Goal: Task Accomplishment & Management: Complete application form

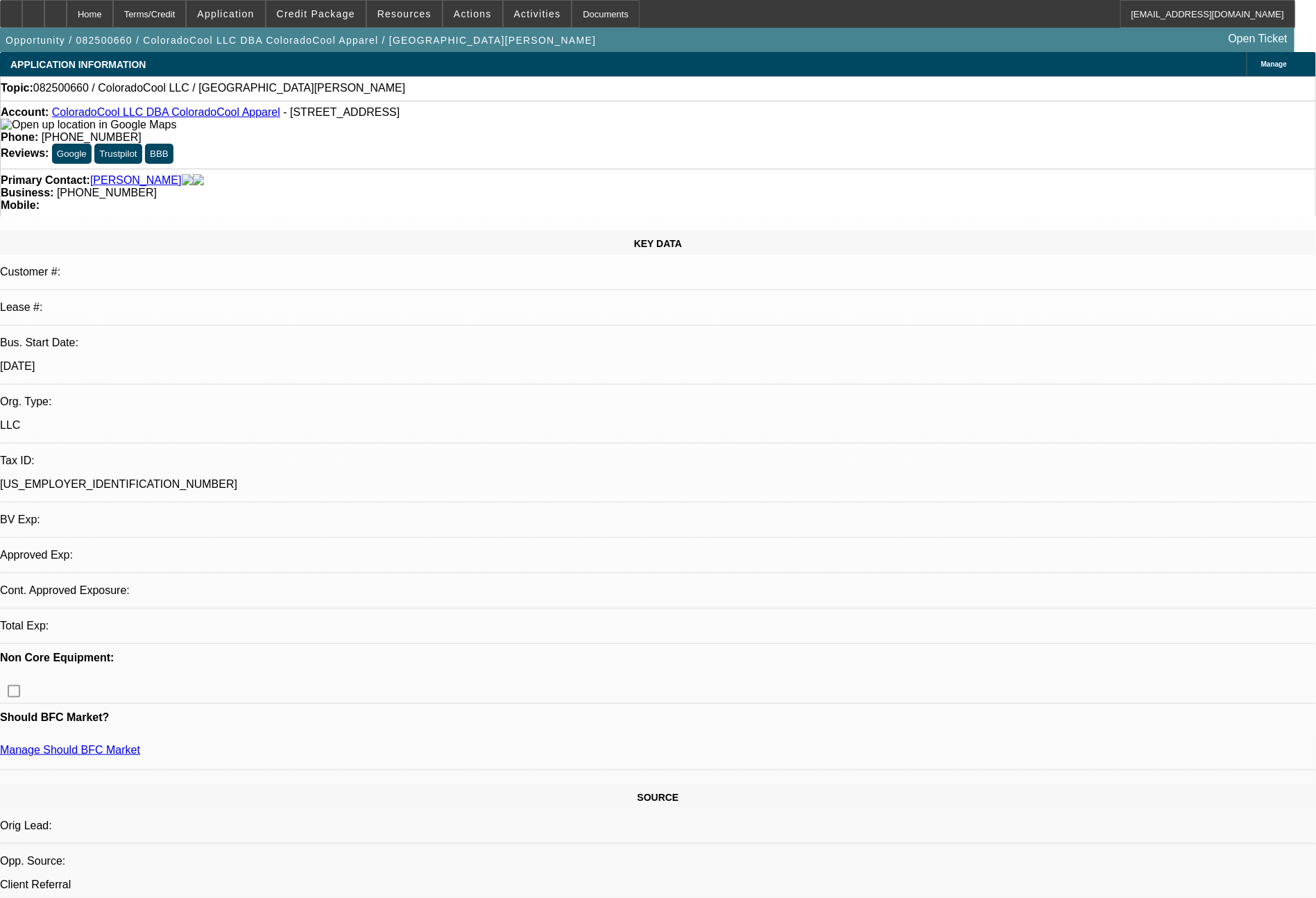
select select "0"
select select "2"
select select "0.1"
select select "4"
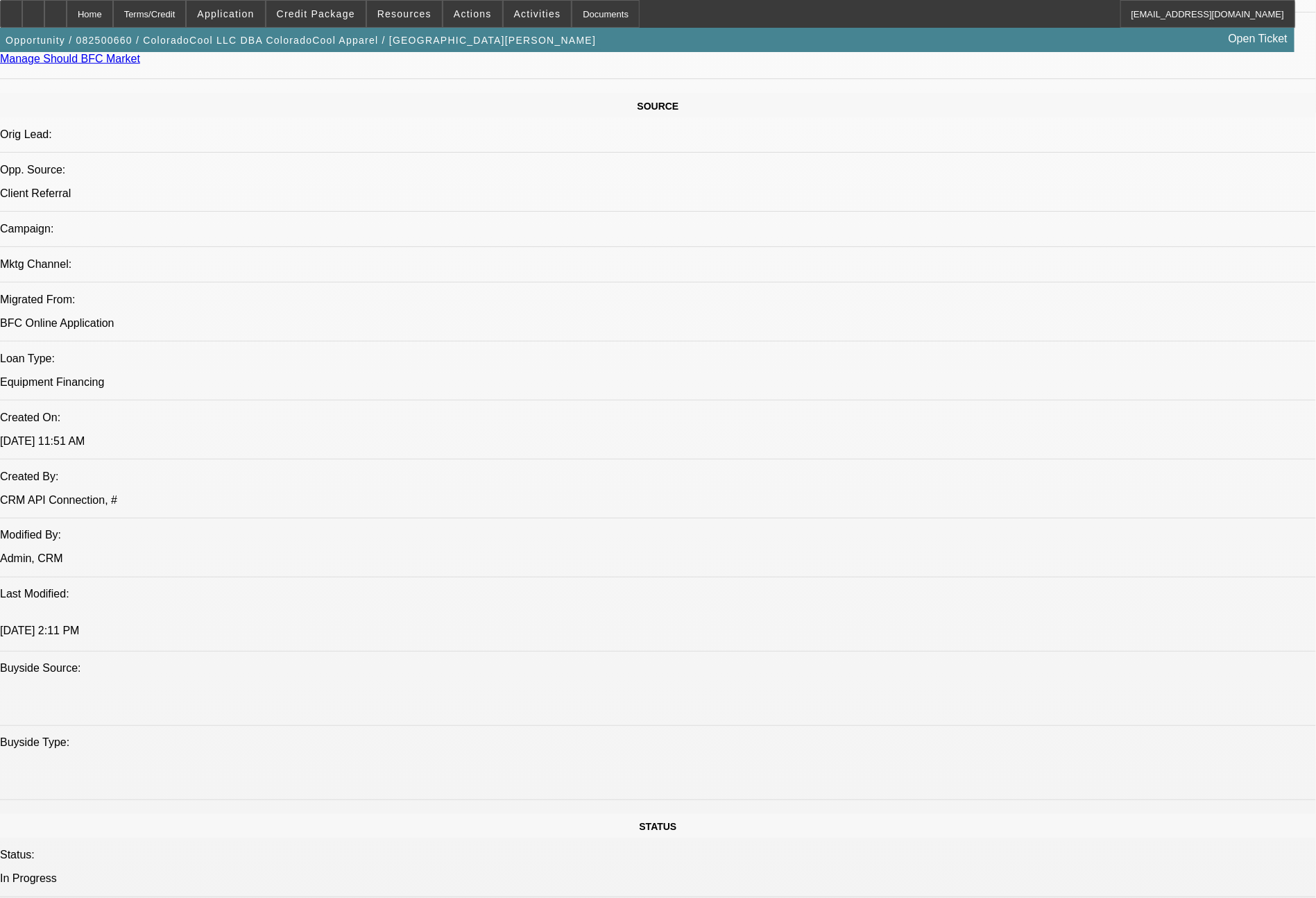
scroll to position [1573, 0]
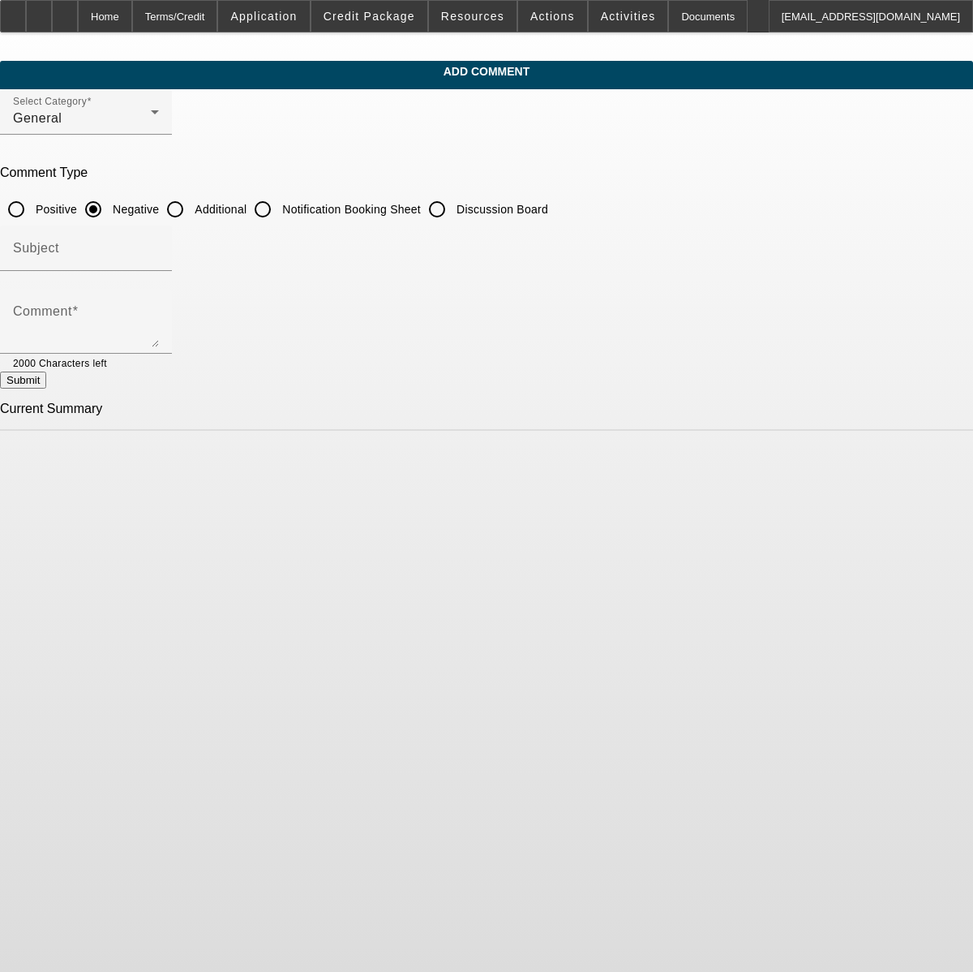
click at [191, 212] on input "Additional" at bounding box center [175, 209] width 32 height 32
radio input "true"
click at [159, 305] on div "Comment" at bounding box center [86, 321] width 146 height 65
type textarea "("
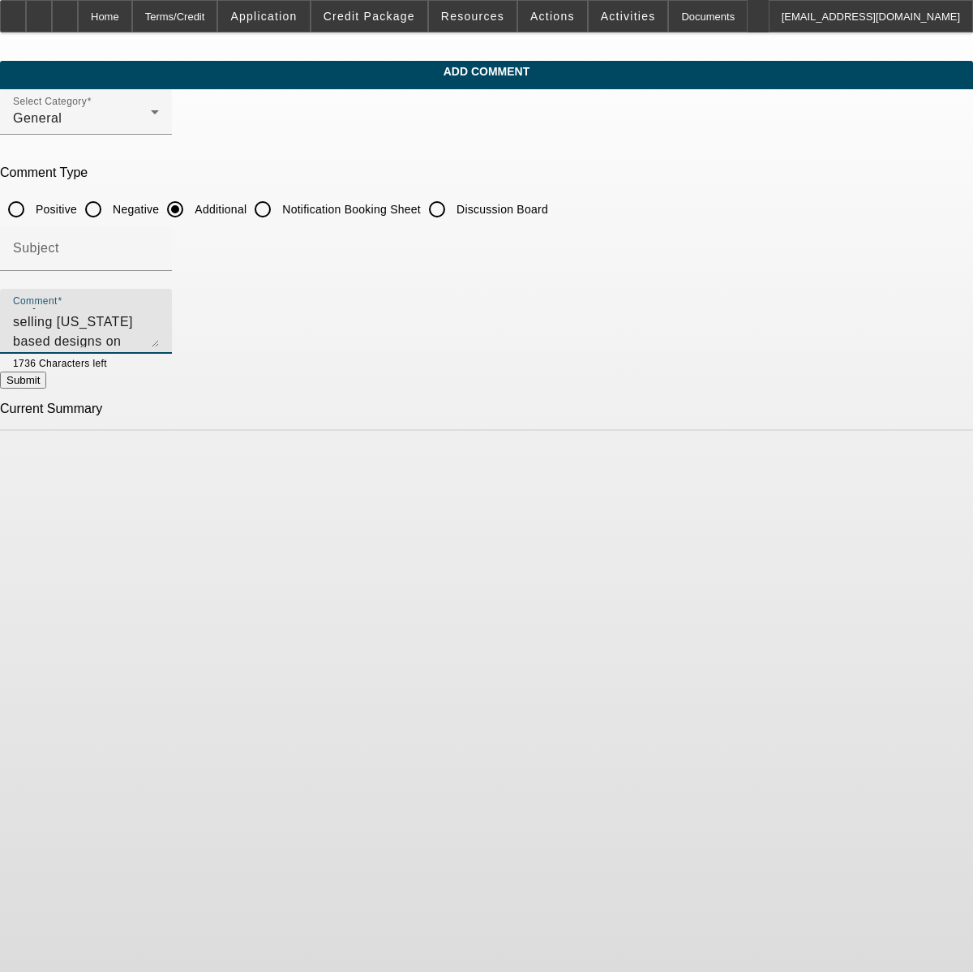
type textarea "9+ years in business selling [US_STATE] based designs on apparel/hats/promo ite…"
click at [46, 380] on button "Submit" at bounding box center [23, 379] width 46 height 17
radio input "true"
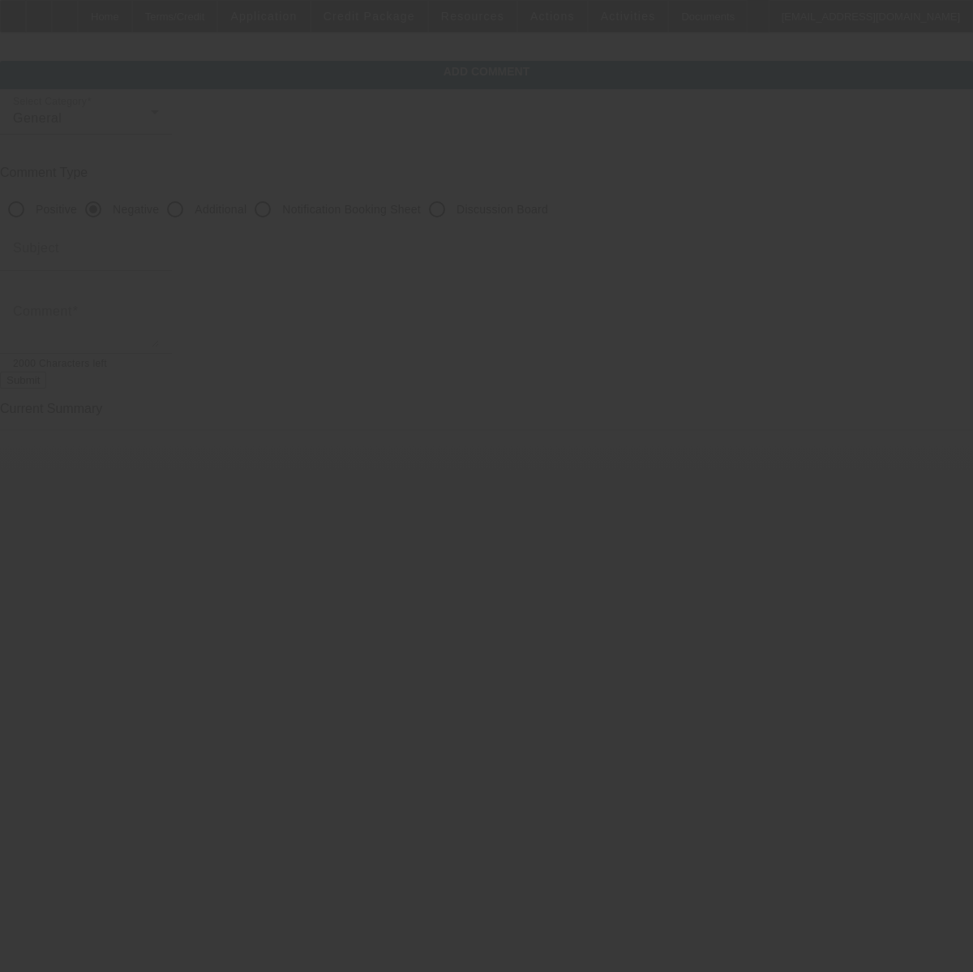
scroll to position [0, 0]
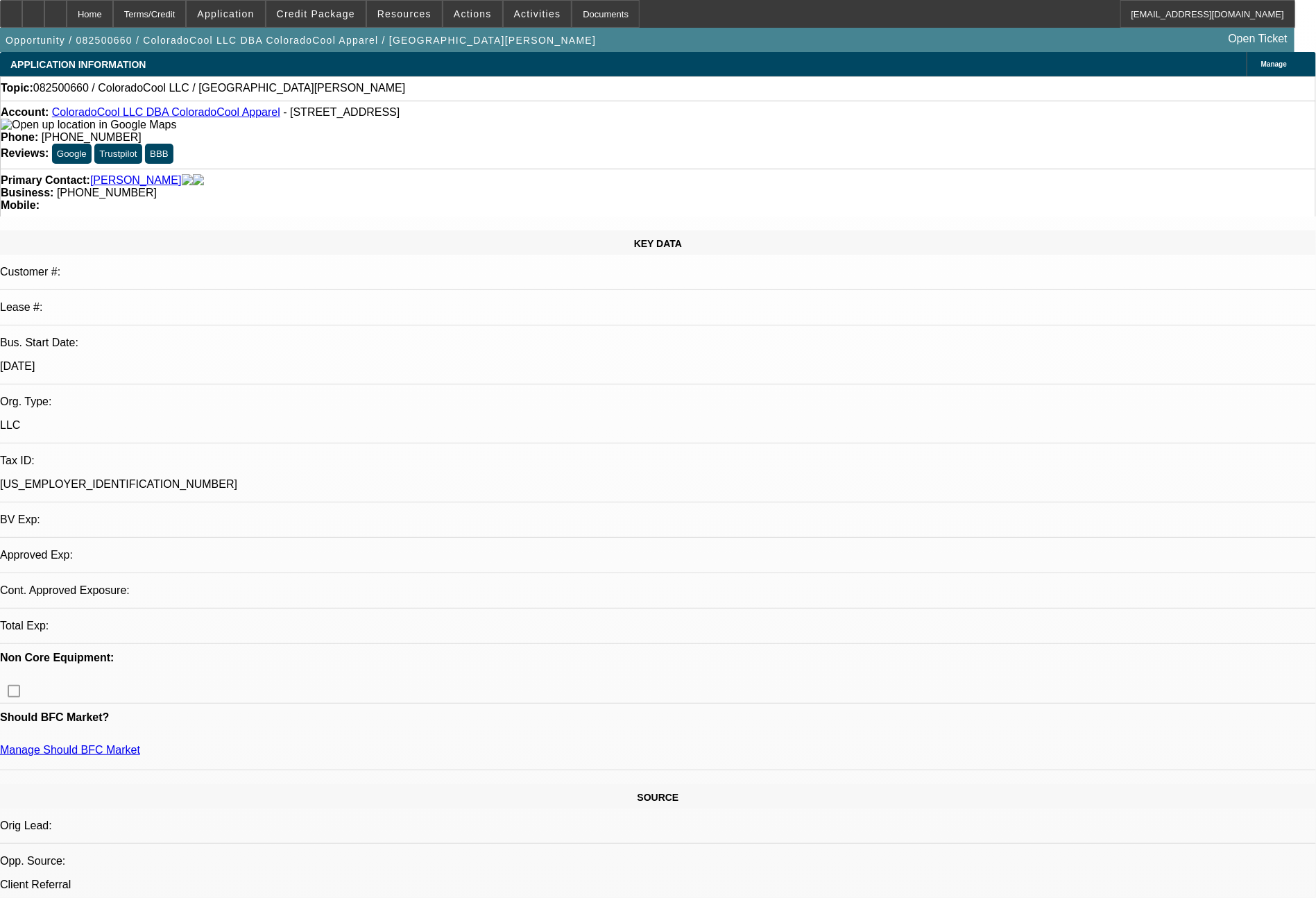
select select "0"
select select "2"
select select "0.1"
select select "4"
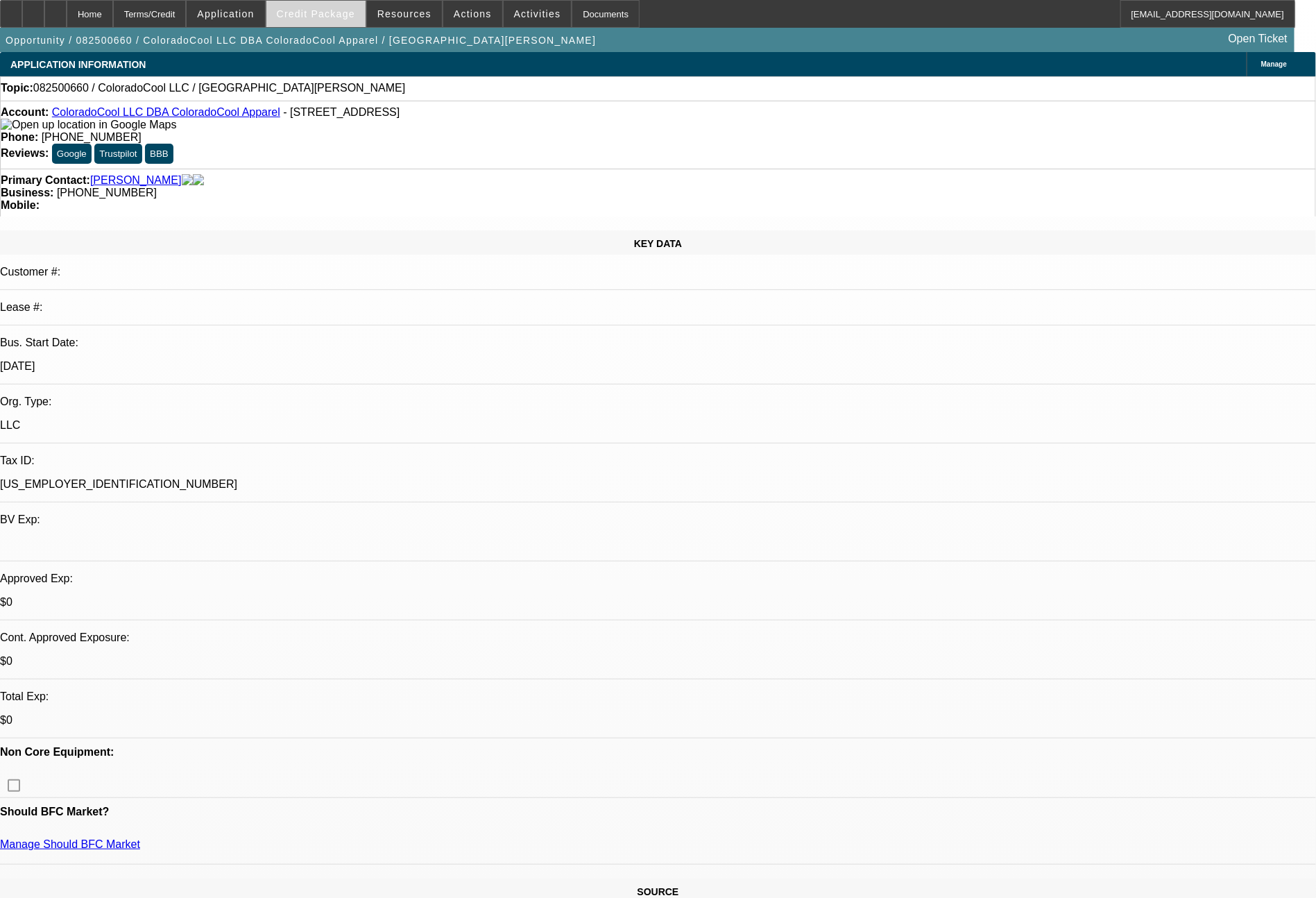
click at [334, 21] on span at bounding box center [316, 14] width 99 height 33
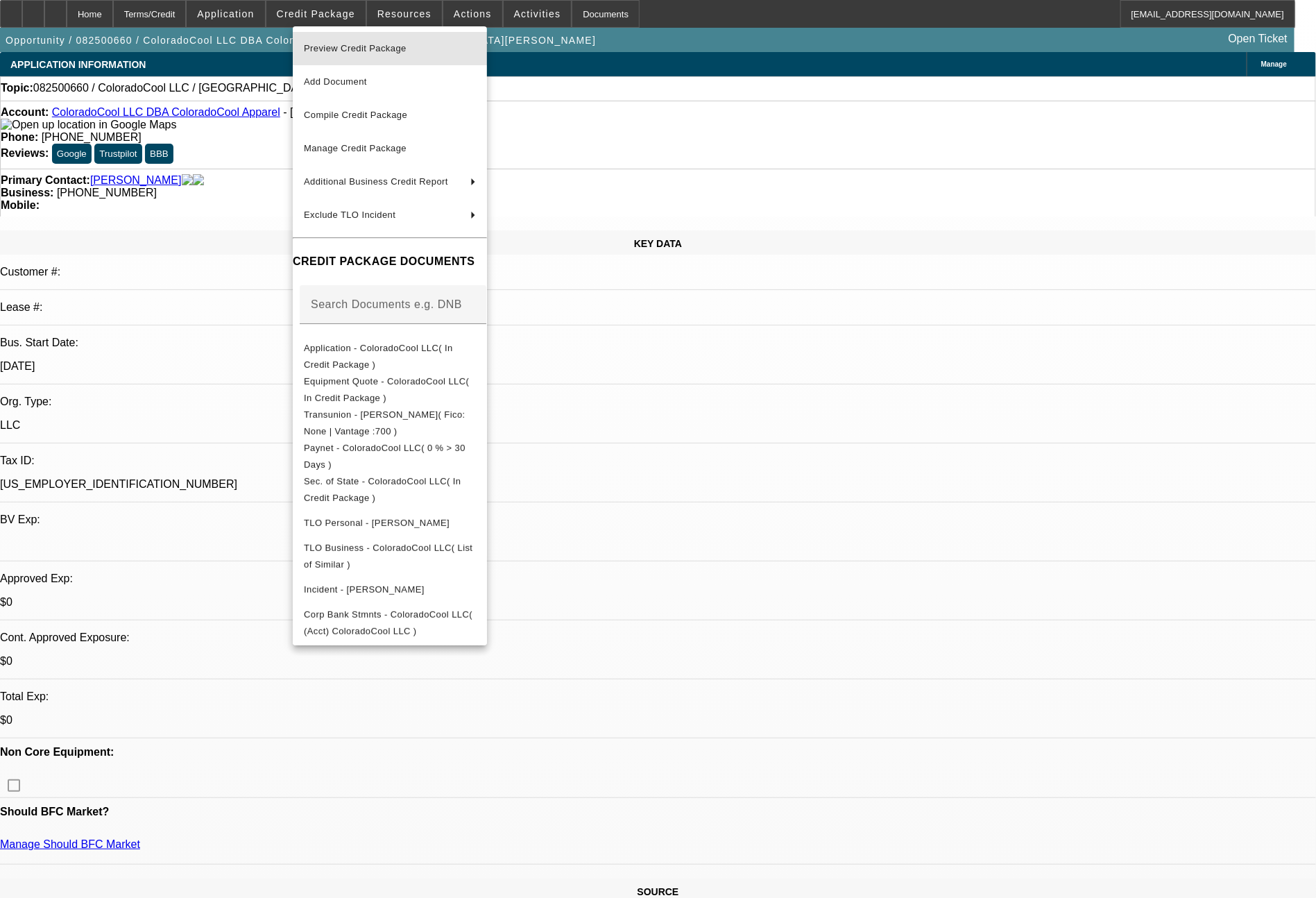
click at [376, 44] on span "Preview Credit Package" at bounding box center [355, 48] width 103 height 10
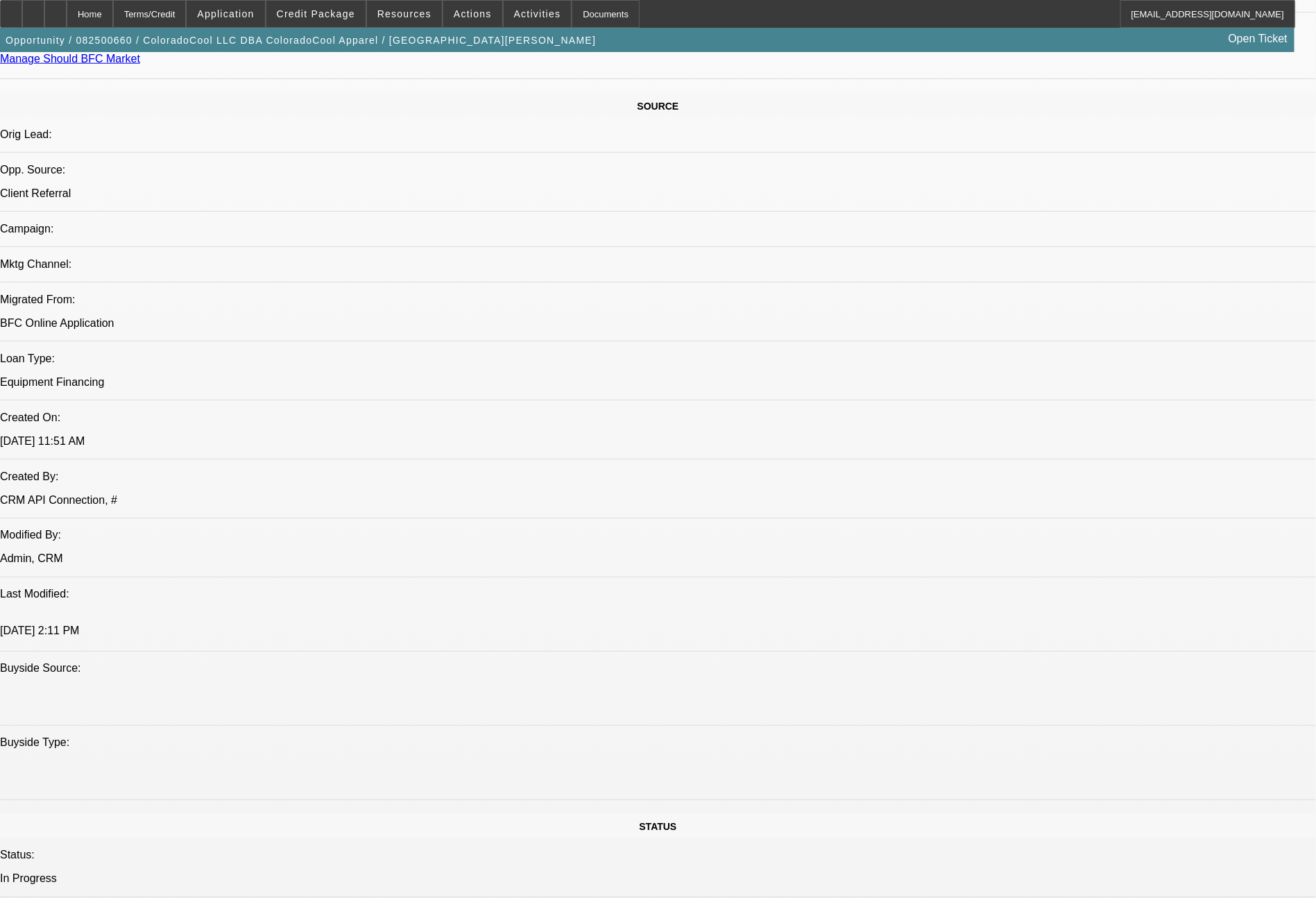
scroll to position [1573, 0]
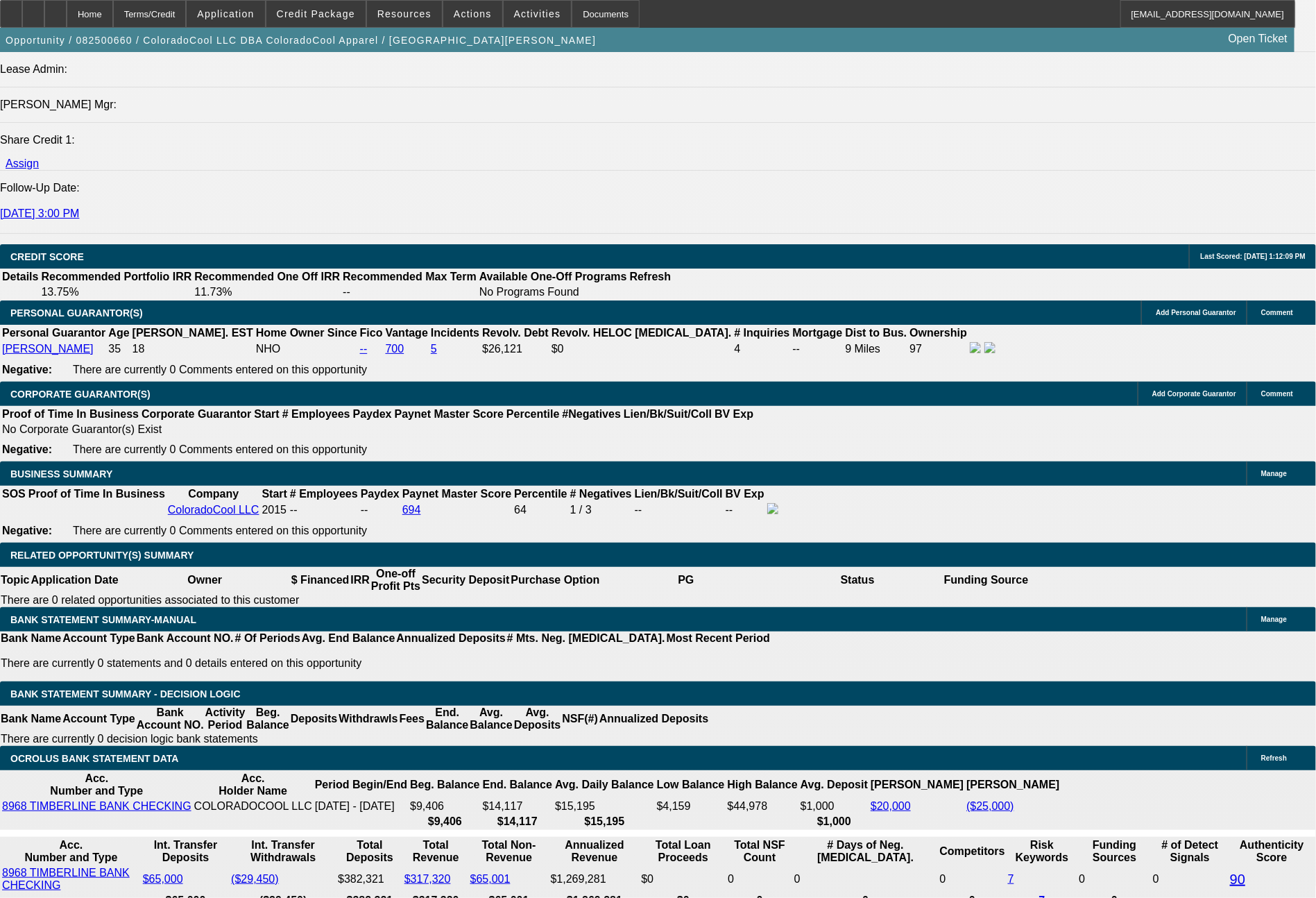
scroll to position [1877, 0]
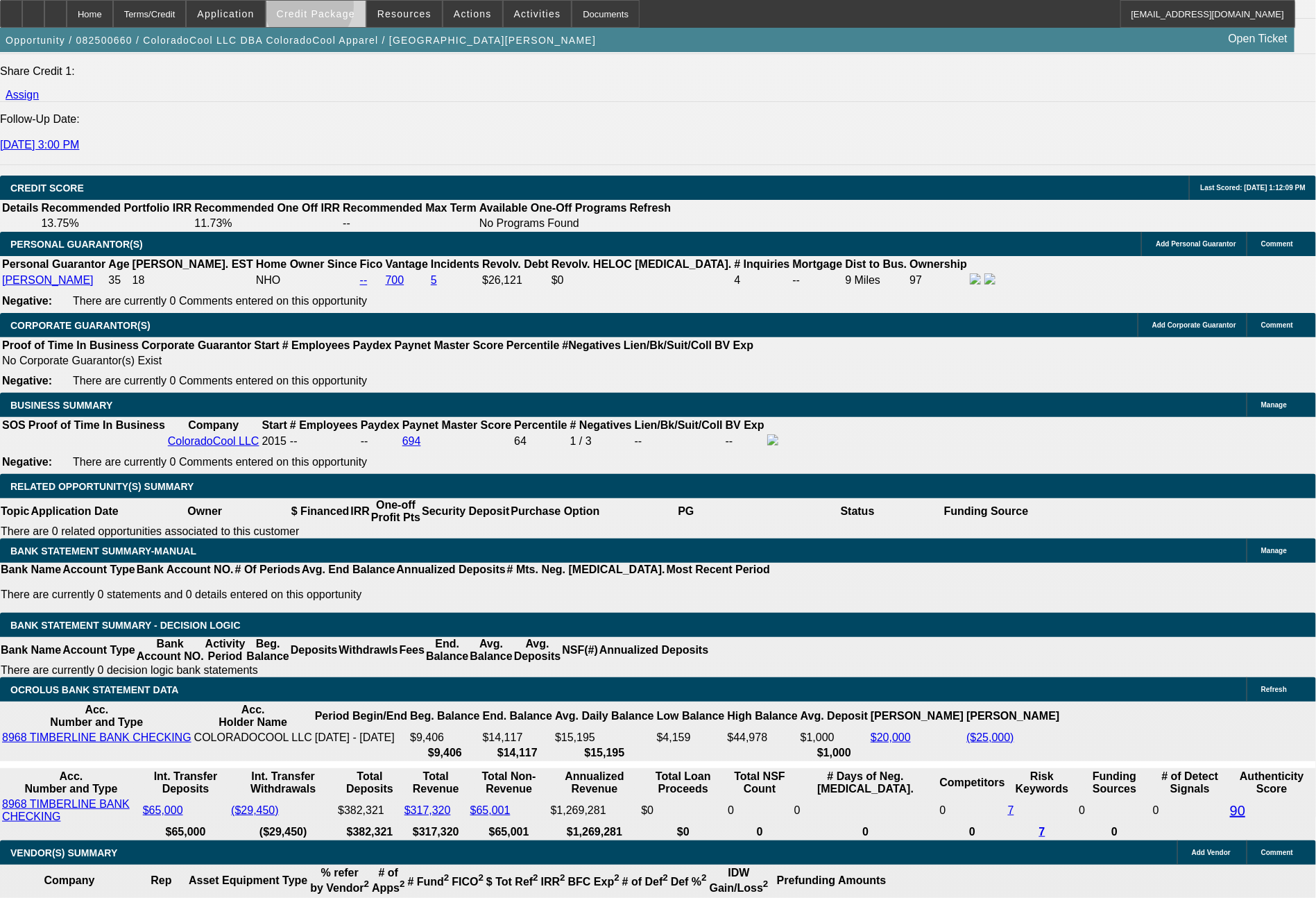
click at [335, 9] on span "Credit Package" at bounding box center [317, 14] width 79 height 11
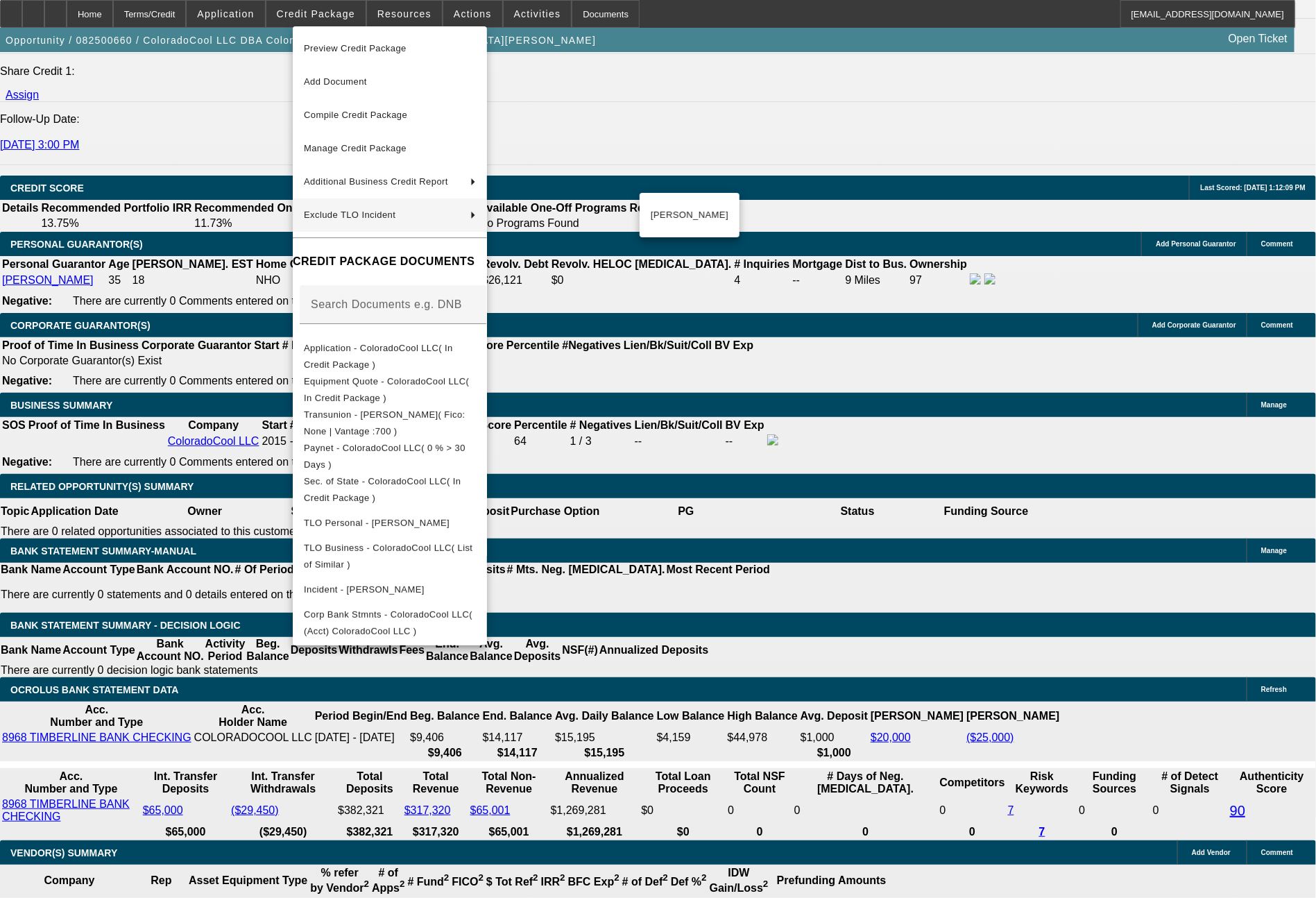
click at [1092, 673] on div at bounding box center [658, 449] width 1316 height 898
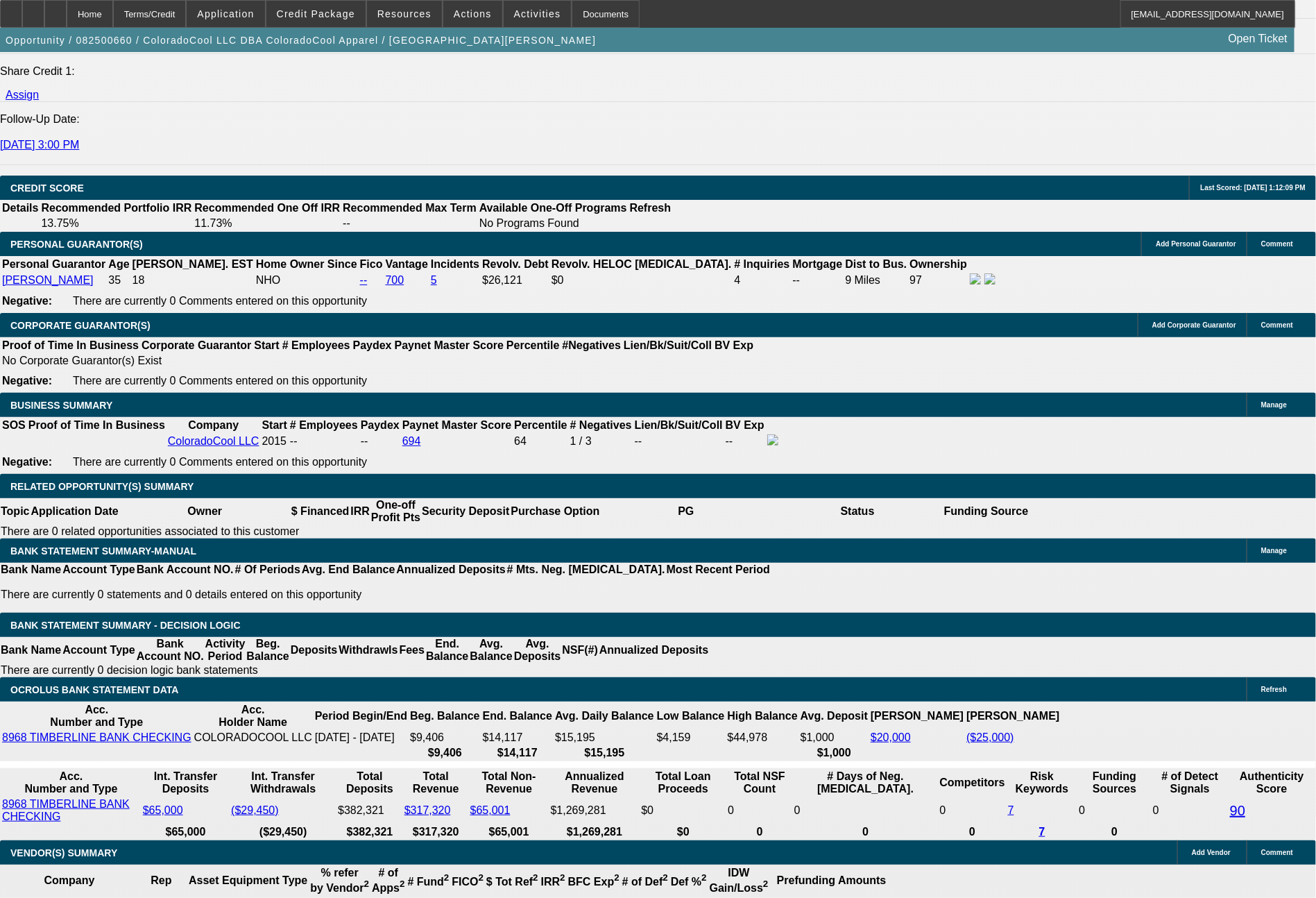
type input "$0.00"
type input "UNKNOWN"
type input "7"
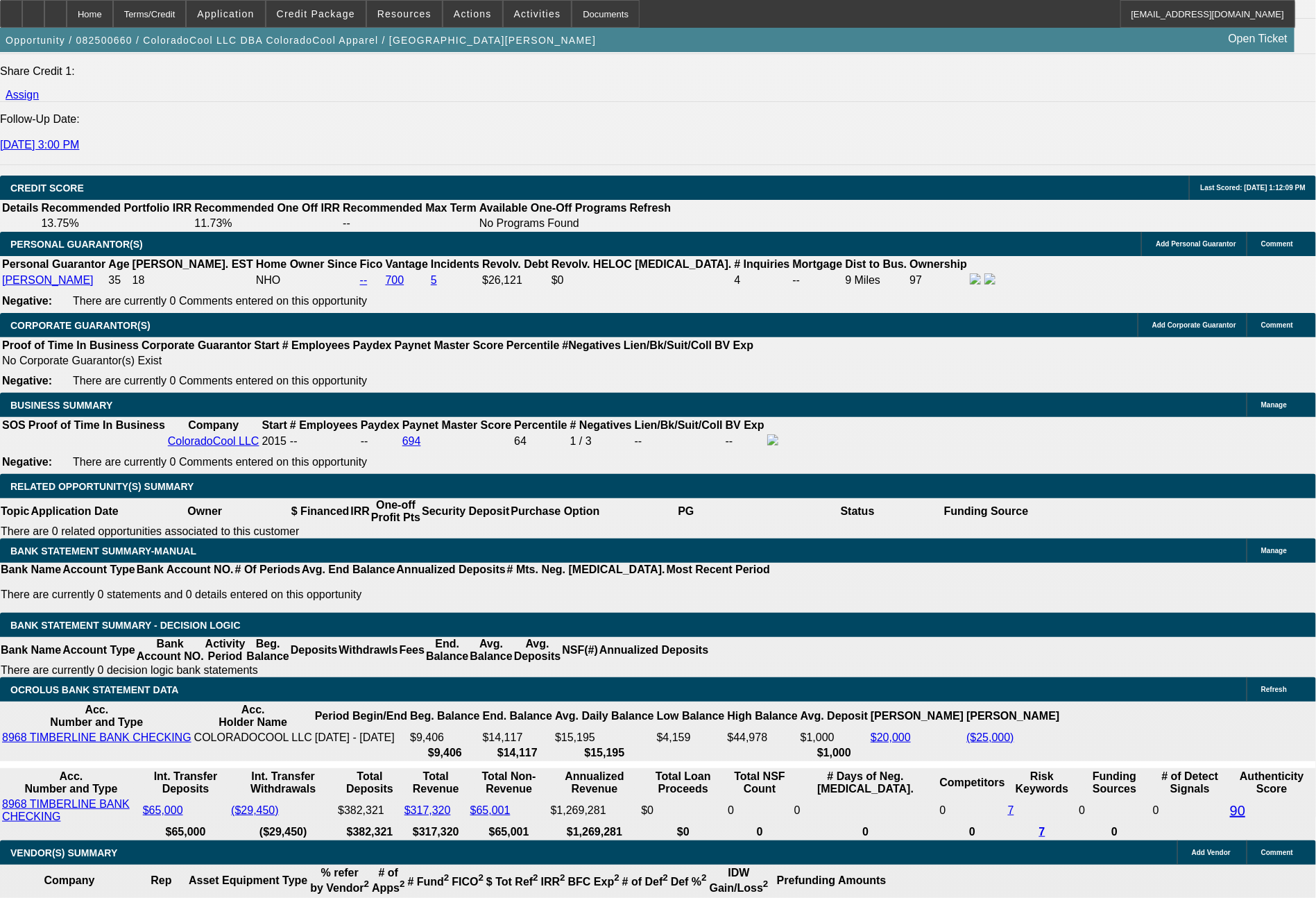
type input "72"
type input "1100"
type input "$2,200.00"
type input "10.1"
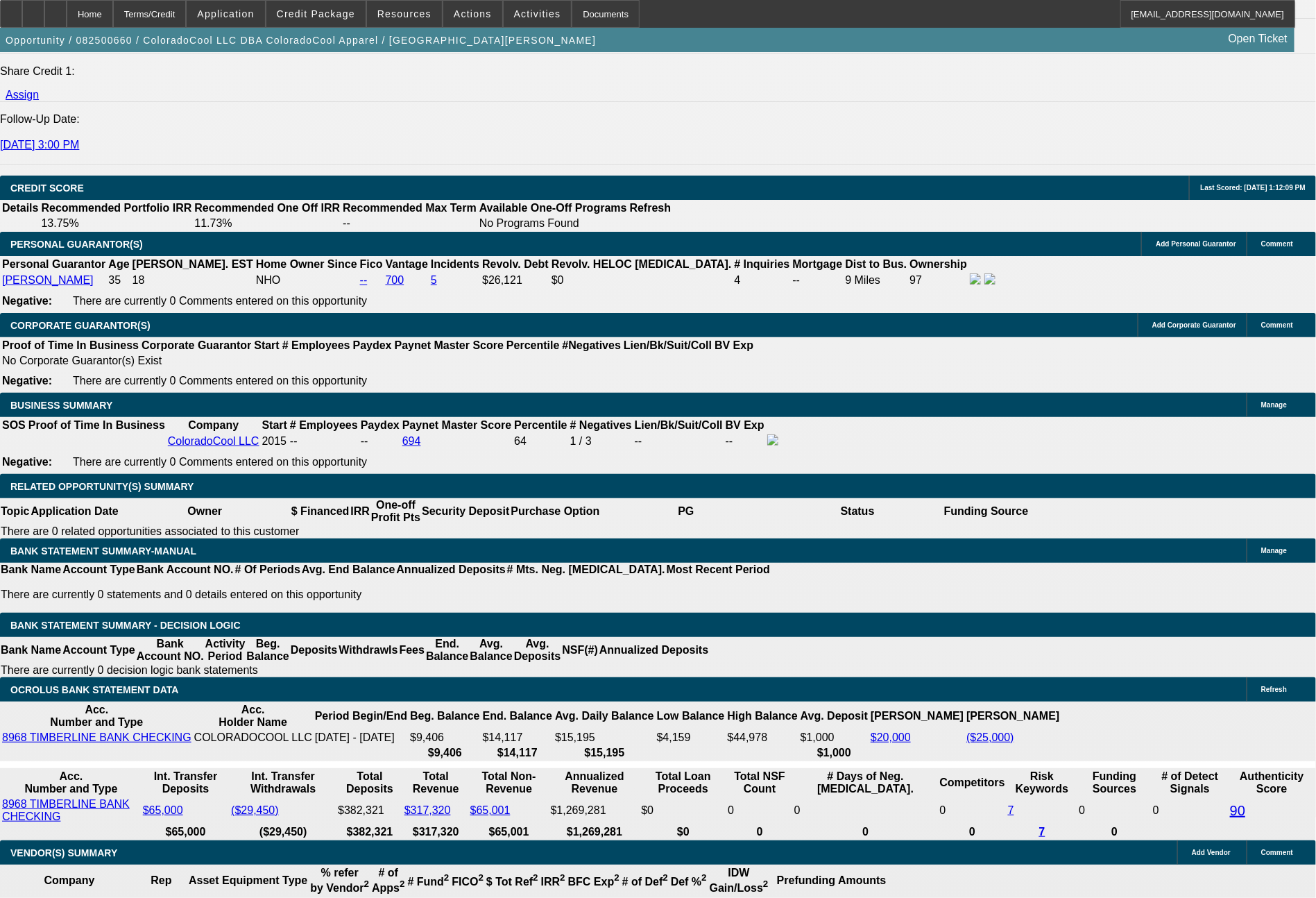
type input "1097"
type input "$2,194.00"
type input "10"
type input "109"
type input "$218.00"
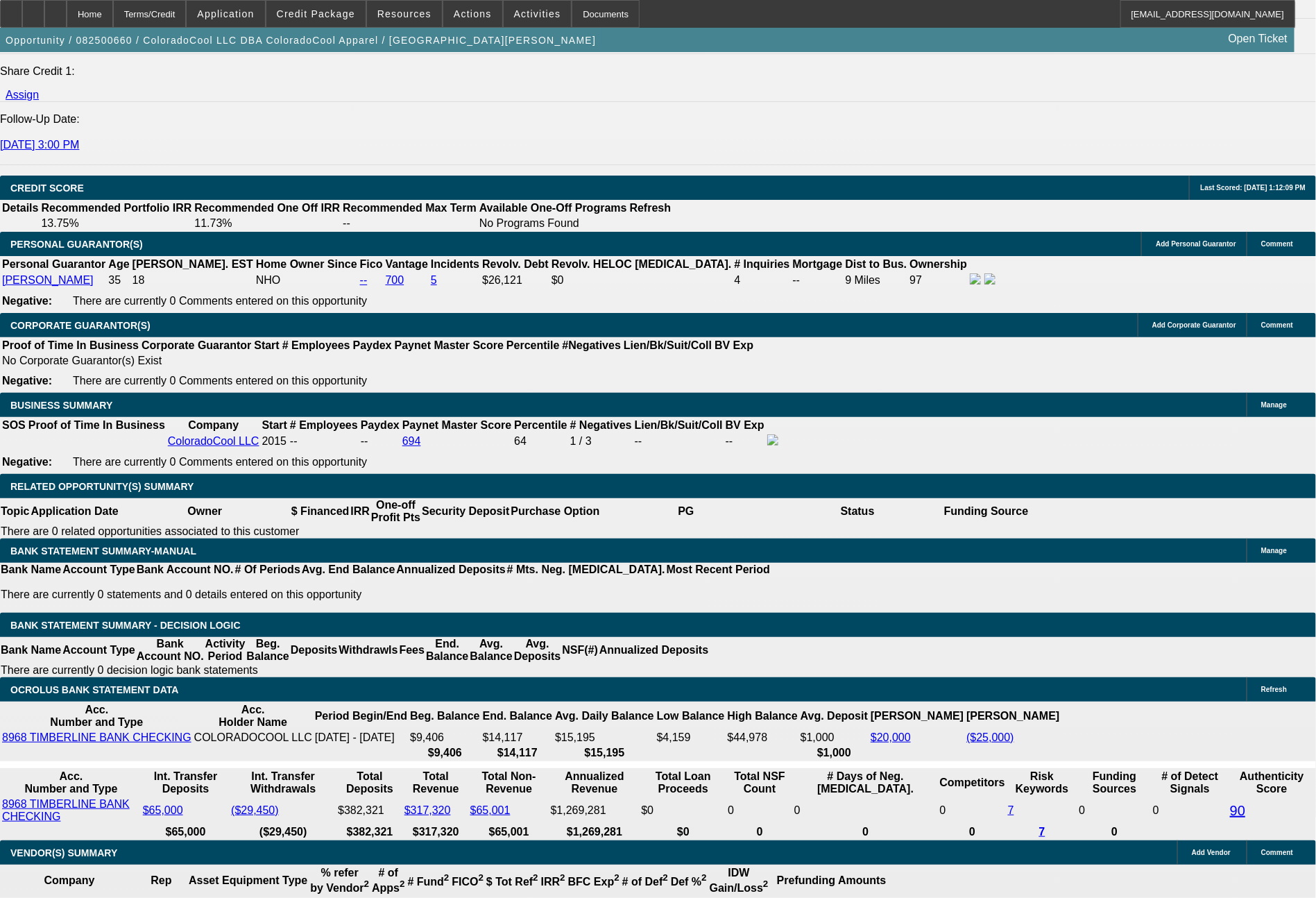
type input "1094"
type input "$2,188.00"
type input "9.9"
type input "$1,094.00"
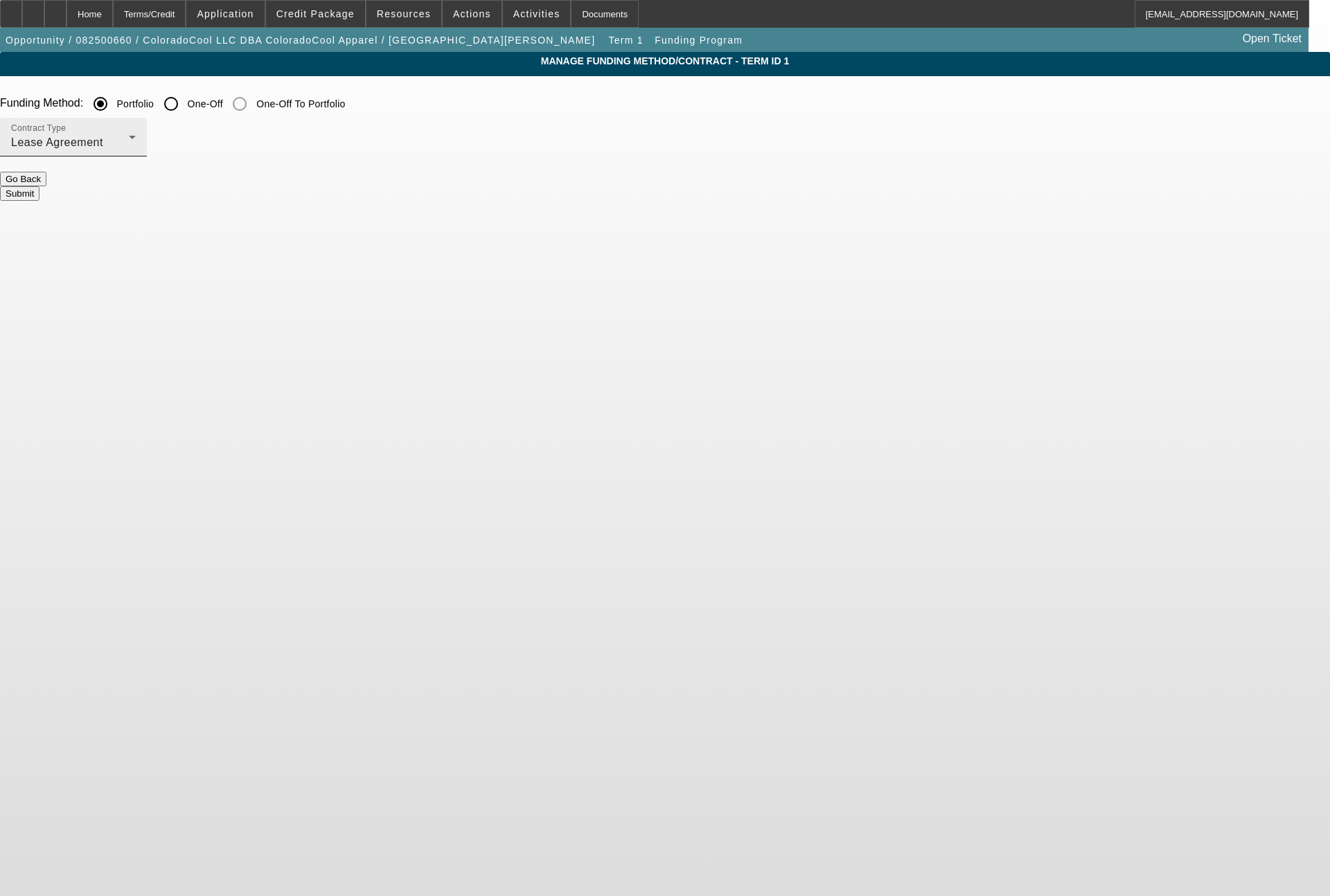
click at [129, 149] on div "Lease Agreement" at bounding box center [70, 142] width 118 height 16
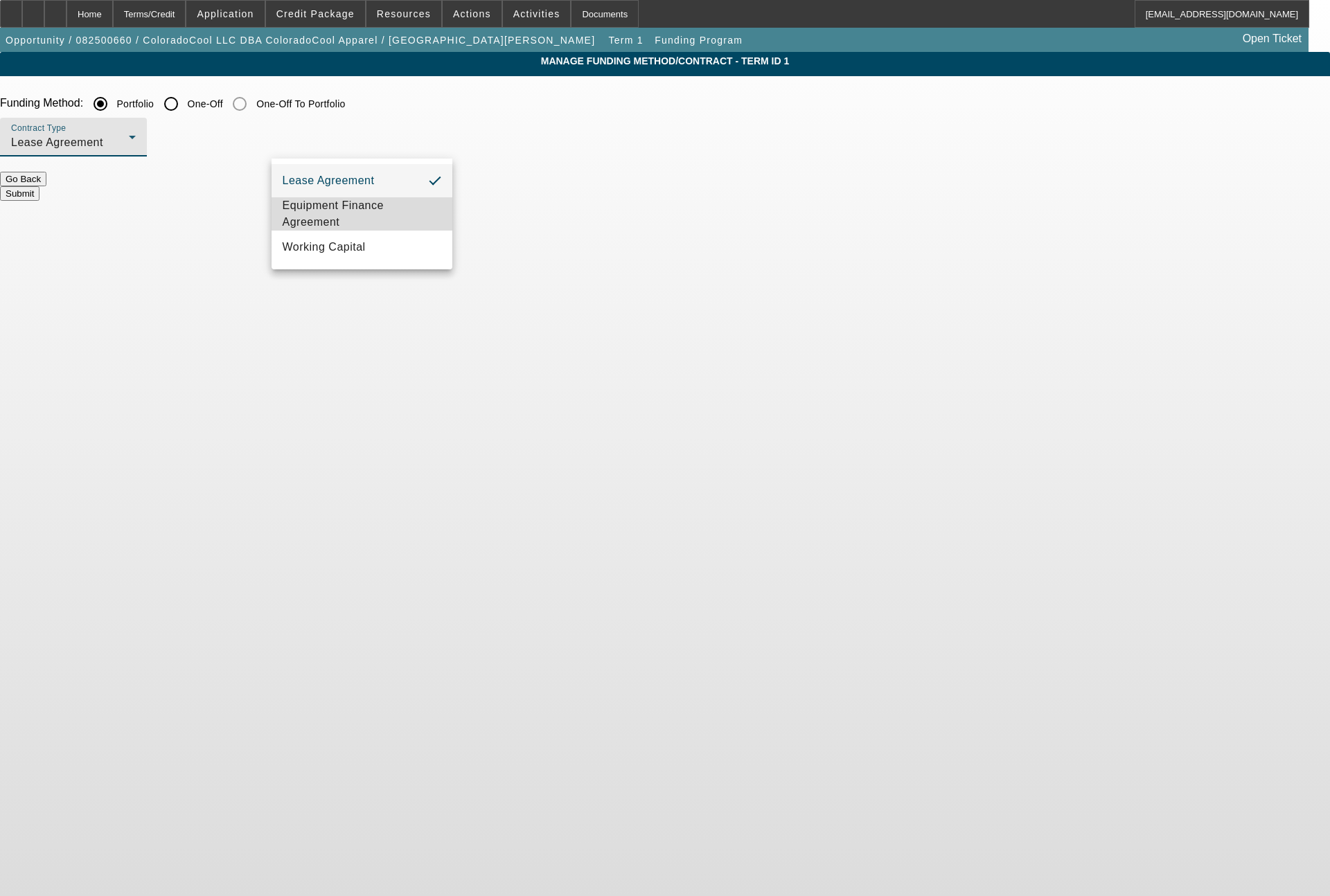
click at [368, 206] on span "Equipment Finance Agreement" at bounding box center [362, 214] width 160 height 33
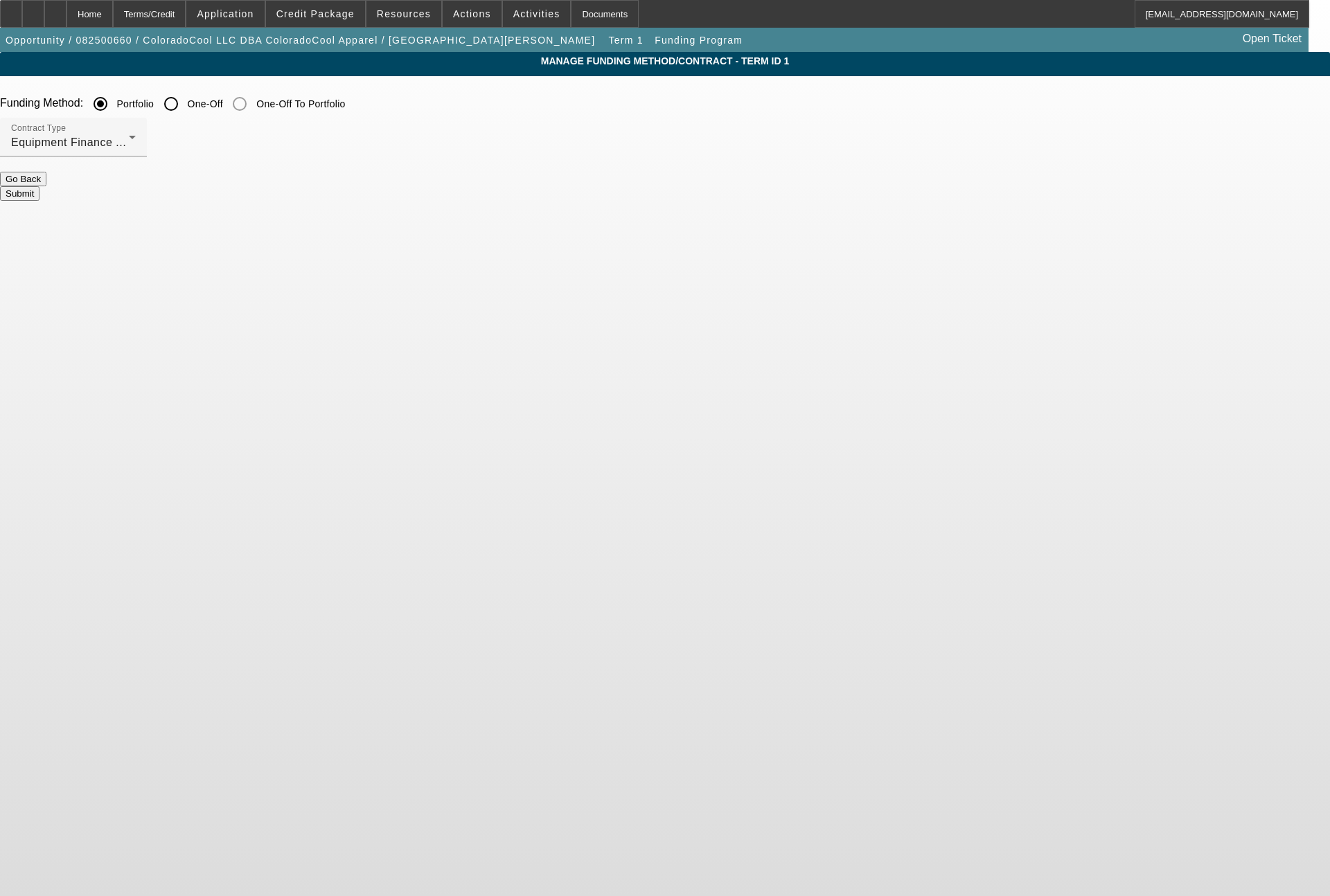
click at [39, 193] on button "Submit" at bounding box center [20, 193] width 39 height 15
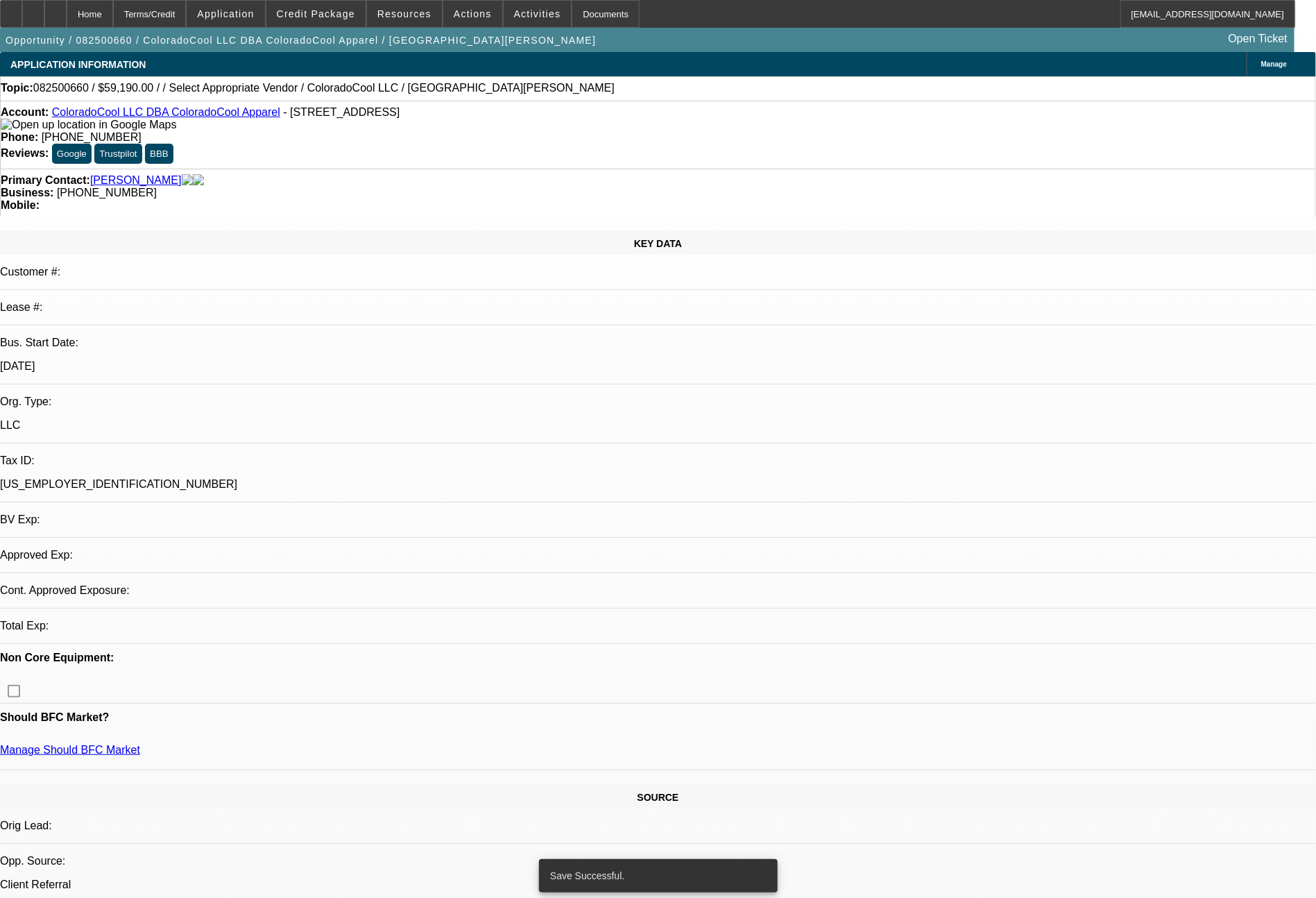
select select "0"
select select "2"
select select "0"
select select "6"
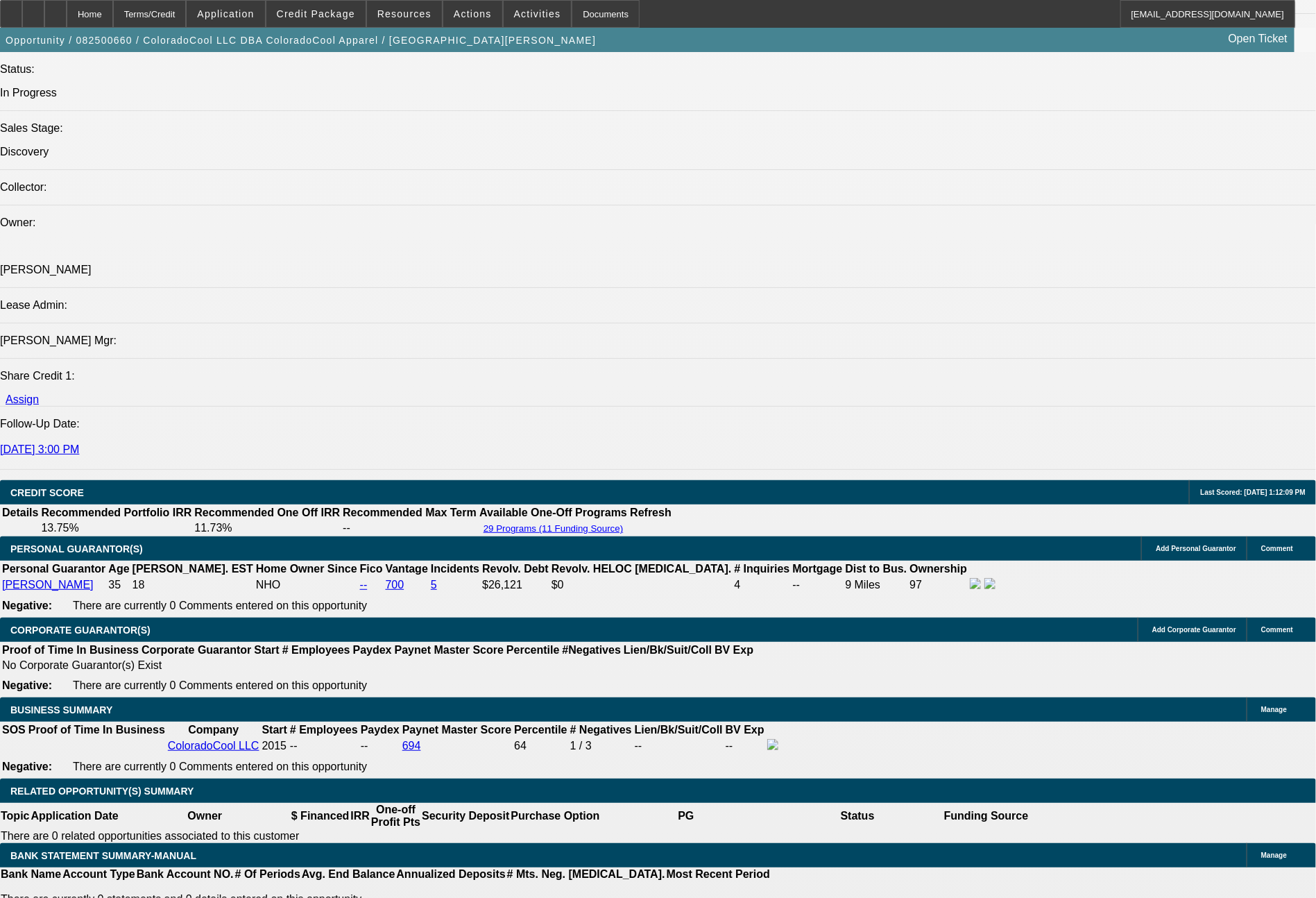
scroll to position [2239, 0]
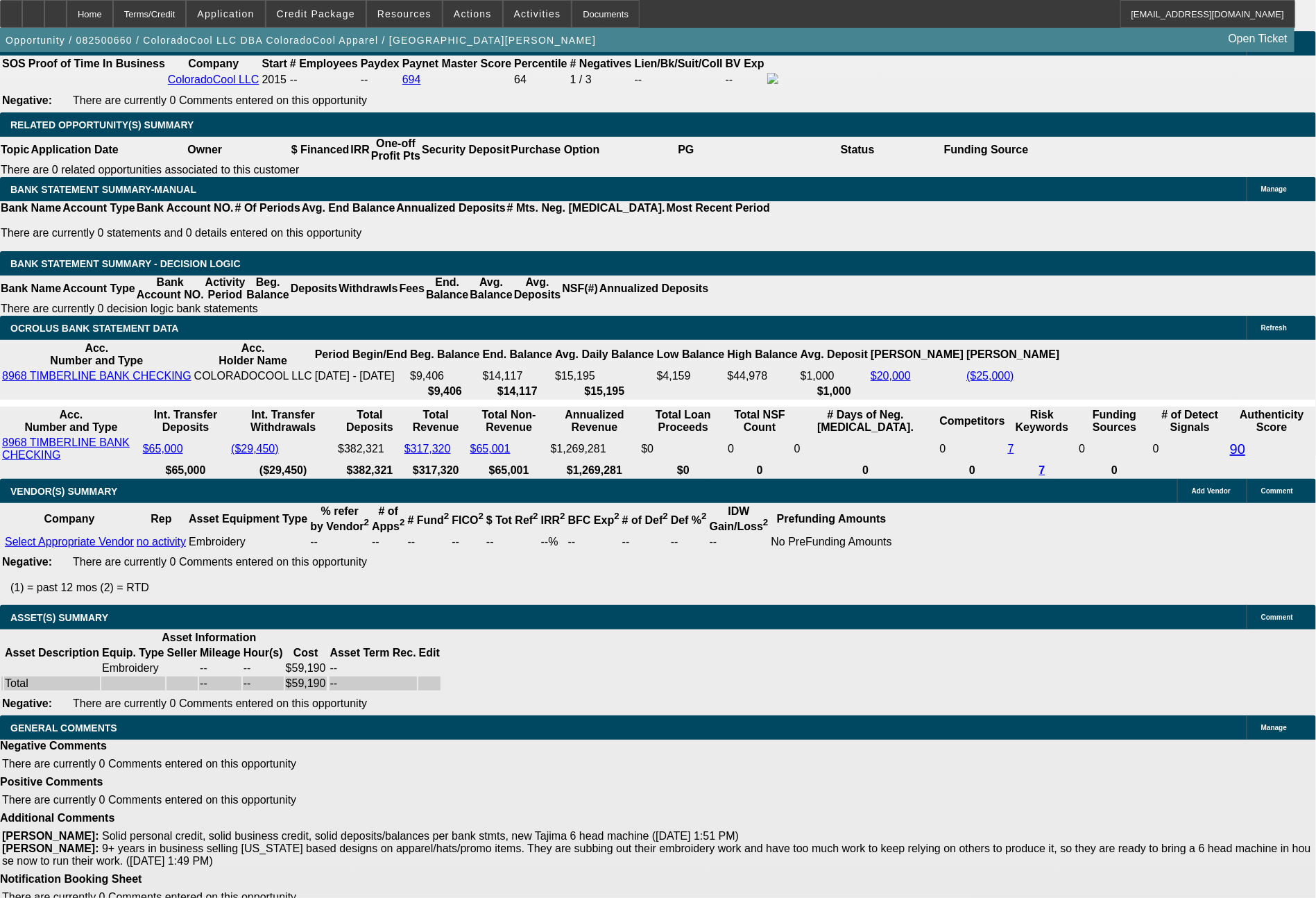
drag, startPoint x: 202, startPoint y: 197, endPoint x: 315, endPoint y: 200, distance: 113.0
type input "11"
type input "$22.00"
type input "UNKNOWN"
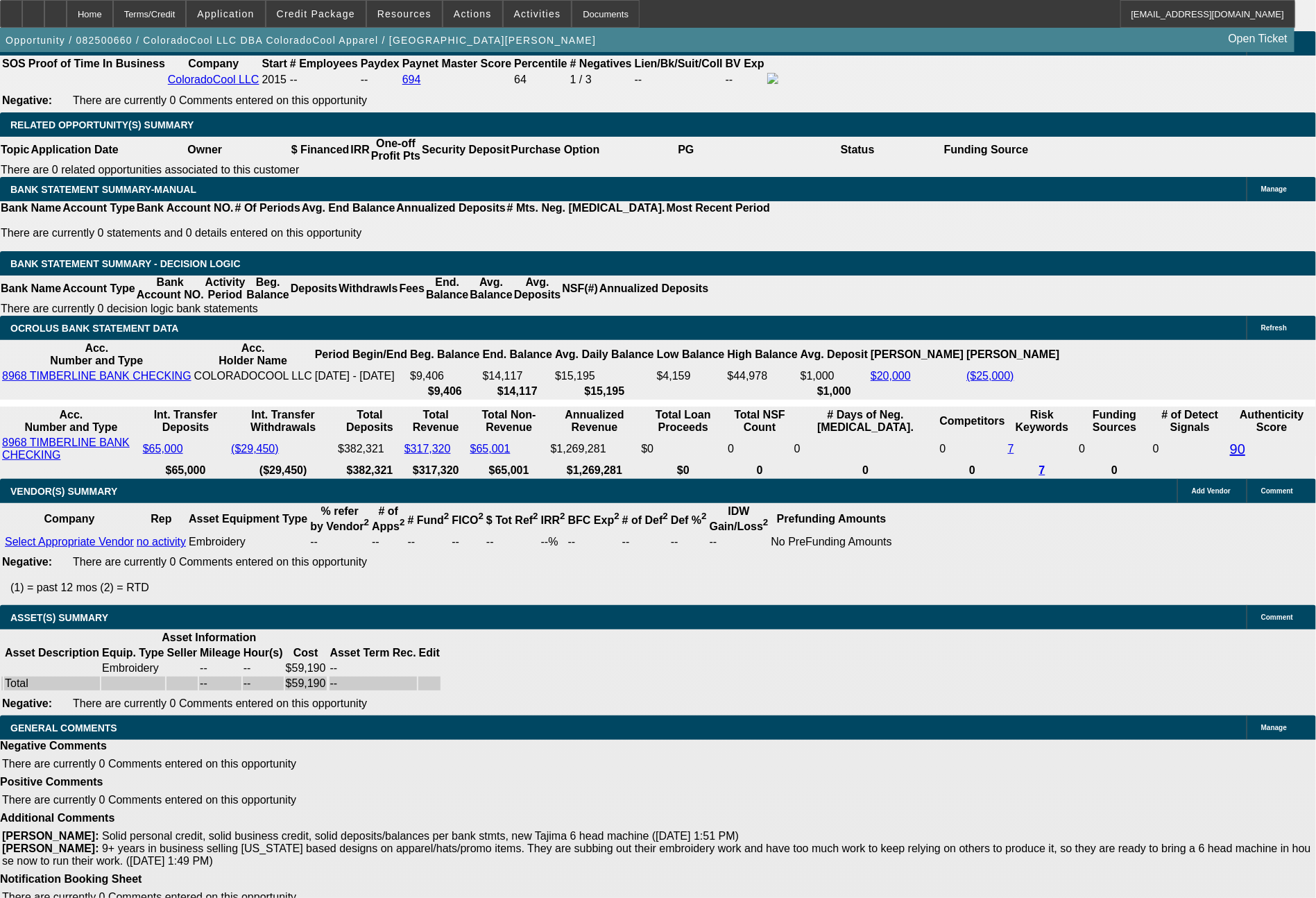
type input "1113"
type input "$2,226.00"
type input "10.5"
type input "$1,113.00"
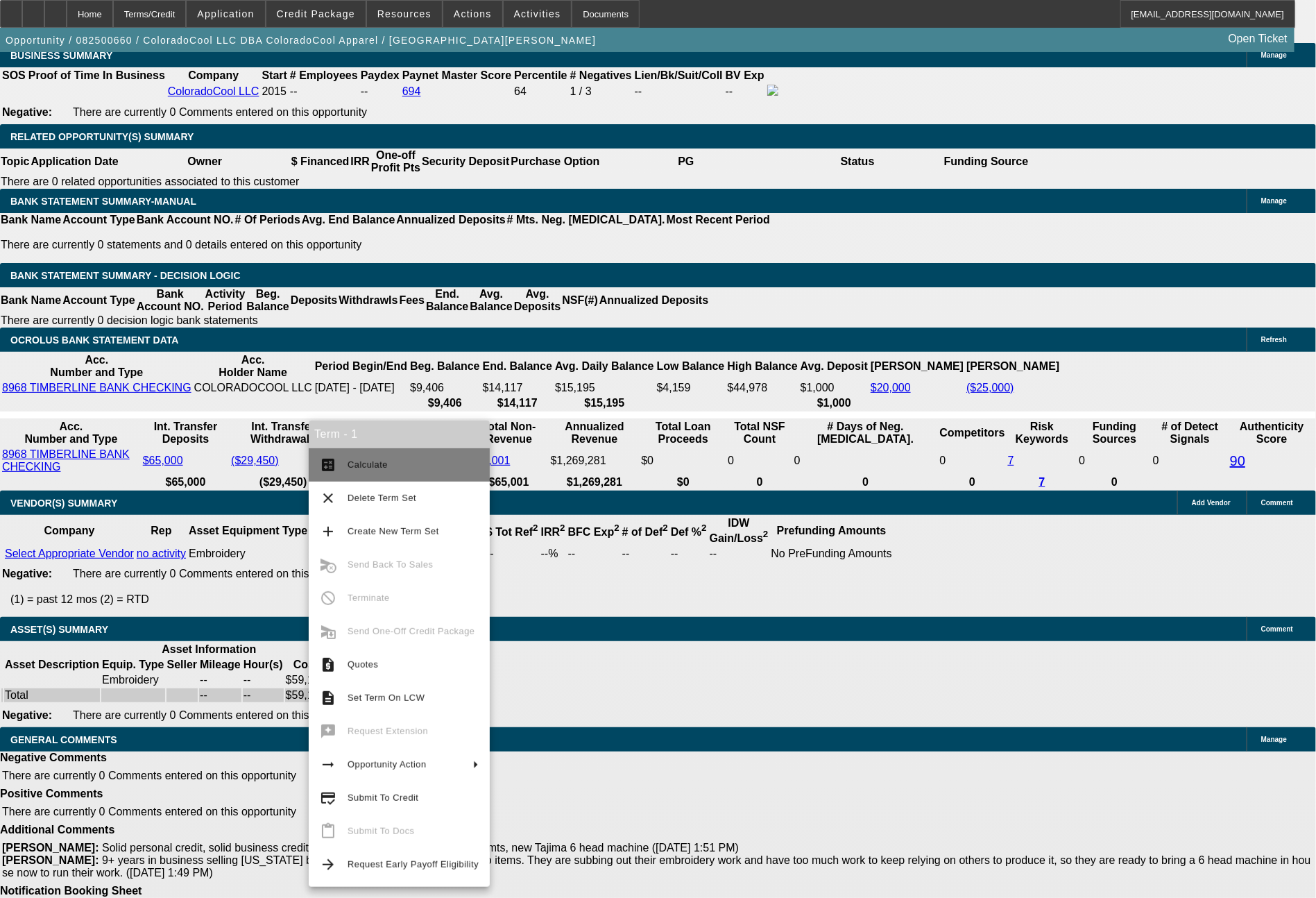
click at [379, 465] on span "Calculate" at bounding box center [367, 465] width 40 height 10
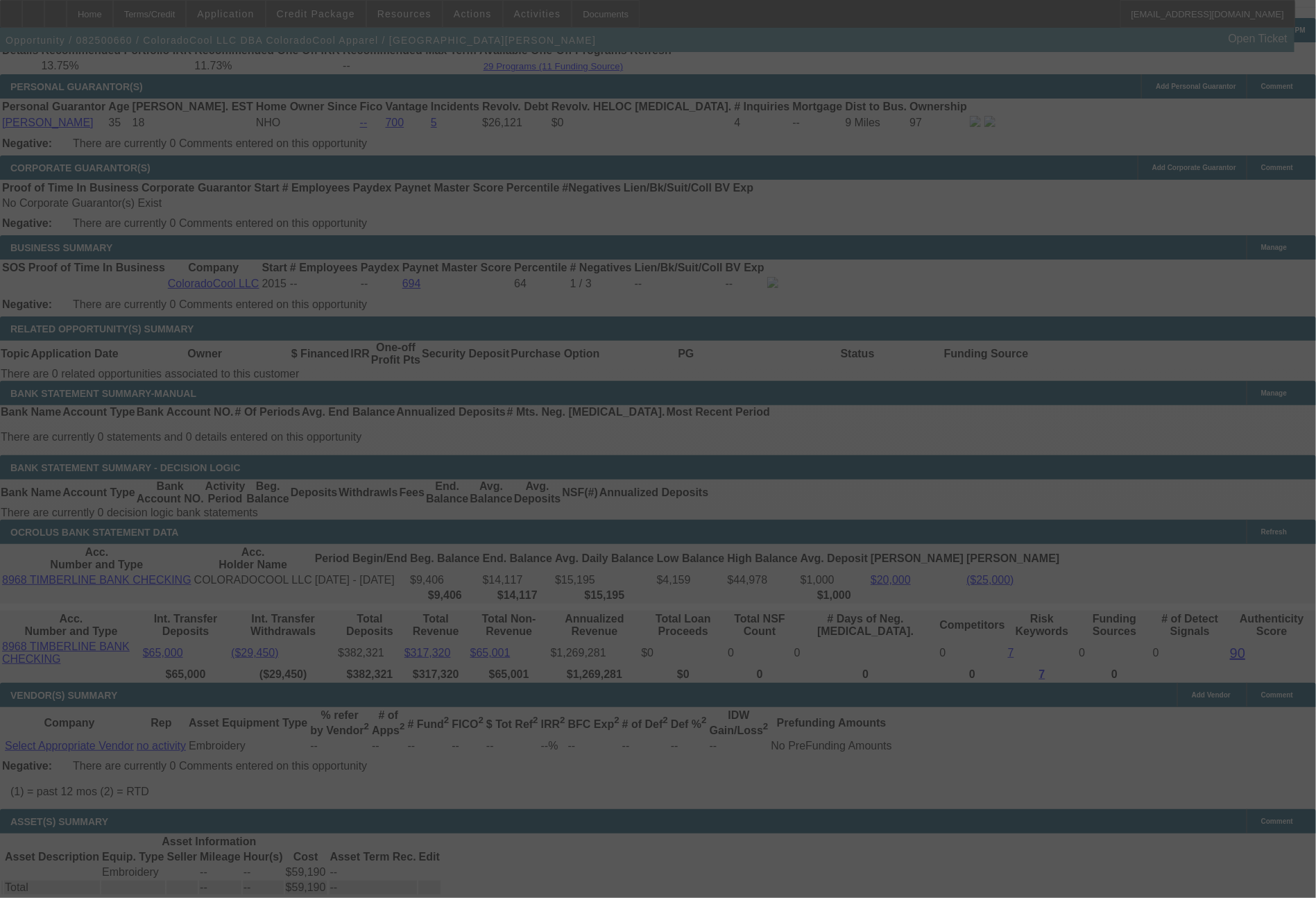
select select "0"
select select "2"
select select "0"
select select "6"
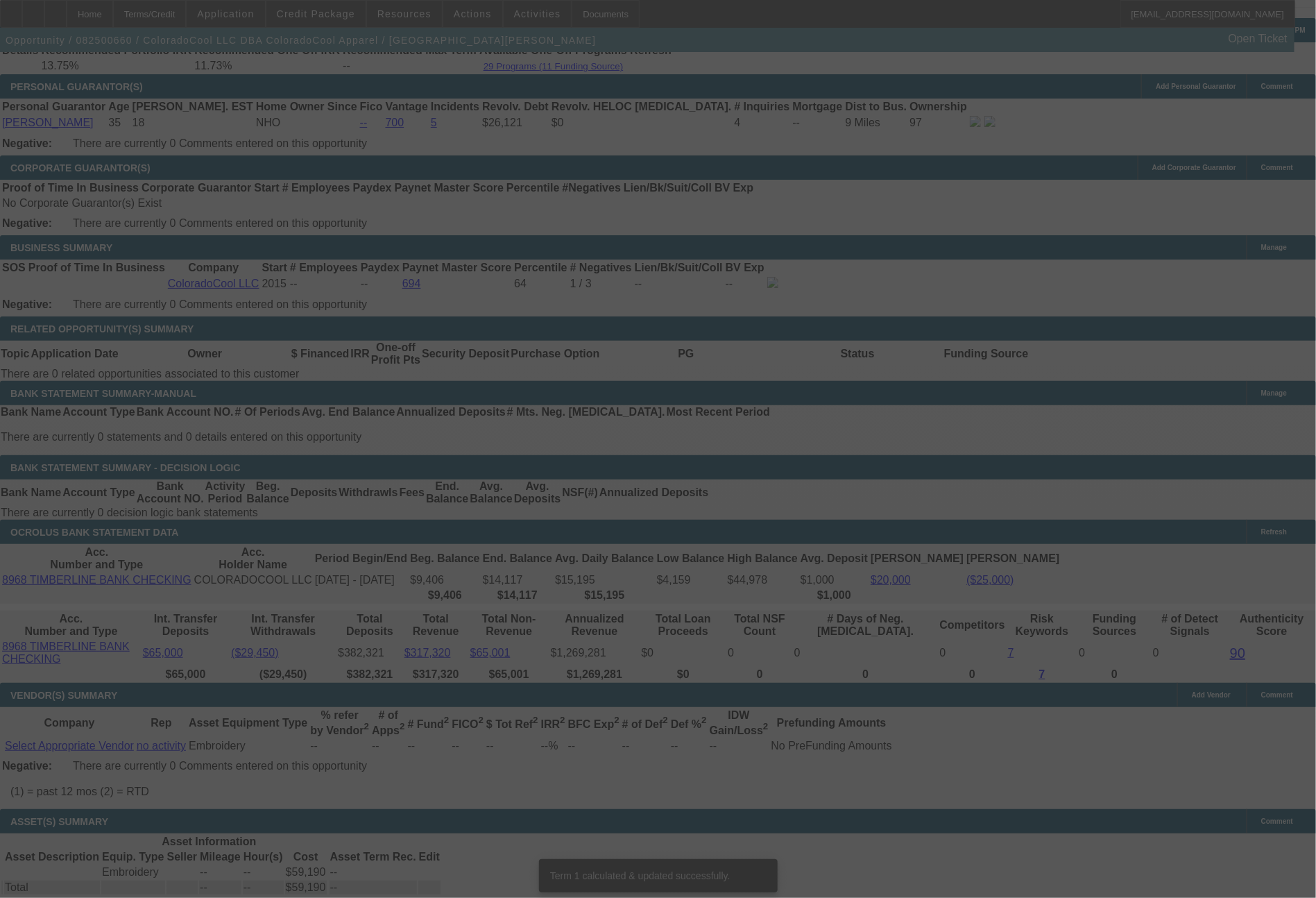
scroll to position [2019, 0]
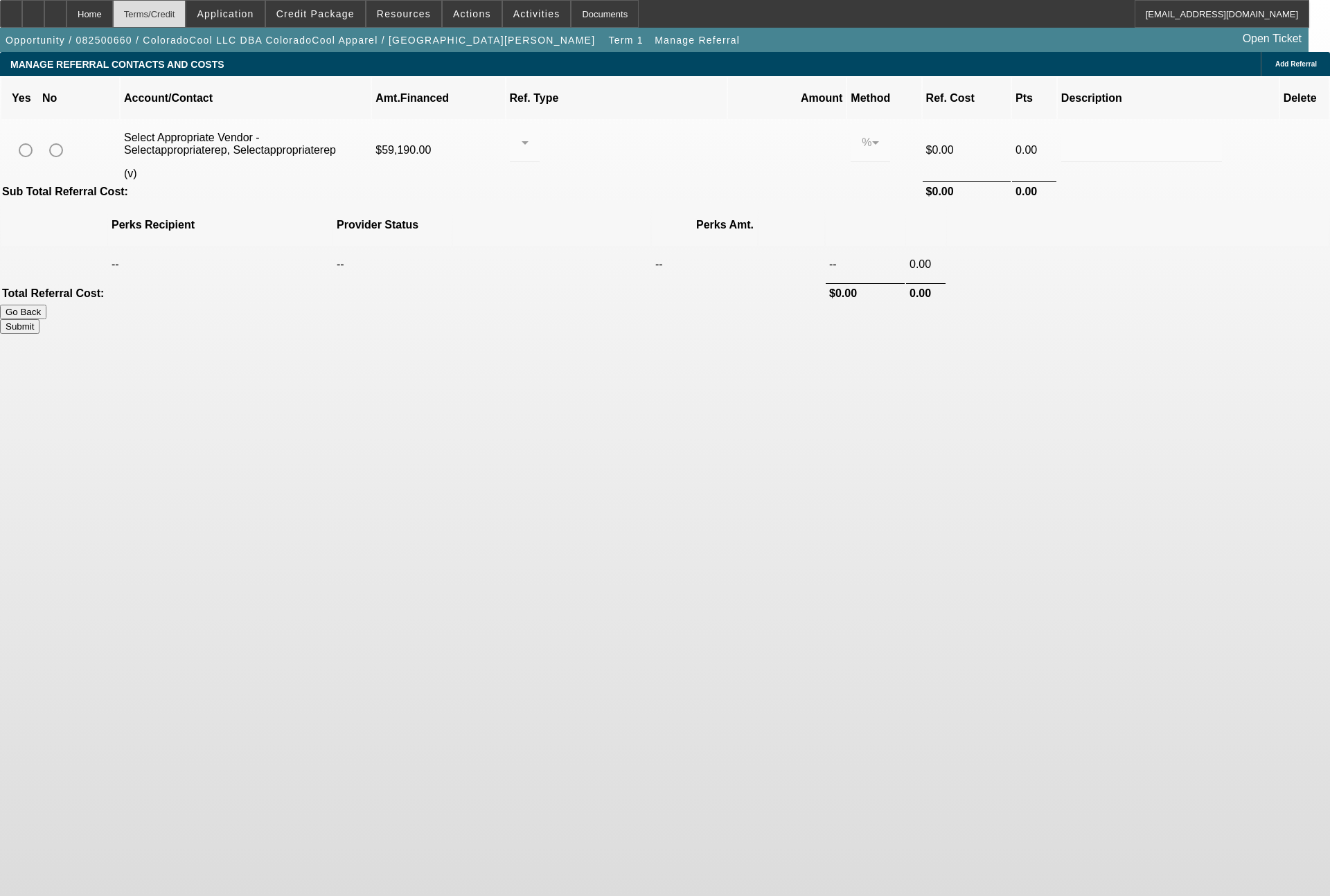
click at [173, 20] on div "Terms/Credit" at bounding box center [149, 14] width 73 height 27
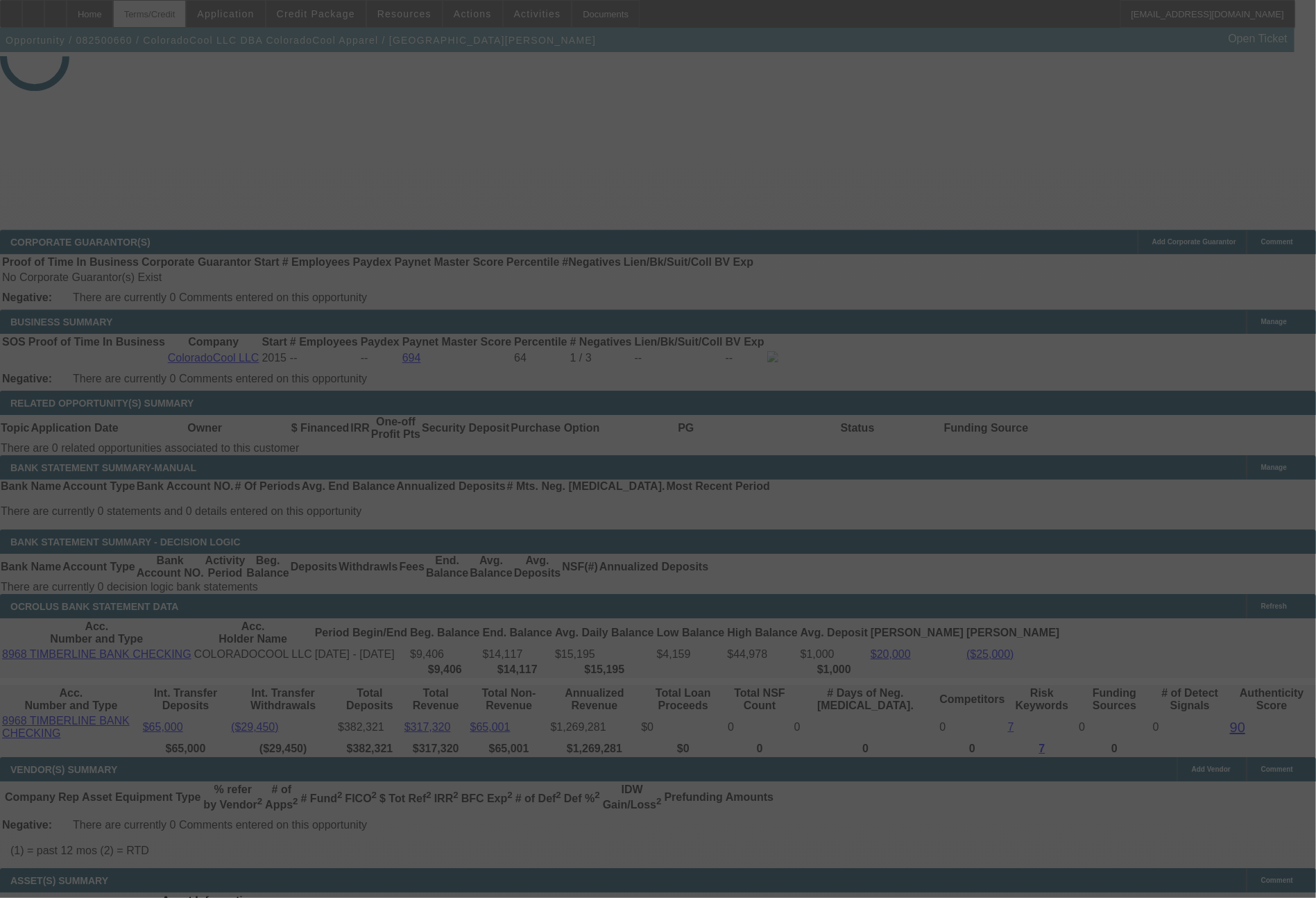
scroll to position [2058, 0]
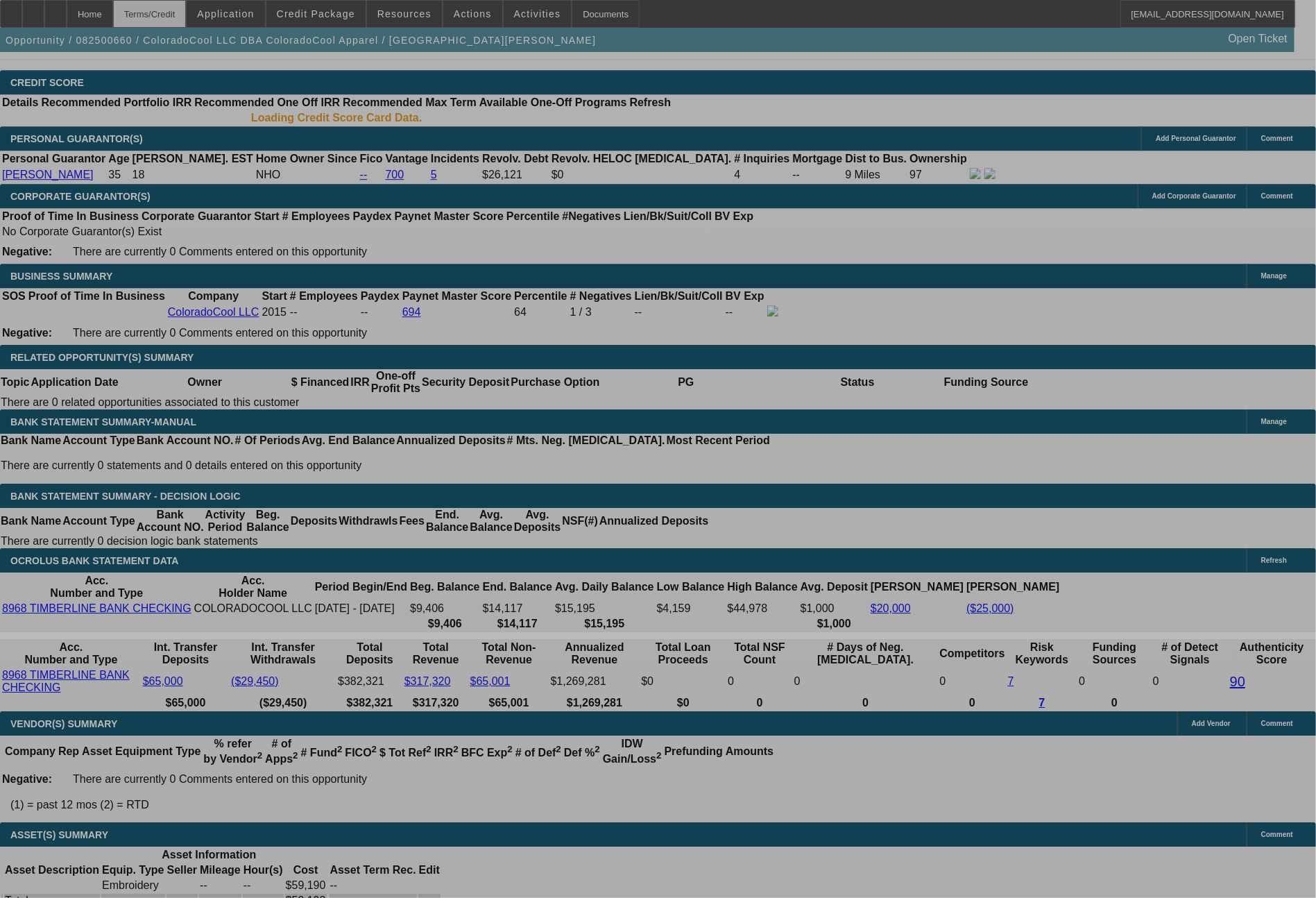
select select "0"
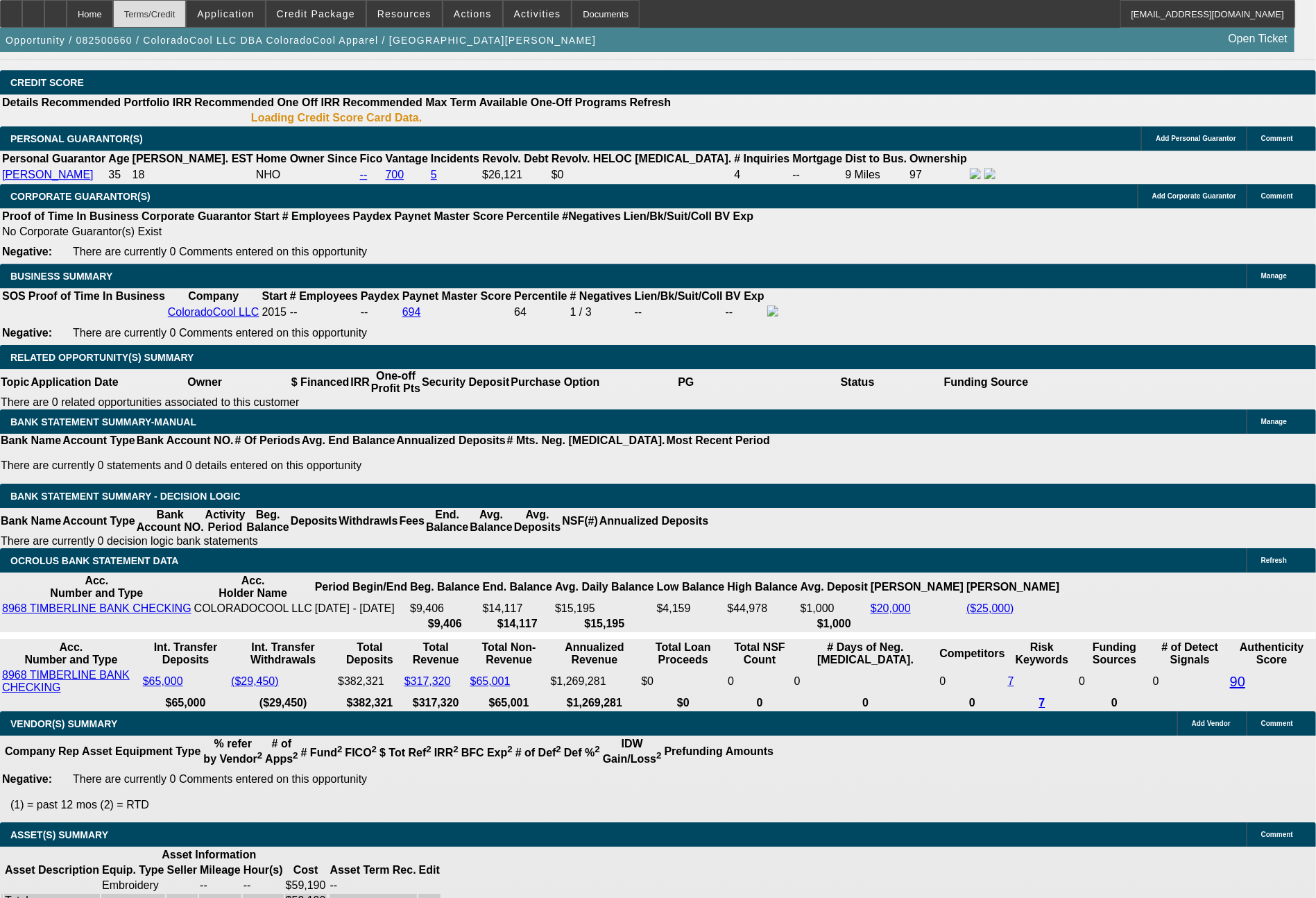
select select "2"
select select "0"
select select "6"
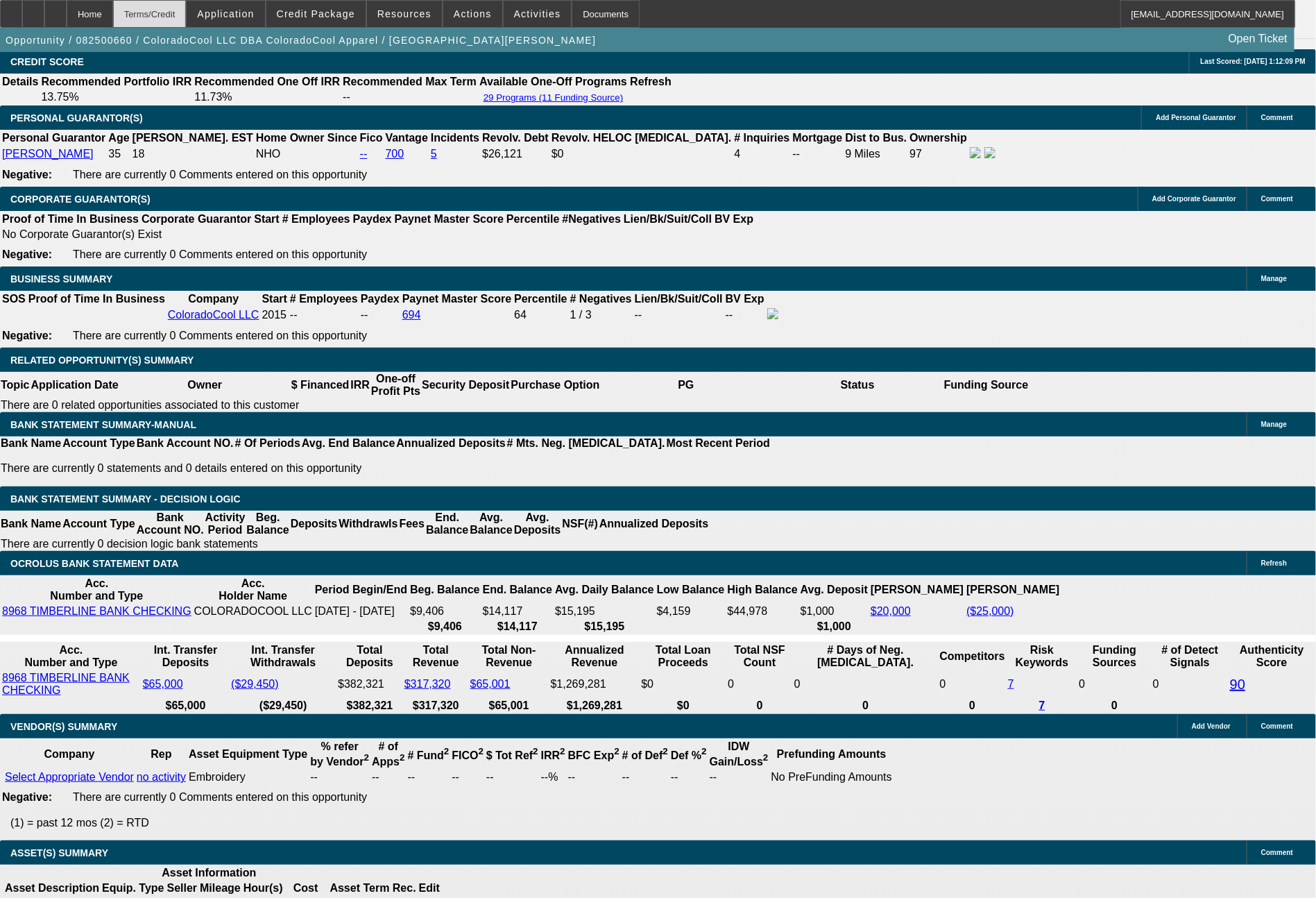
scroll to position [1998, 0]
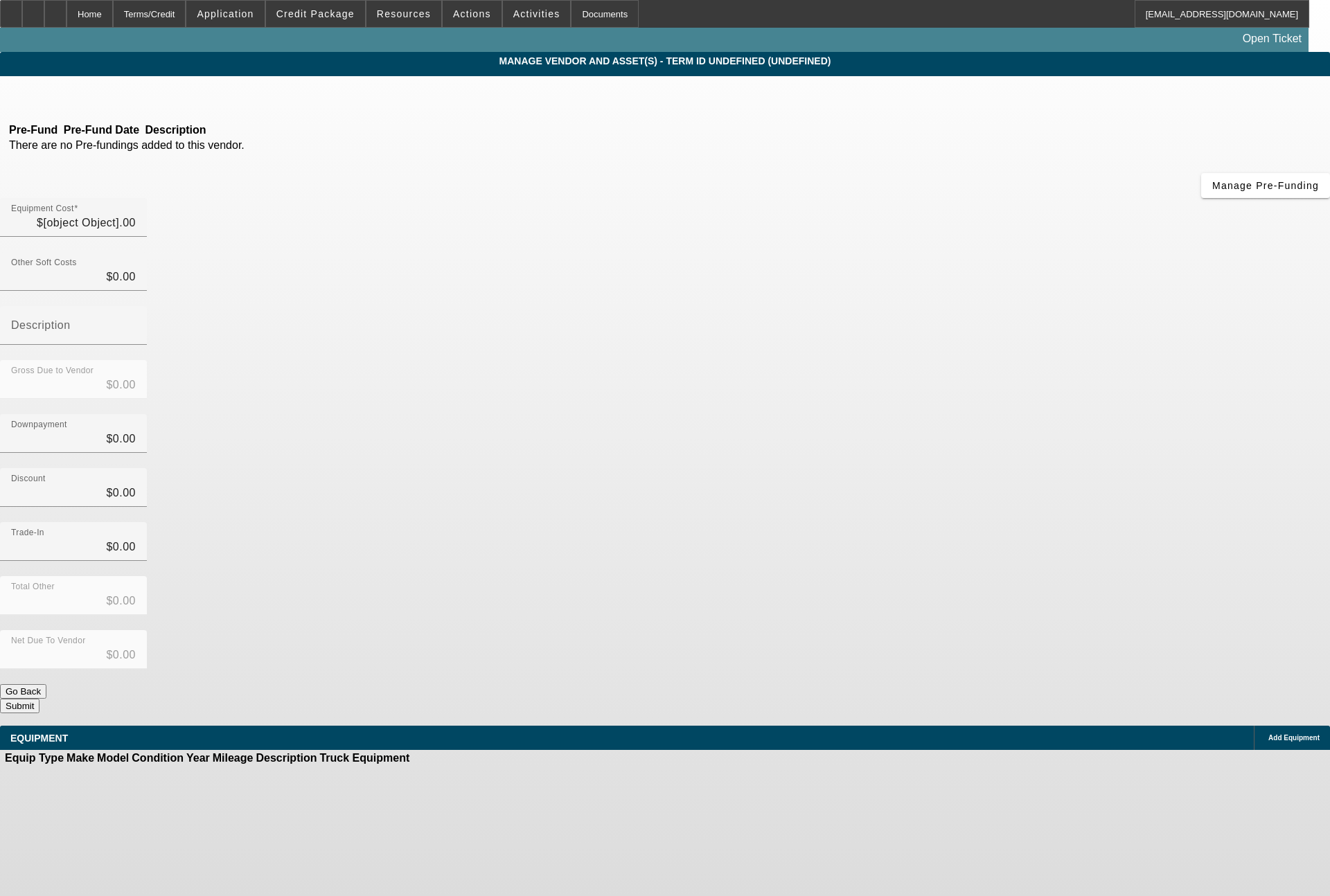
type input "$59,190.00"
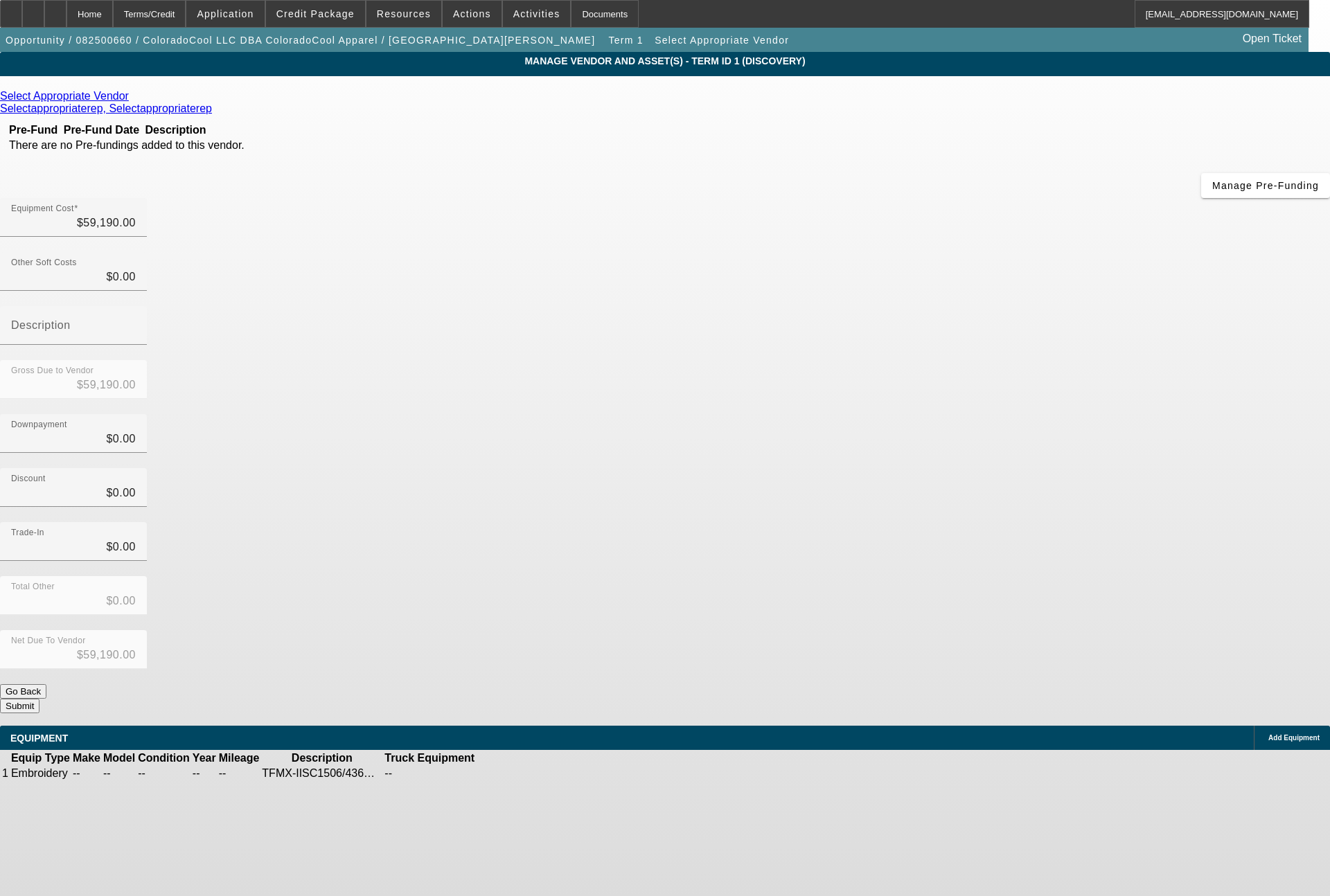
click at [132, 97] on icon at bounding box center [132, 96] width 0 height 12
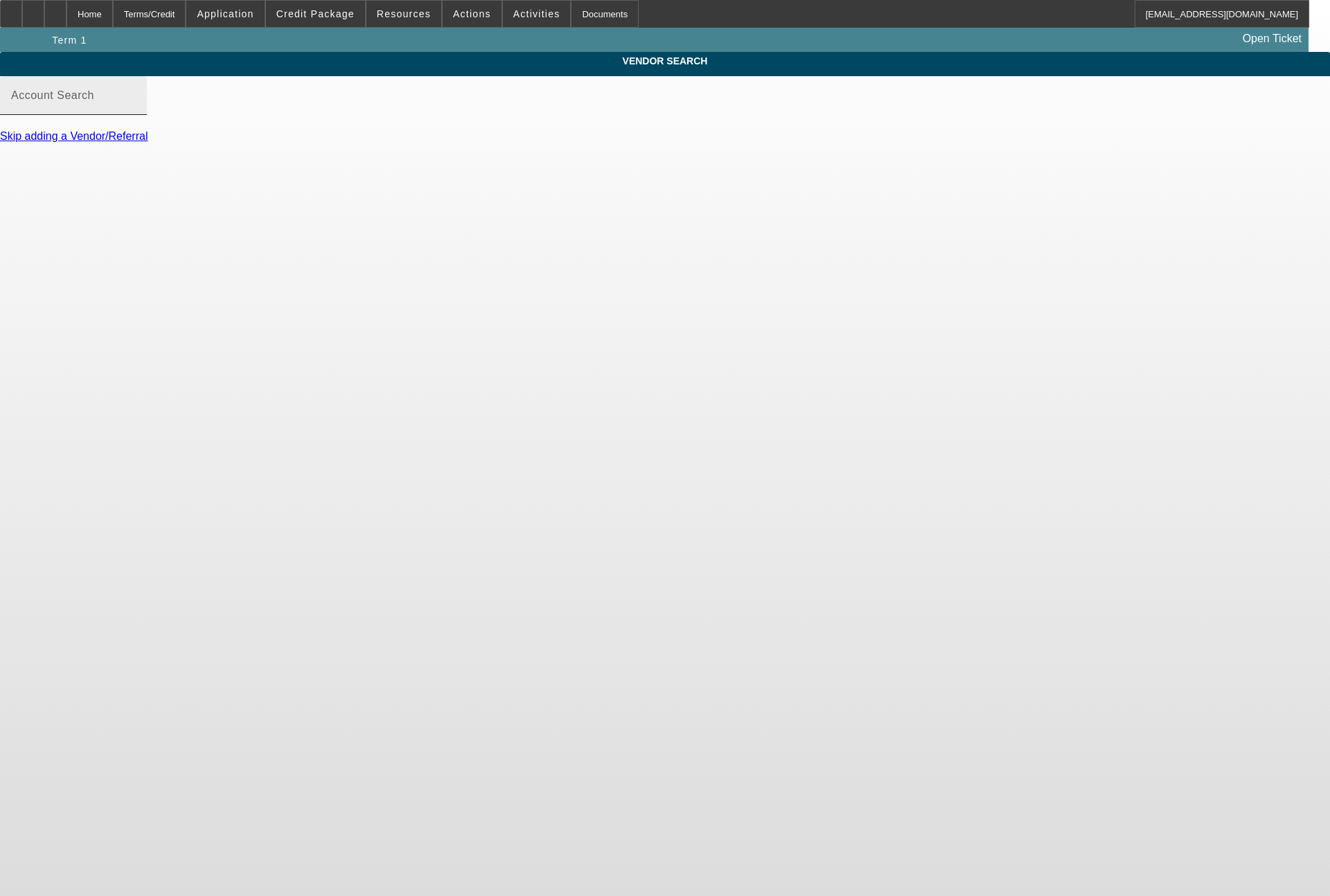
click at [136, 109] on input "Account Search" at bounding box center [73, 101] width 125 height 16
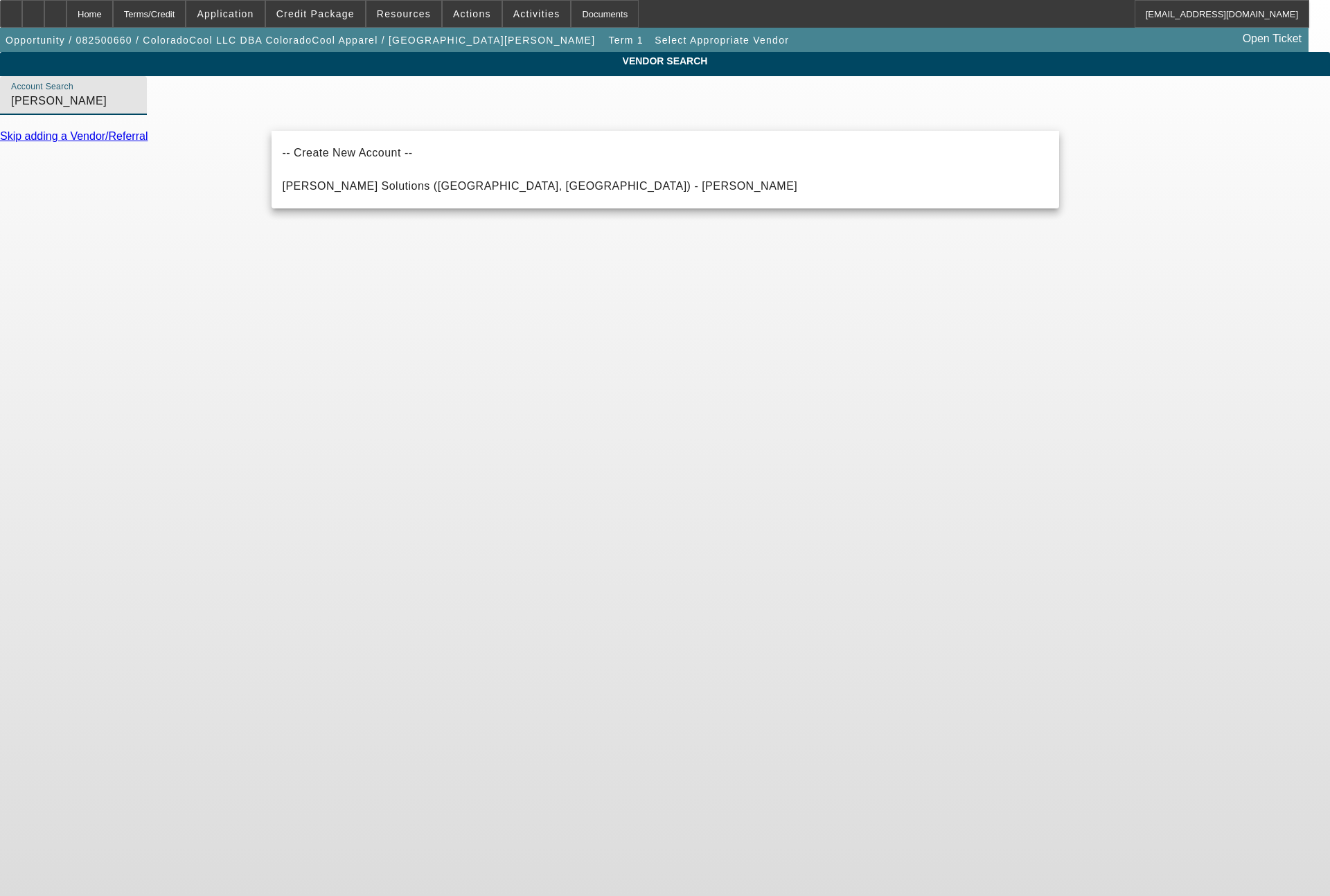
click at [390, 194] on span "Hirsch Solutions (Huntersville, NC) - Janowski, Kristof" at bounding box center [540, 185] width 515 height 16
type input "Hirsch Solutions (Huntersville, NC) - Janowski, Kristof"
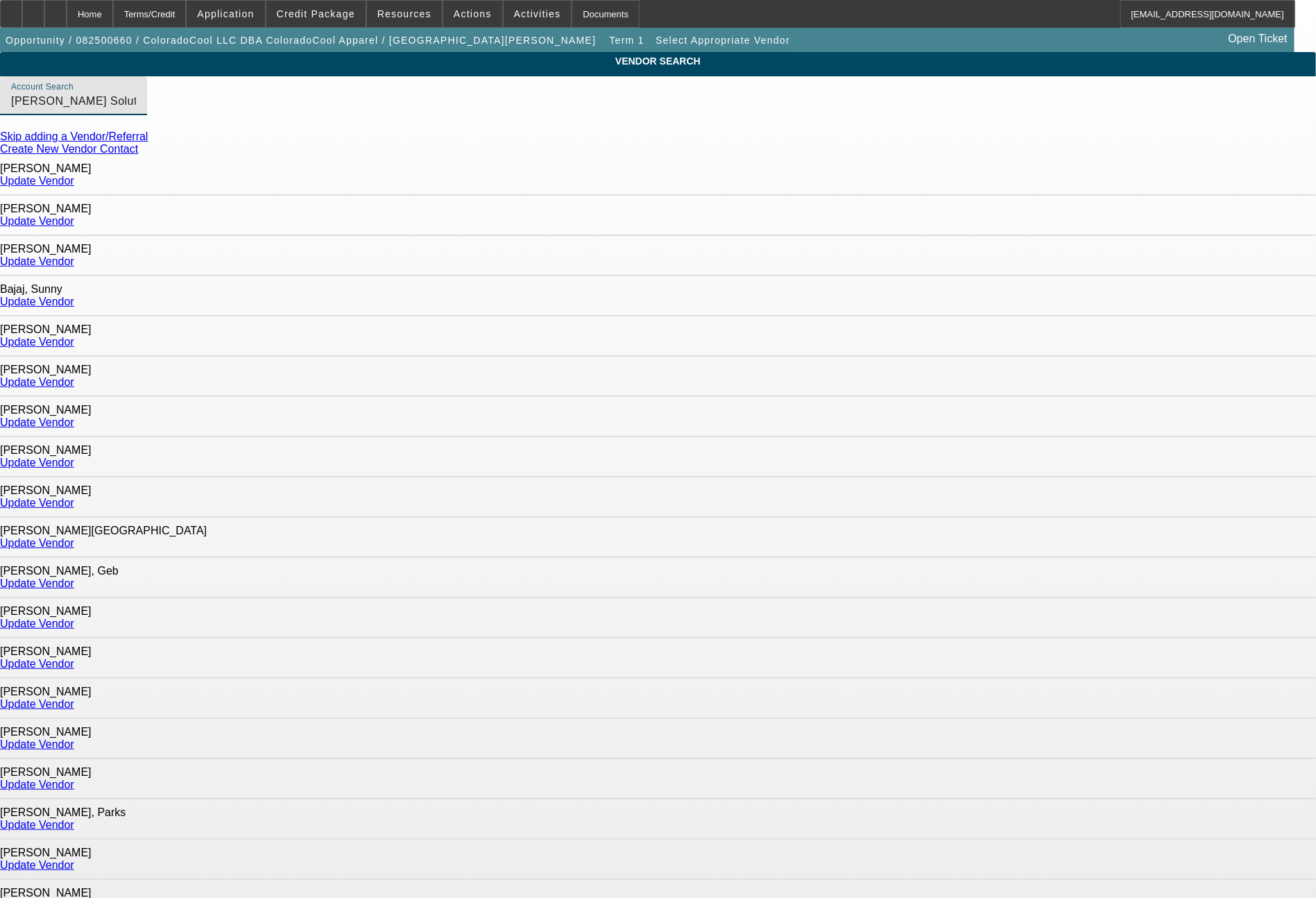
scroll to position [616, 0]
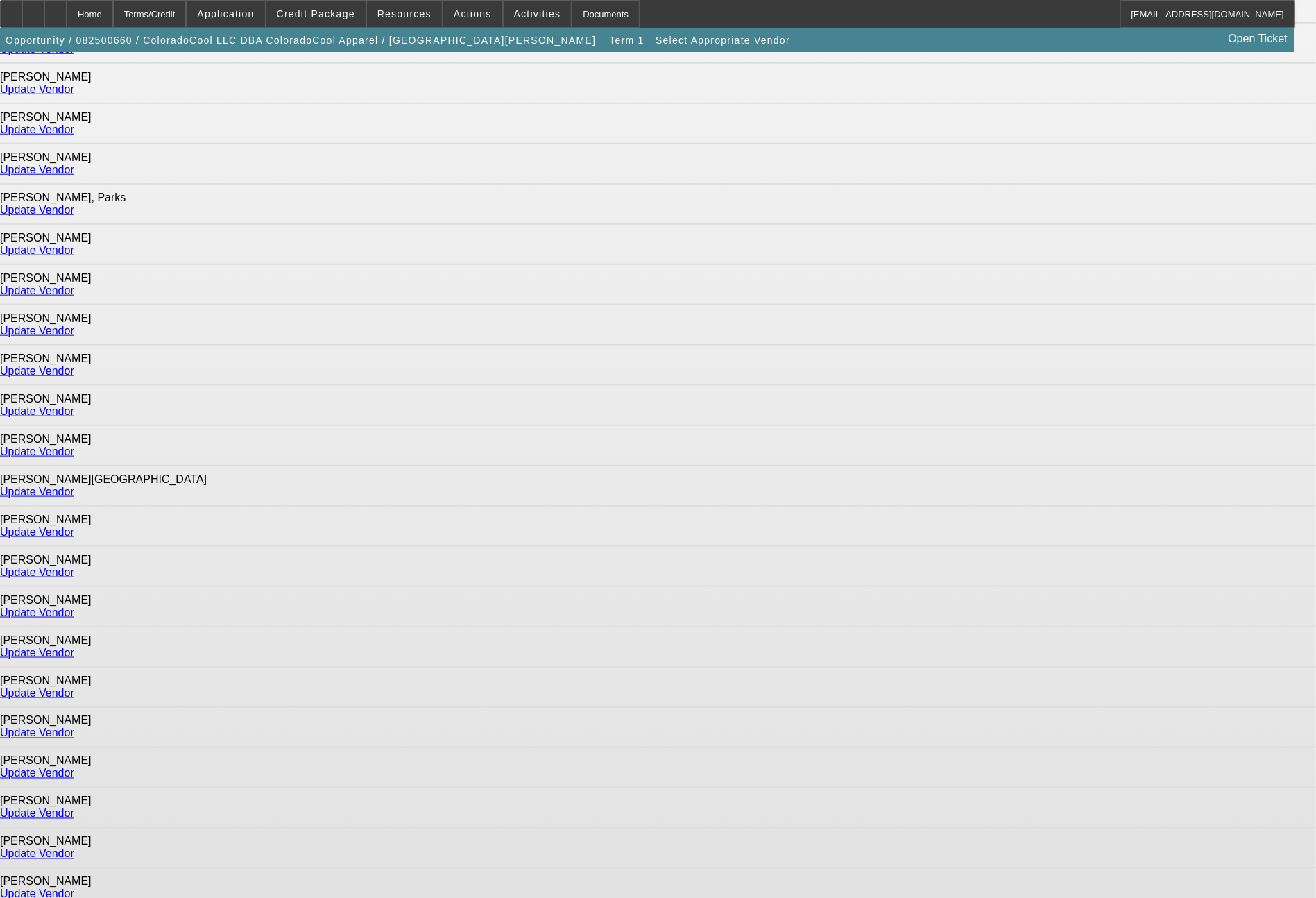
click at [74, 567] on link "Update Vendor" at bounding box center [37, 573] width 74 height 12
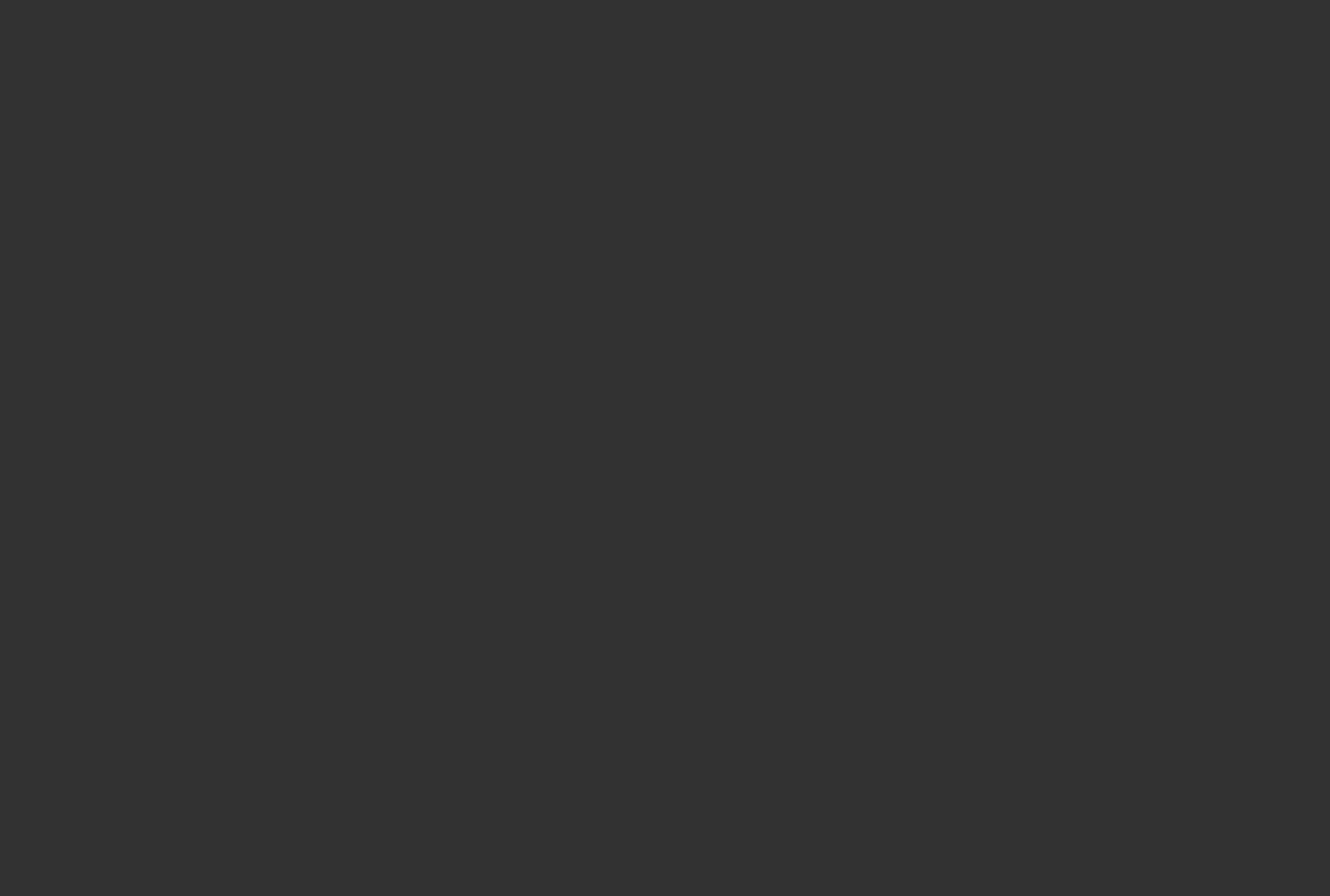
type input "$59,190.00"
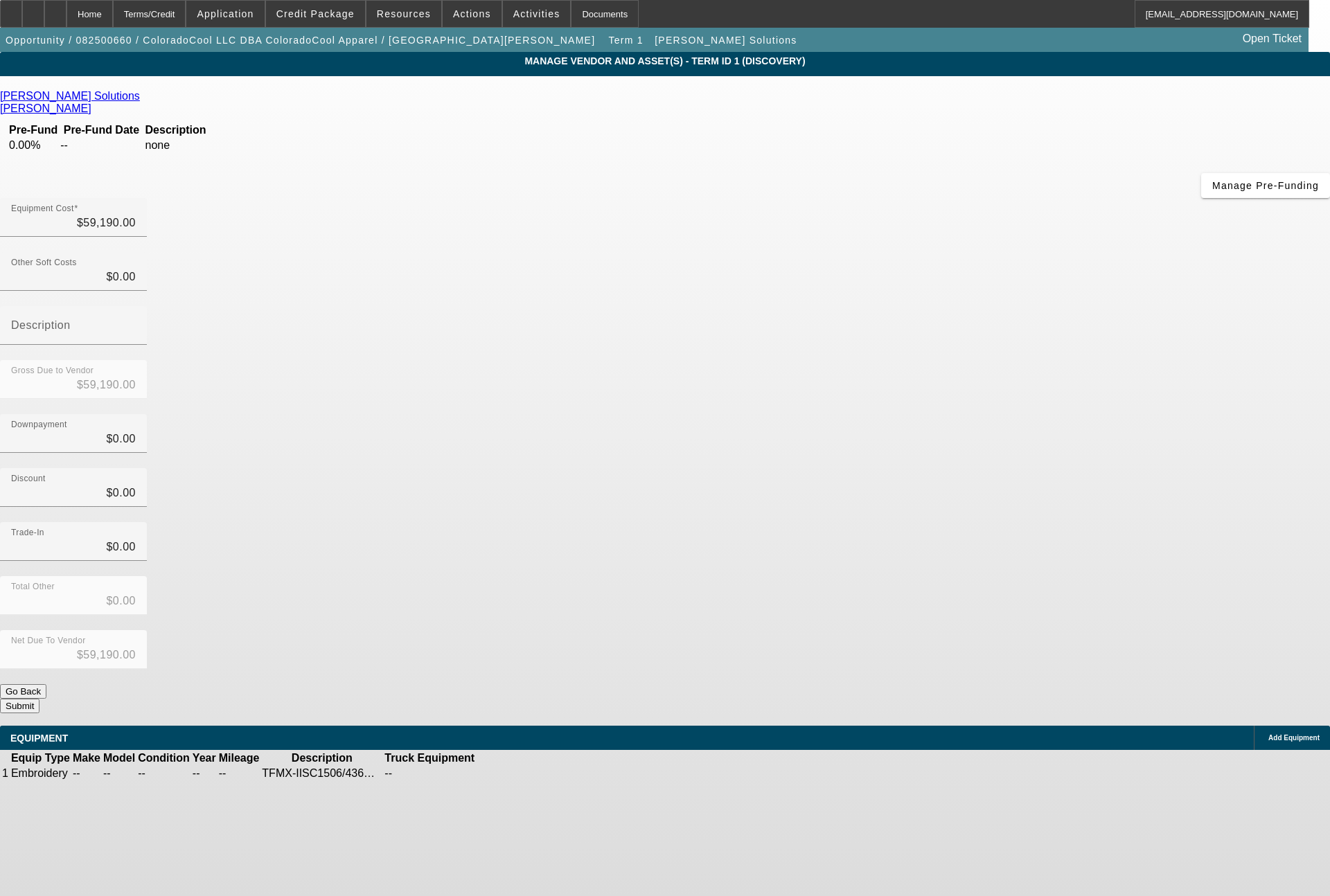
click at [519, 774] on icon at bounding box center [519, 774] width 0 height 0
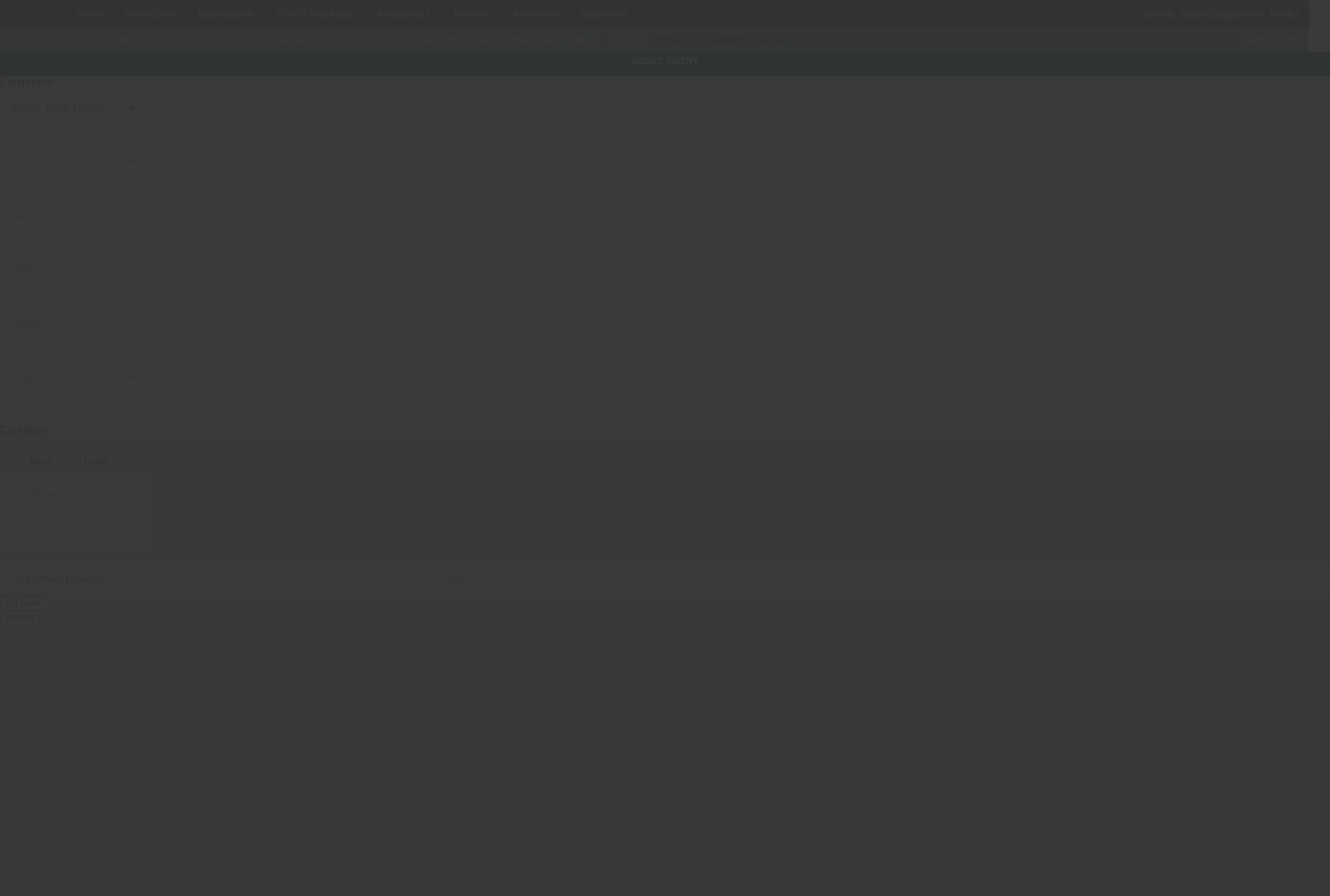
type textarea "TFMX-IISC1506/436WCT TYPE 2 TAJIMA 15-NDL 6-HD; Make: Tajima; Model: 6- Standar…"
type input "562 W Crete Cir"
type input "Unit 103"
type input "Grand Junction"
type input "81505"
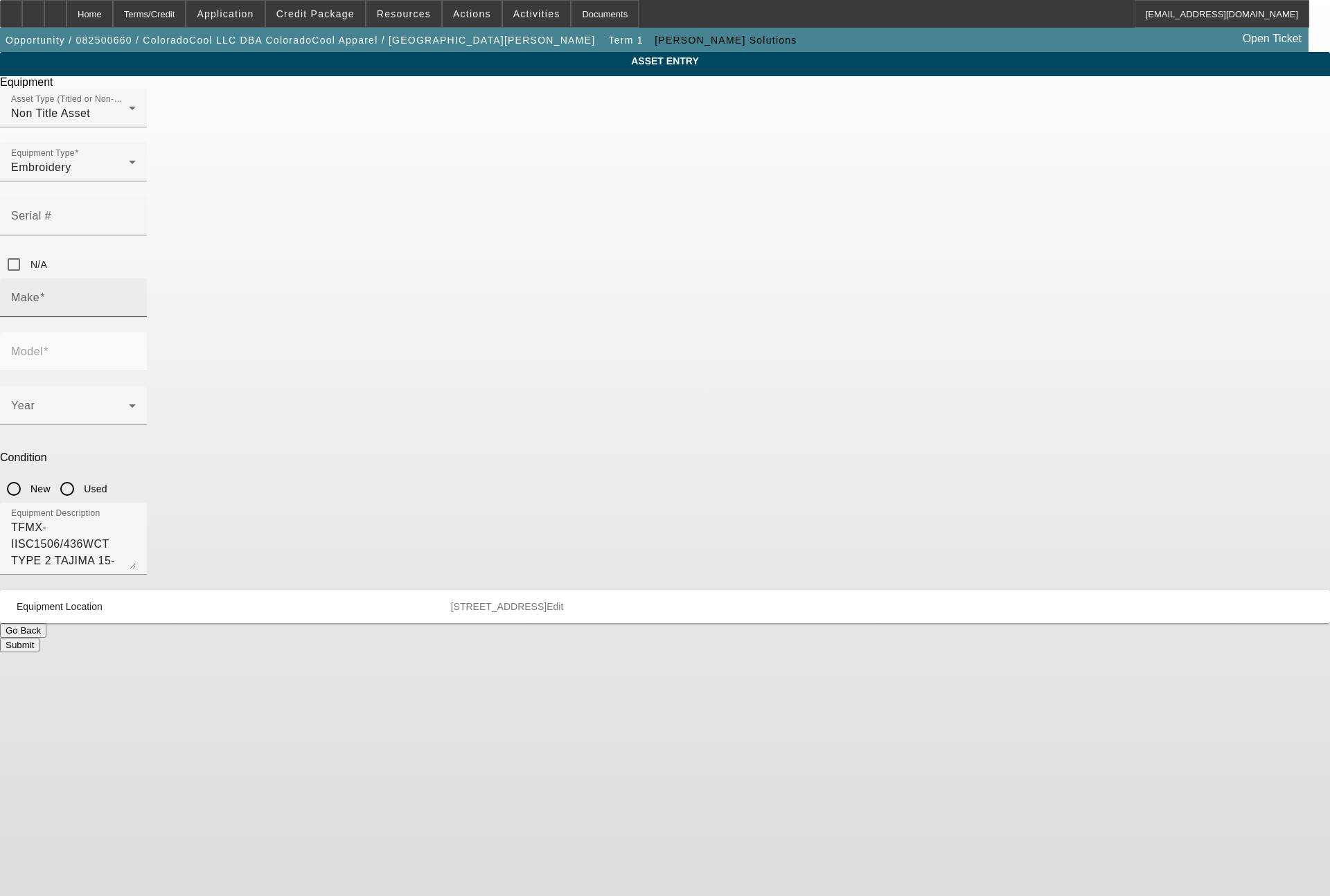
click at [136, 295] on input "Make" at bounding box center [73, 302] width 125 height 16
click at [497, 320] on span "Tajima" at bounding box center [502, 321] width 34 height 12
type input "Tajima"
click at [27, 475] on input "New" at bounding box center [14, 489] width 27 height 27
radio input "true"
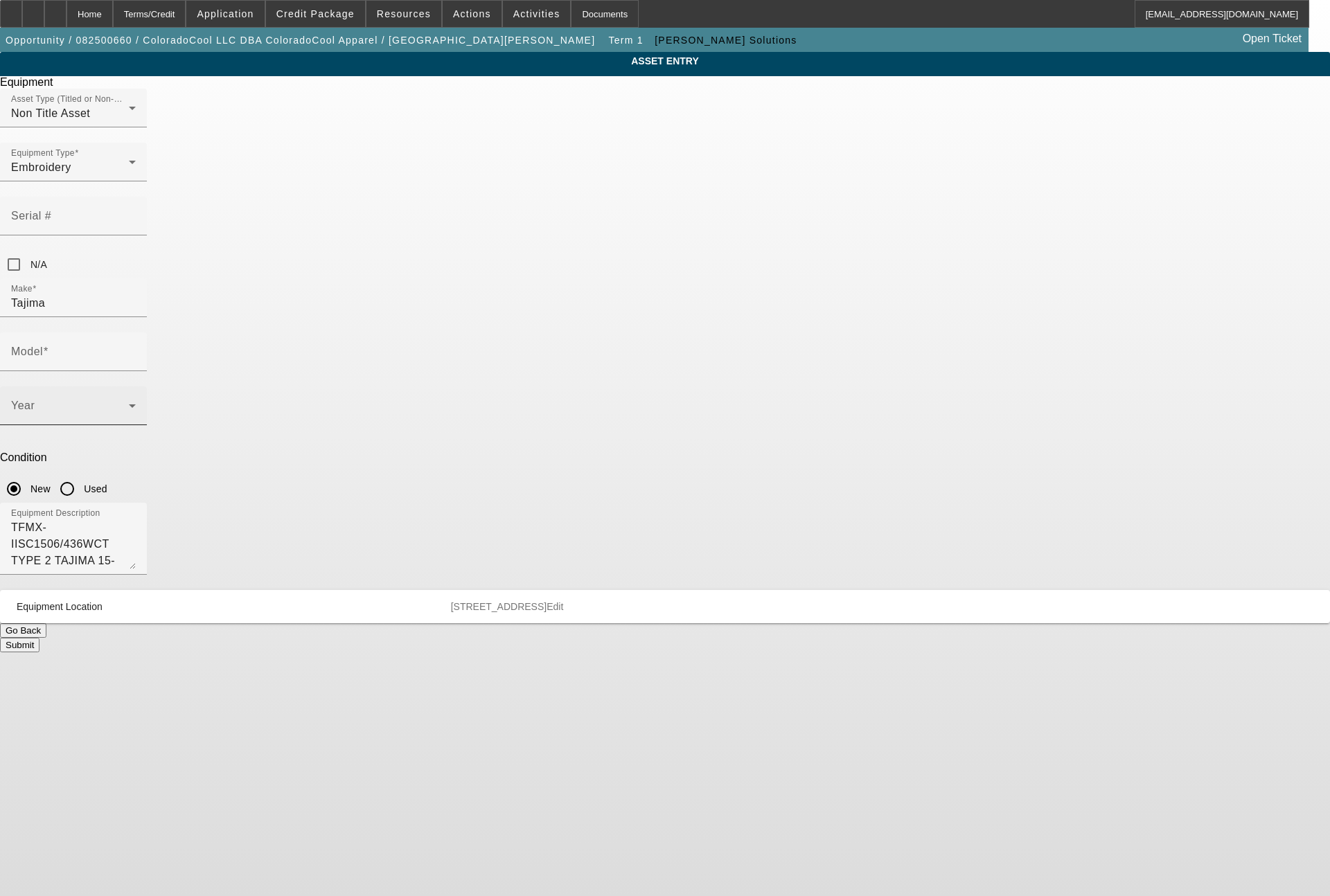
click at [129, 403] on span at bounding box center [70, 411] width 118 height 16
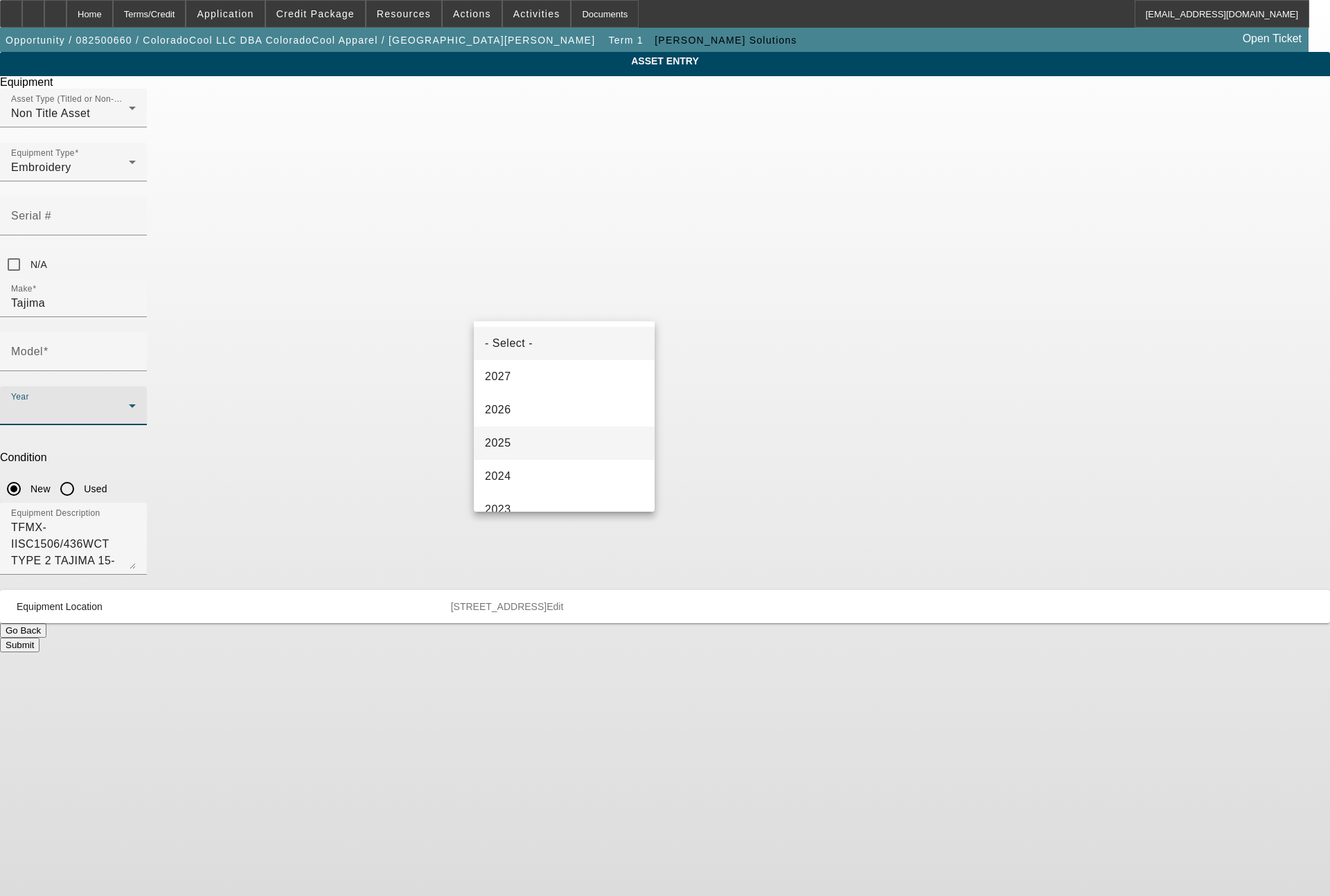
click at [497, 445] on span "2025" at bounding box center [498, 442] width 26 height 16
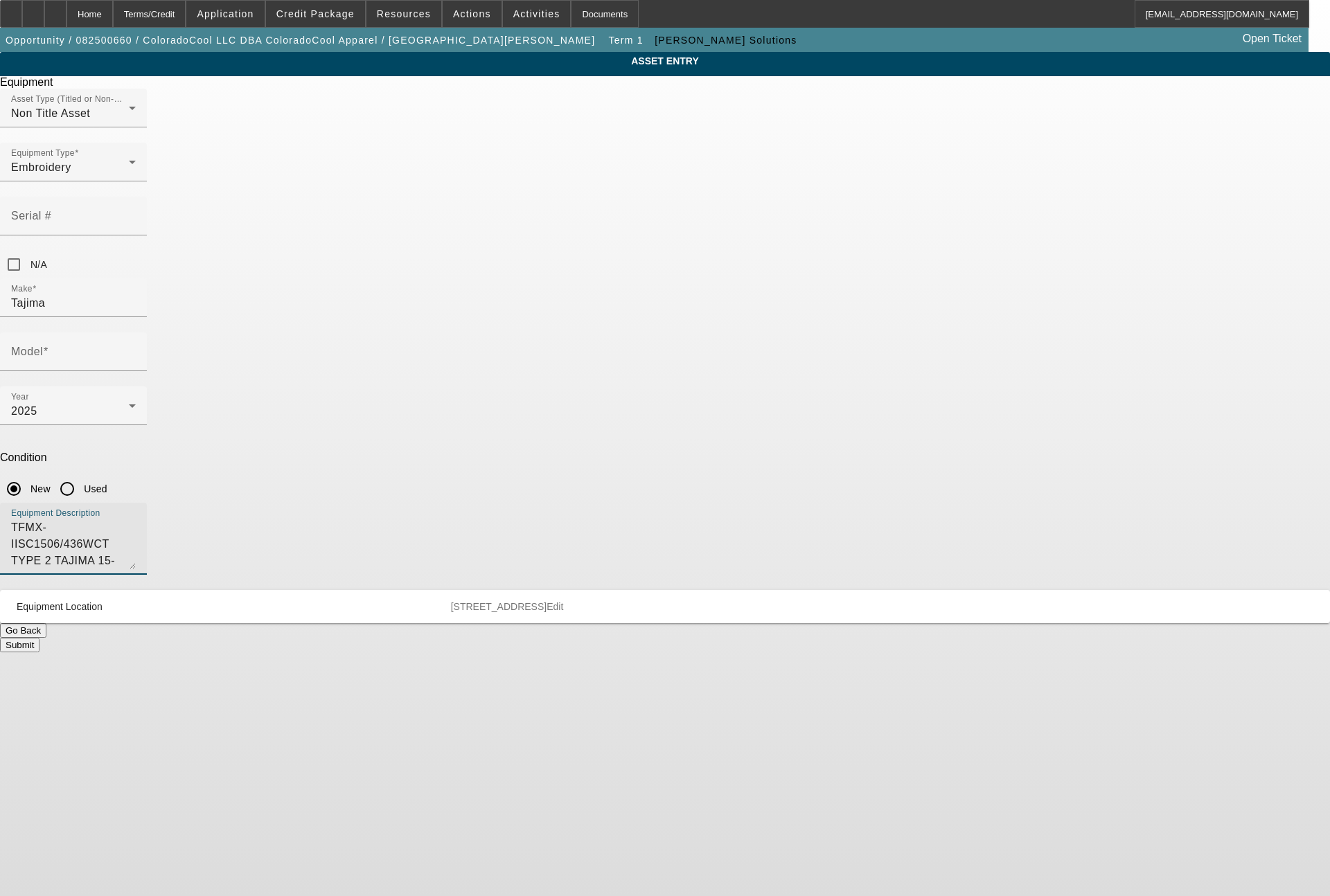
drag, startPoint x: 683, startPoint y: 376, endPoint x: 458, endPoint y: 357, distance: 225.8
click at [458, 357] on div "ASSET ENTRY Delete asset Equipment Asset Type (Titled or Non-Titled) Non Title …" at bounding box center [665, 352] width 1330 height 600
type textarea "6 head machine"
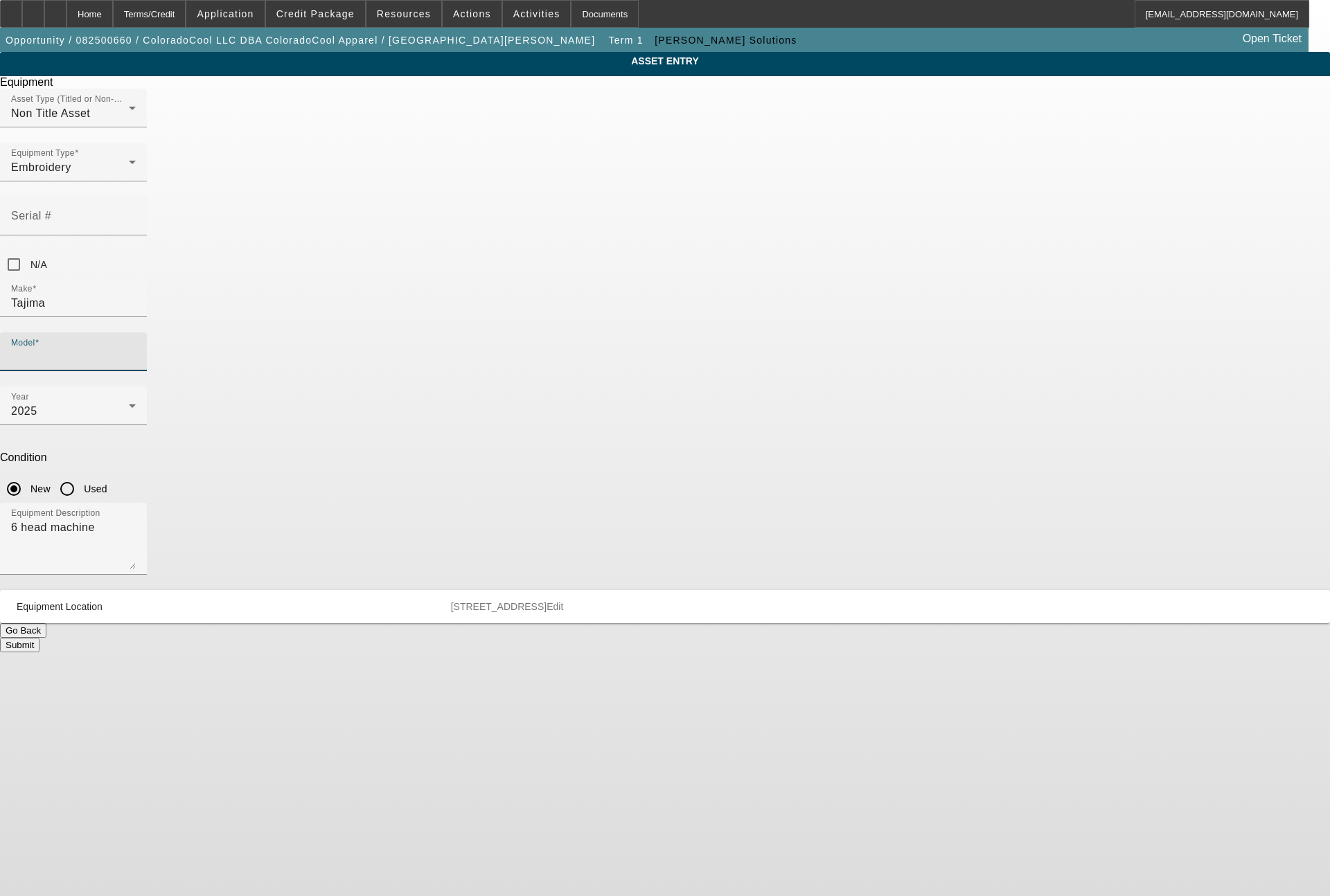
click at [136, 349] on input "Model" at bounding box center [73, 357] width 125 height 16
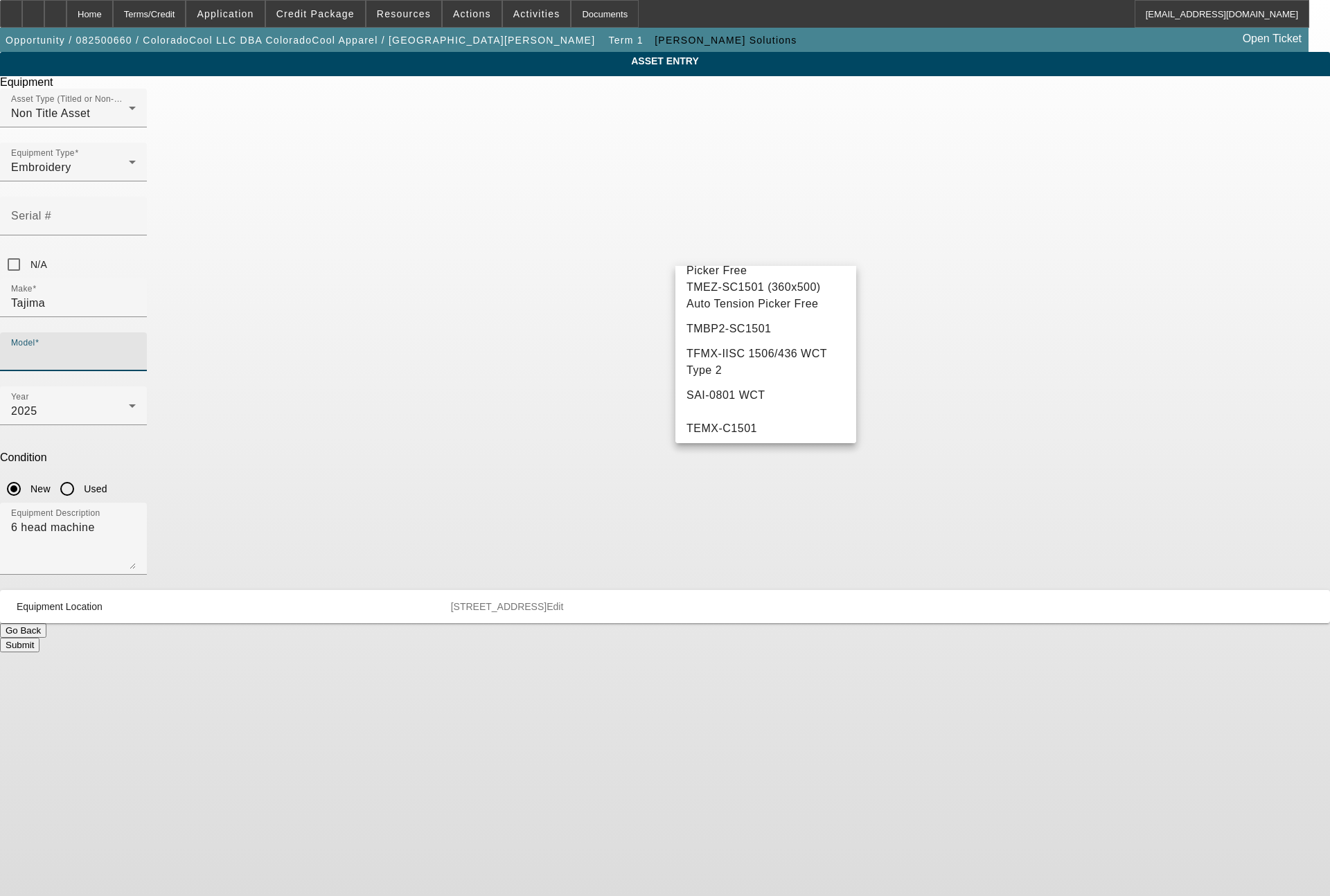
scroll to position [155, 0]
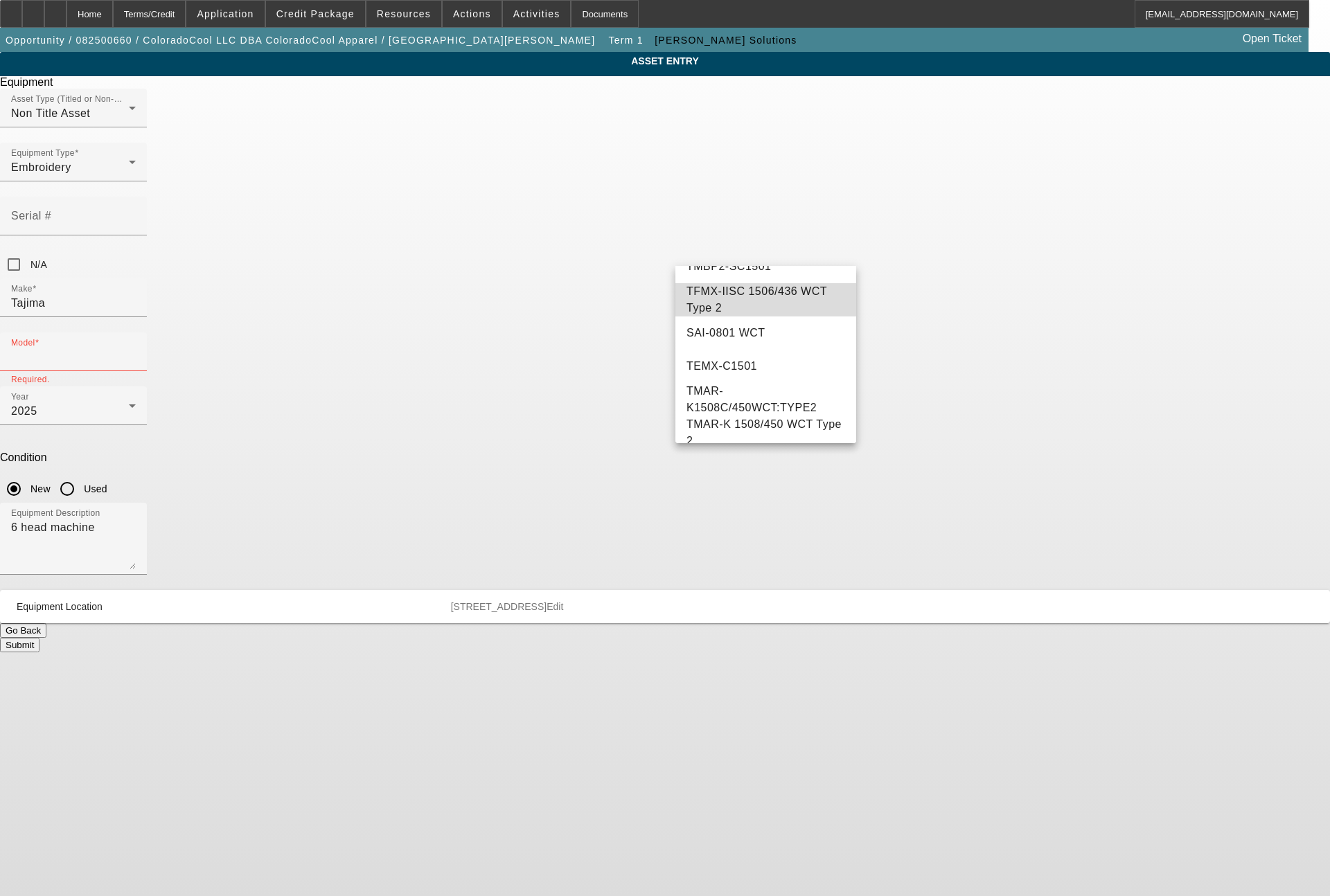
click at [779, 313] on span "TFMX-IISC 1506/436 WCT Type 2" at bounding box center [757, 299] width 141 height 28
type input "TFMX-IISC 1506/436 WCT Type 2"
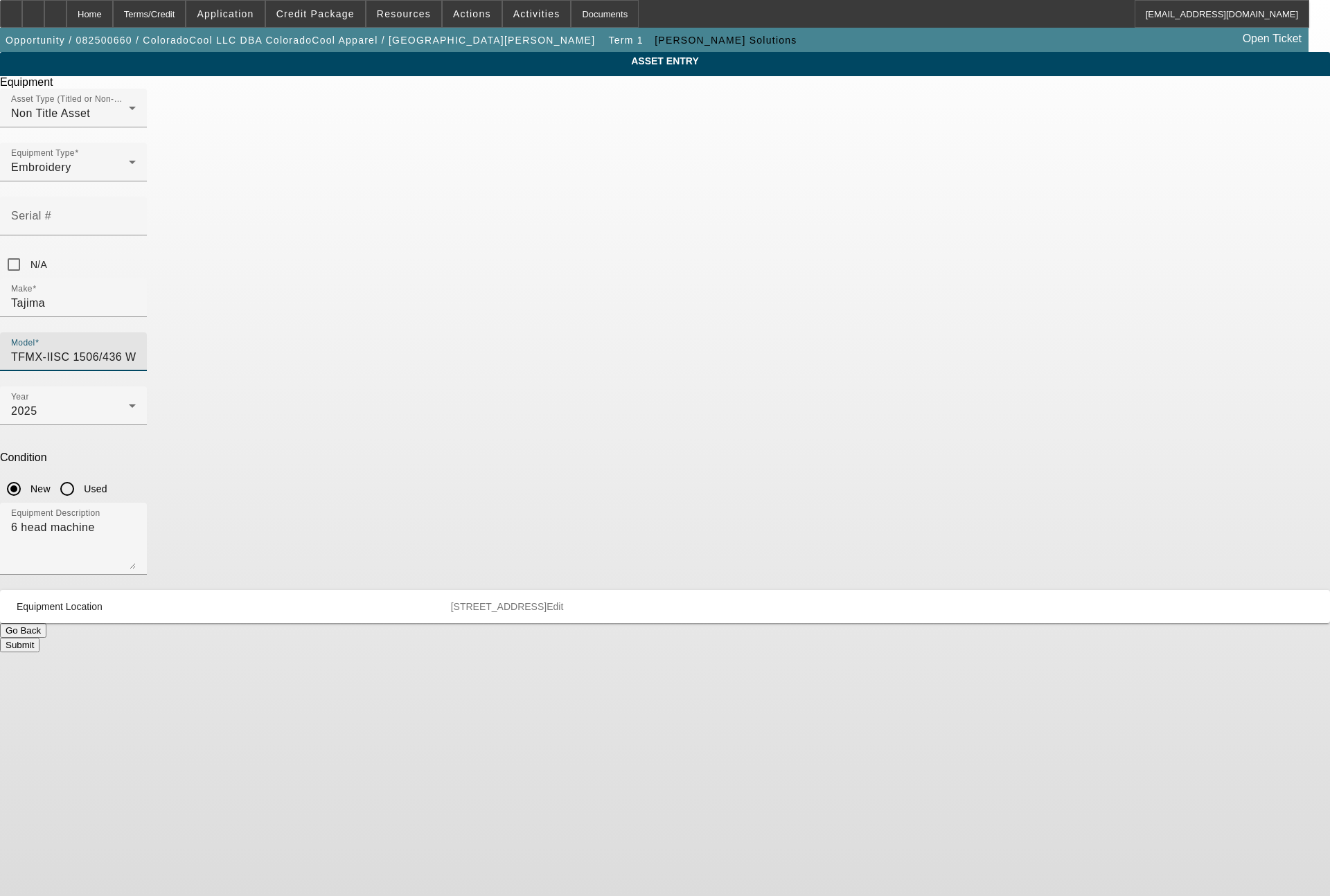
click at [39, 638] on button "Submit" at bounding box center [20, 645] width 39 height 15
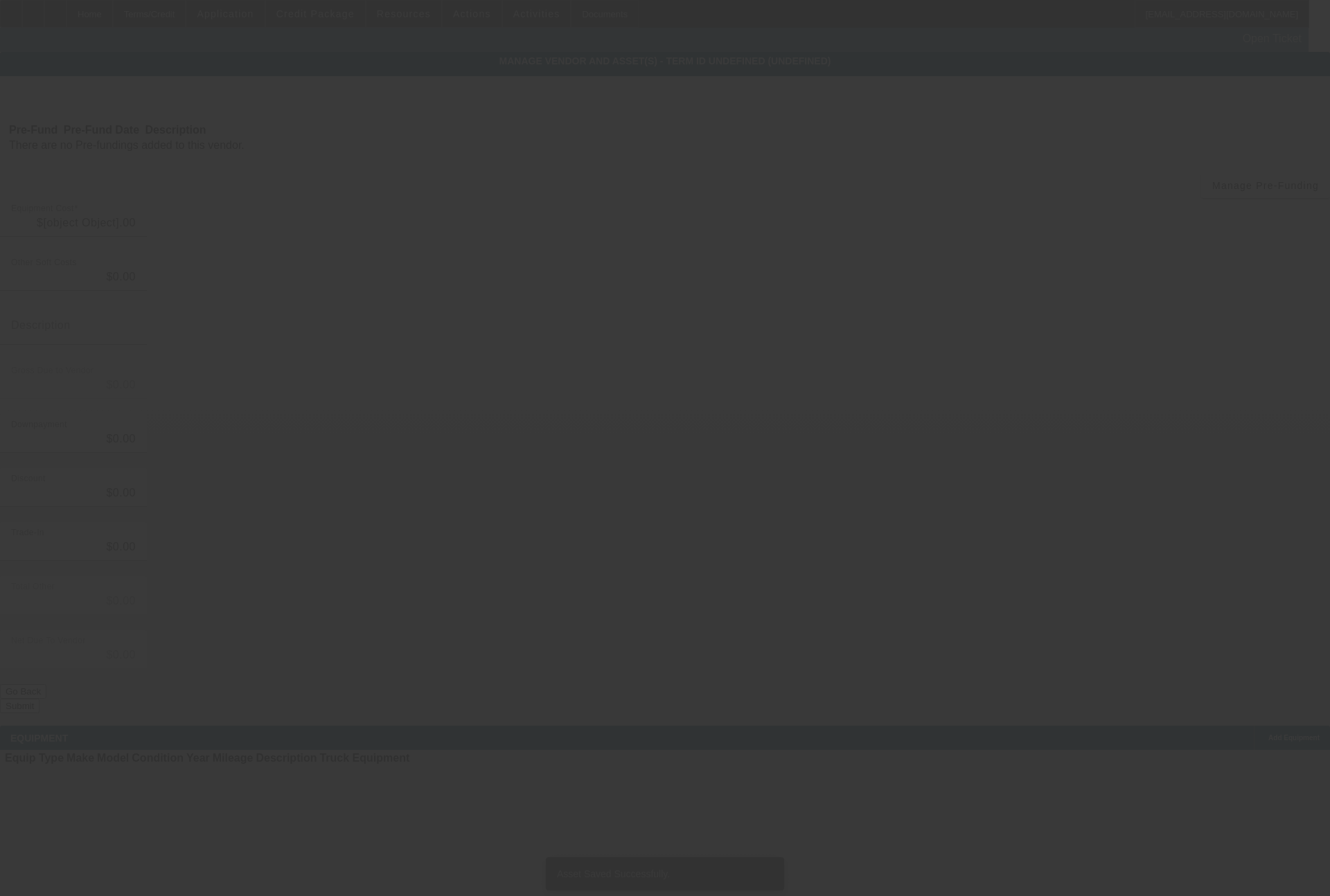
type input "$59,190.00"
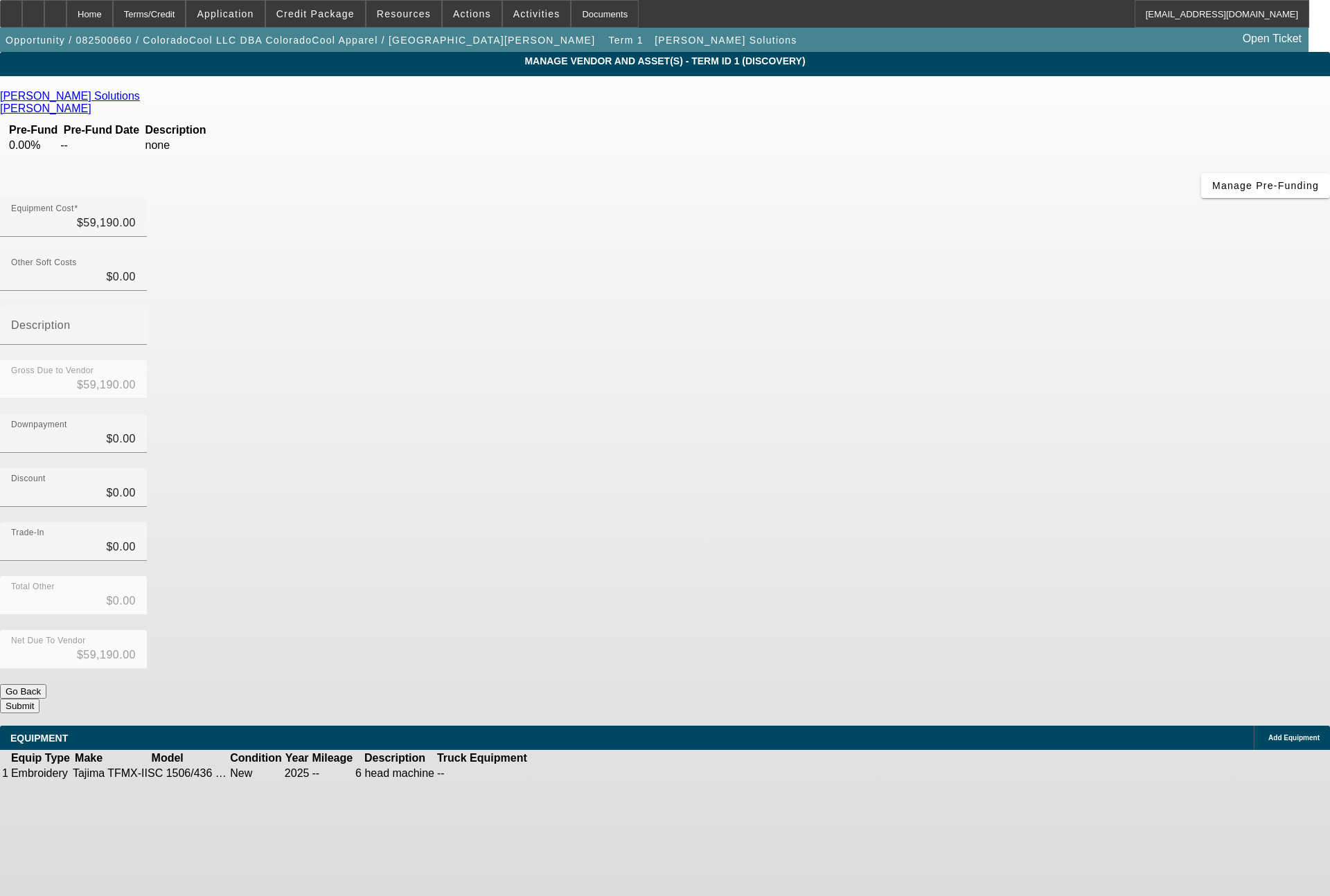
click at [39, 699] on button "Submit" at bounding box center [20, 706] width 39 height 15
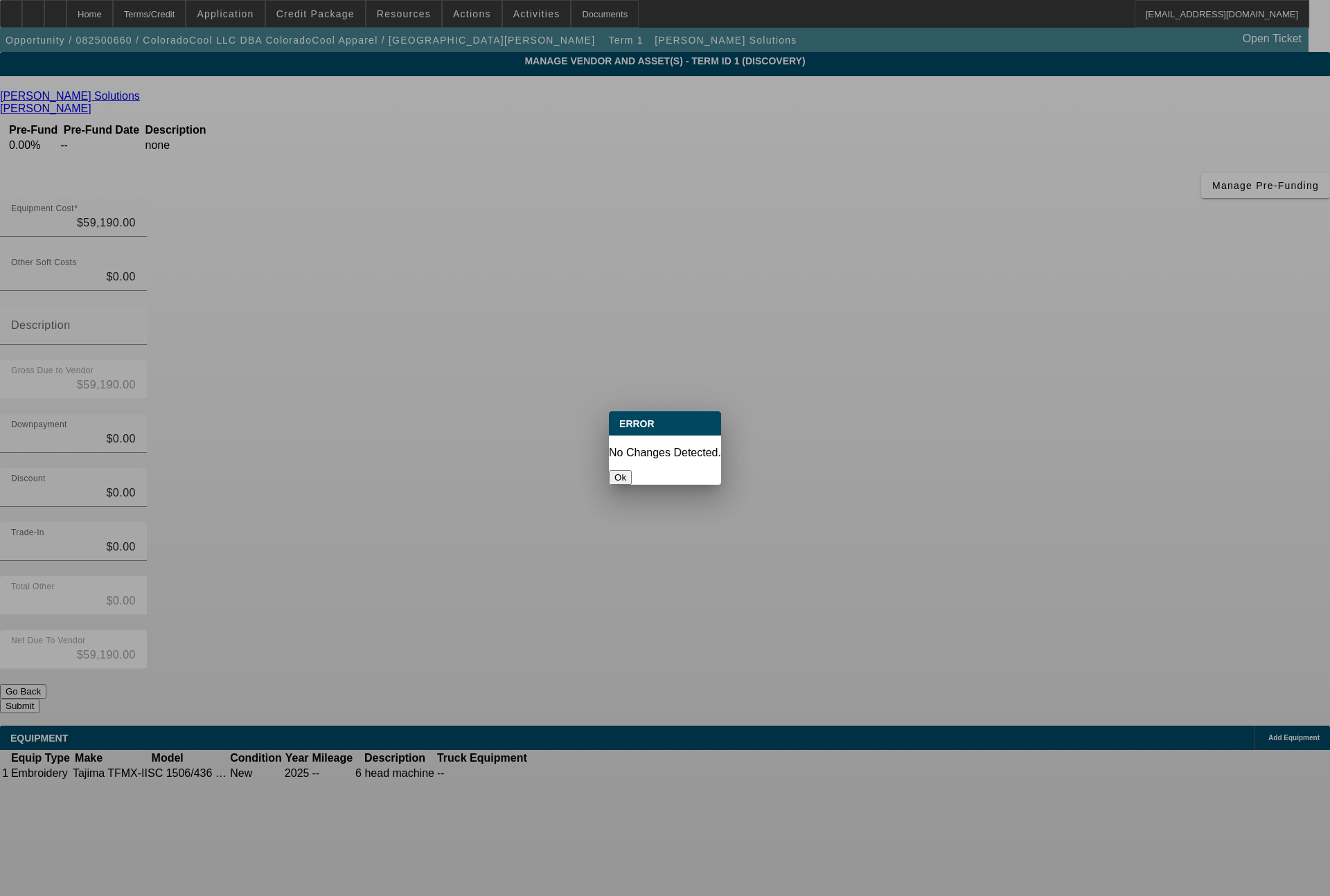
click at [632, 471] on button "Ok" at bounding box center [620, 477] width 23 height 15
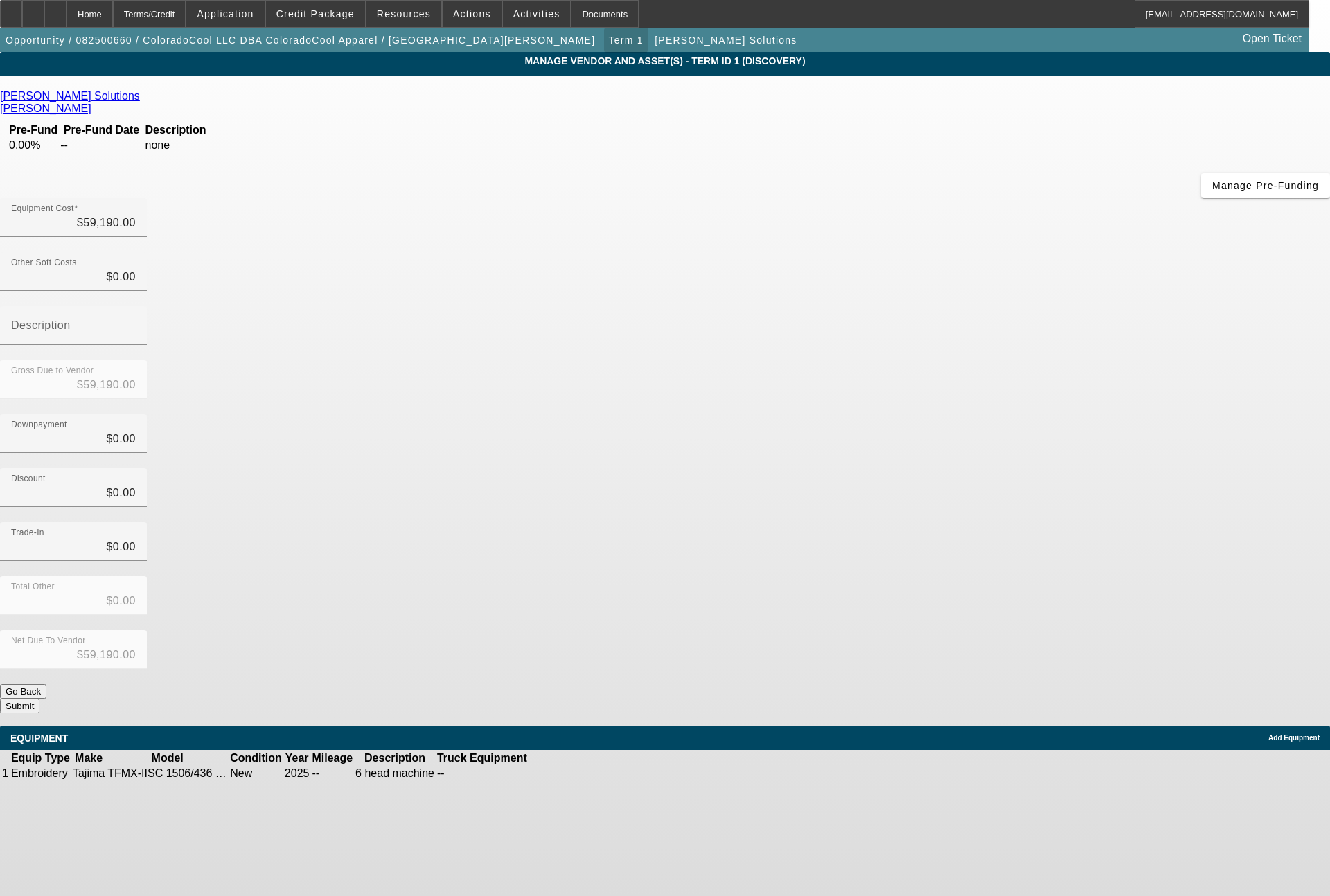
click at [609, 42] on span "Term 1" at bounding box center [626, 40] width 35 height 11
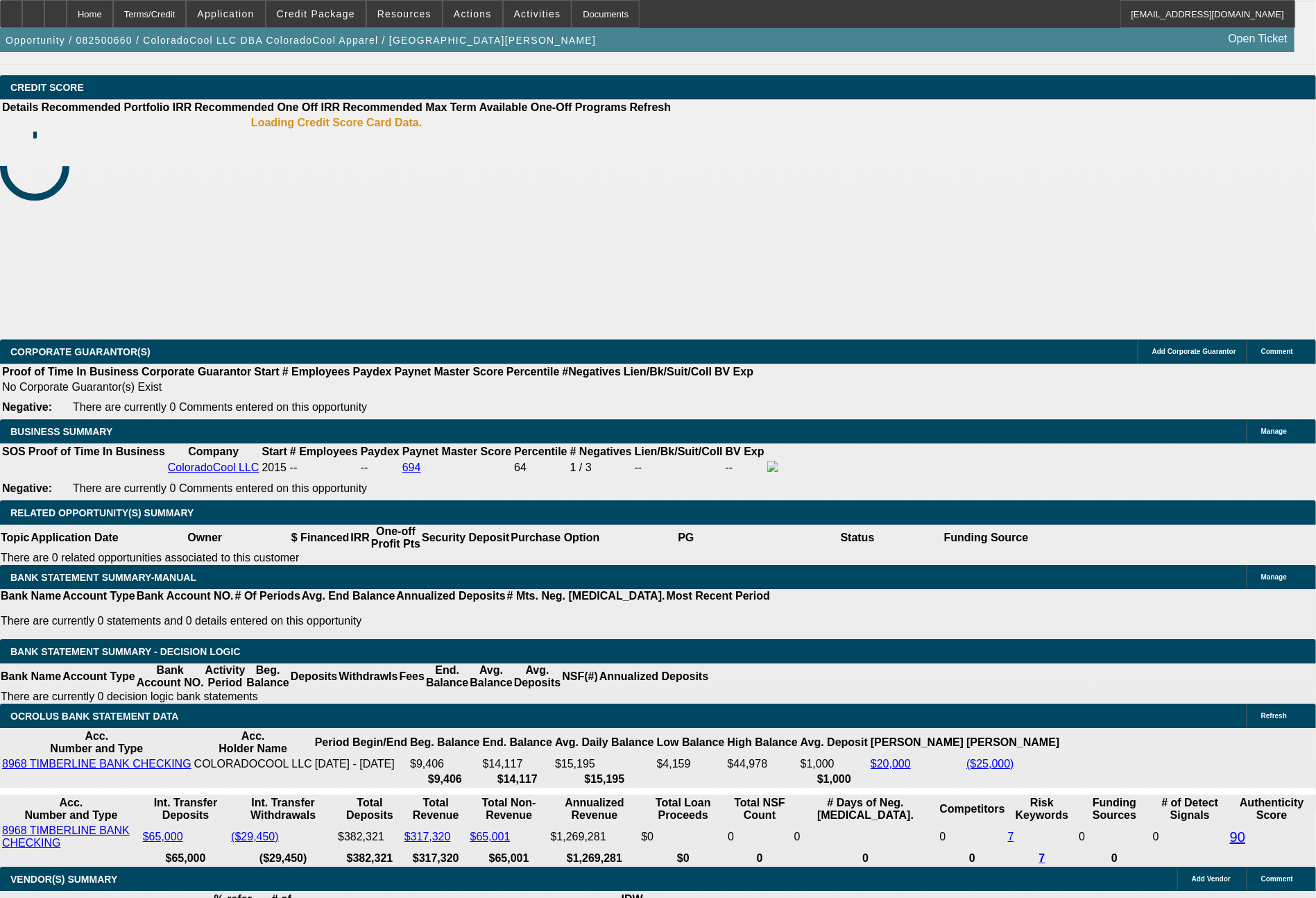
select select "0"
select select "2"
select select "0"
select select "6"
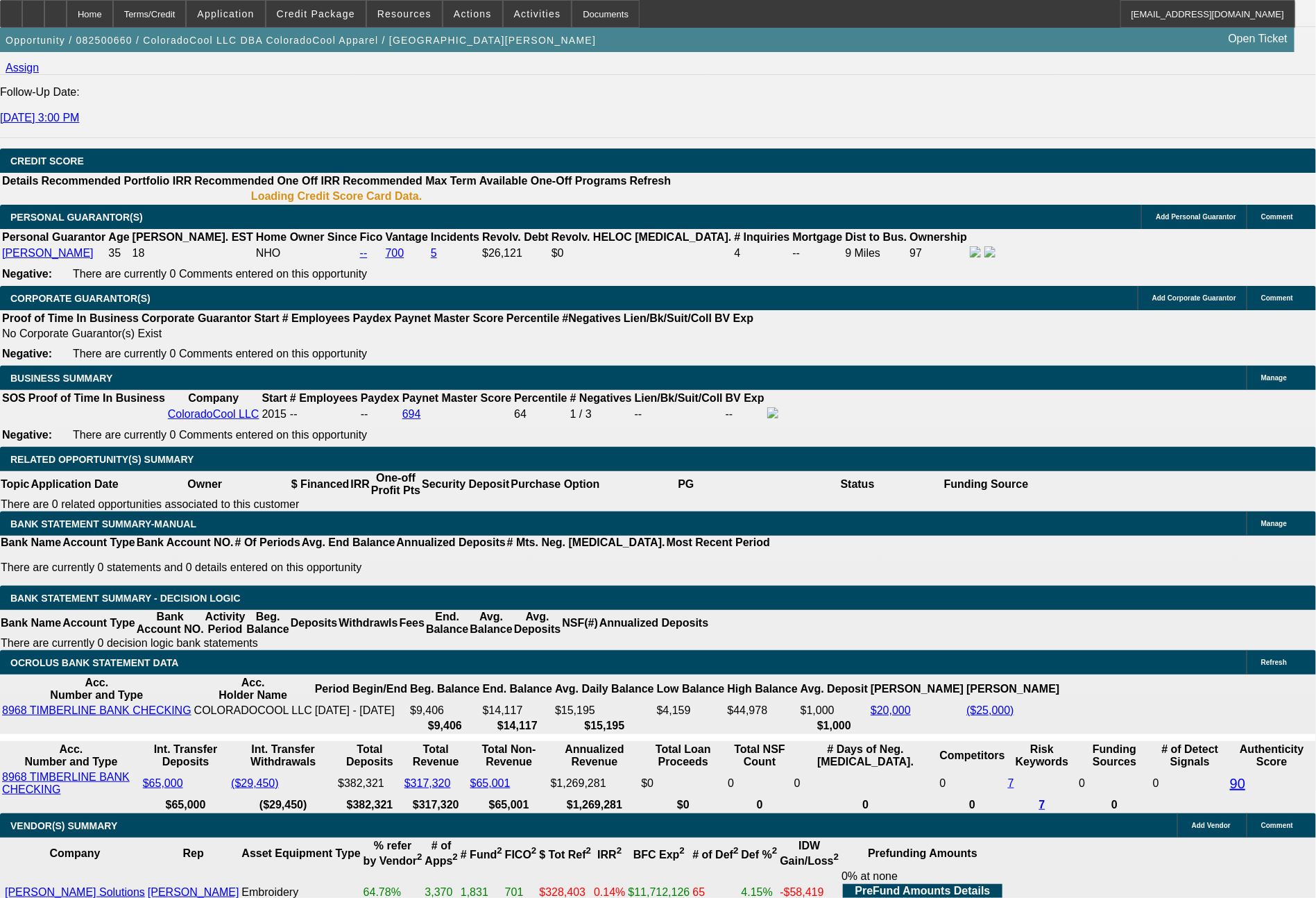
scroll to position [1900, 0]
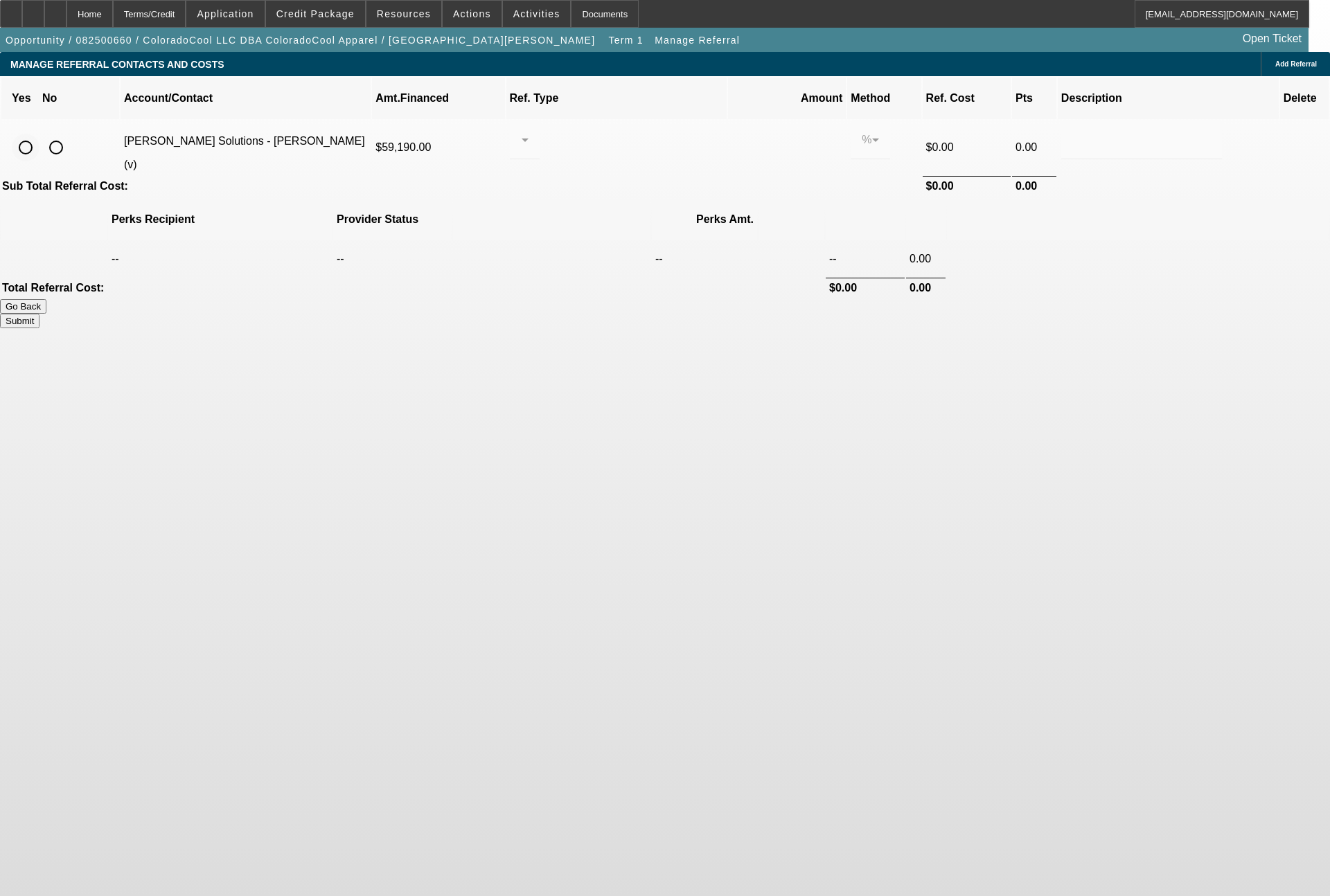
click at [39, 134] on input "radio" at bounding box center [26, 148] width 27 height 27
radio input "true"
click at [522, 132] on div at bounding box center [521, 139] width 1 height 16
click at [636, 169] on span "Pay vendor SALES PERSON" at bounding box center [632, 163] width 113 height 33
click at [742, 132] on input "0.000" at bounding box center [787, 139] width 89 height 16
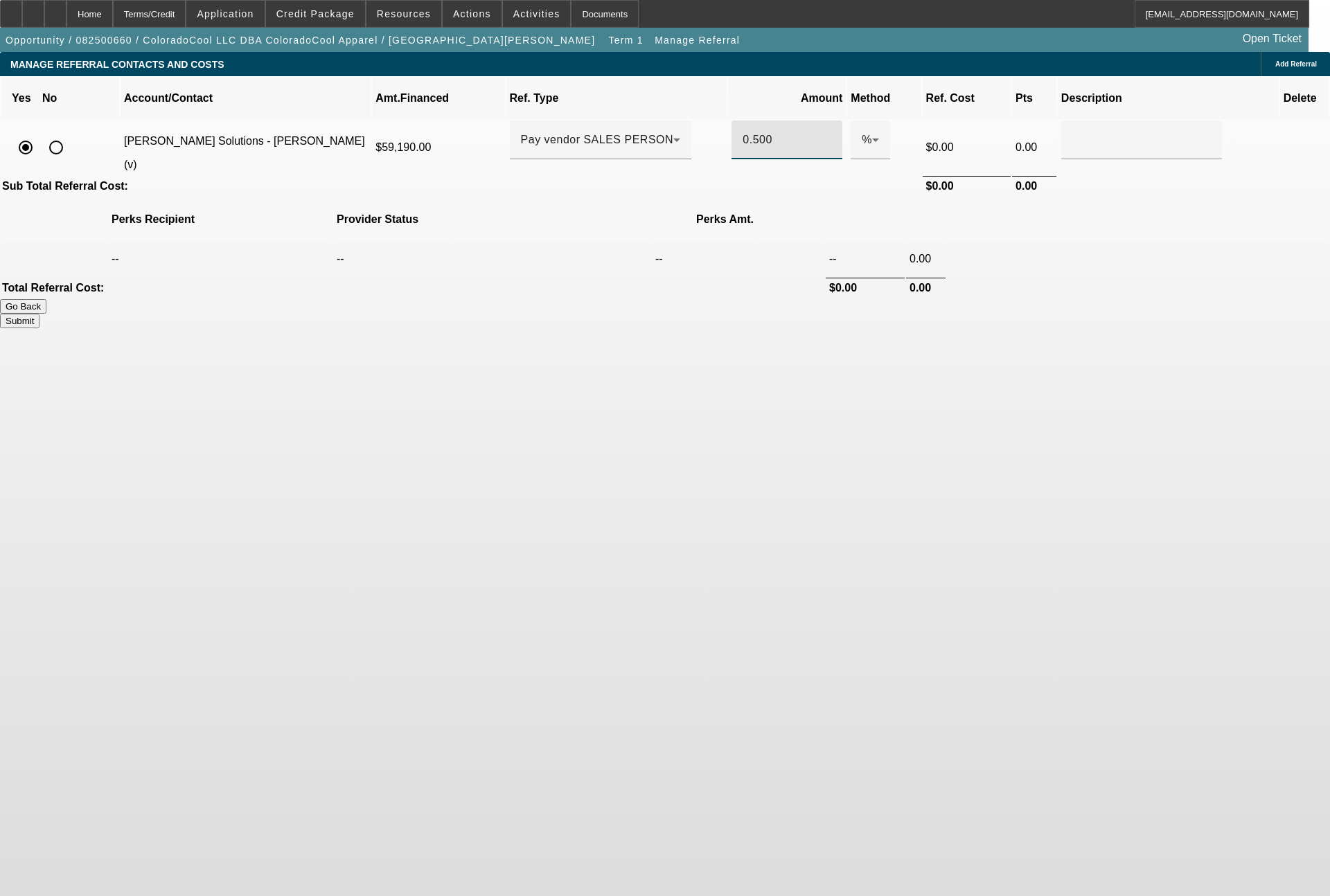
click at [39, 313] on button "Submit" at bounding box center [20, 320] width 39 height 15
type input "0.500"
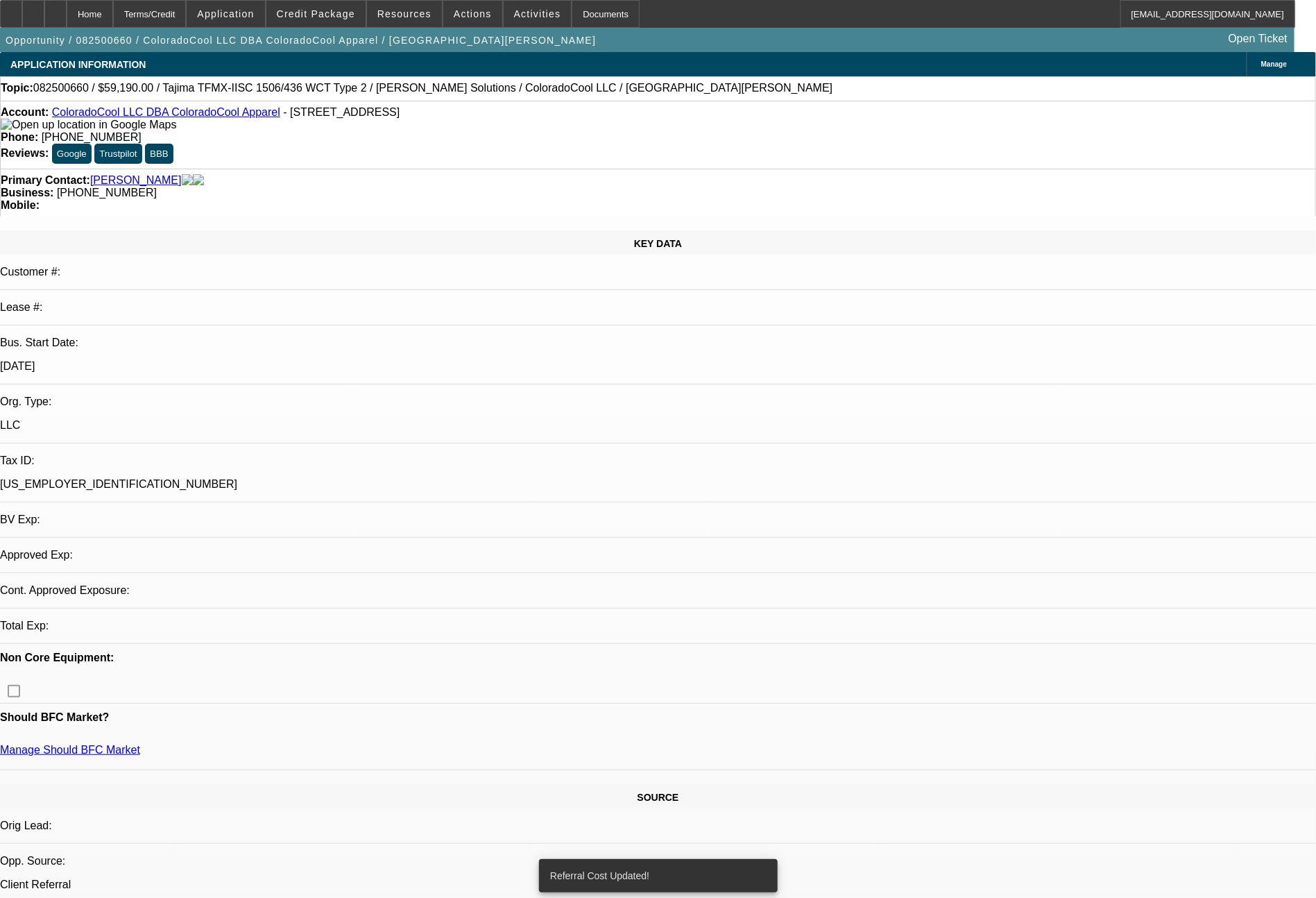
select select "0"
select select "2"
select select "0"
select select "6"
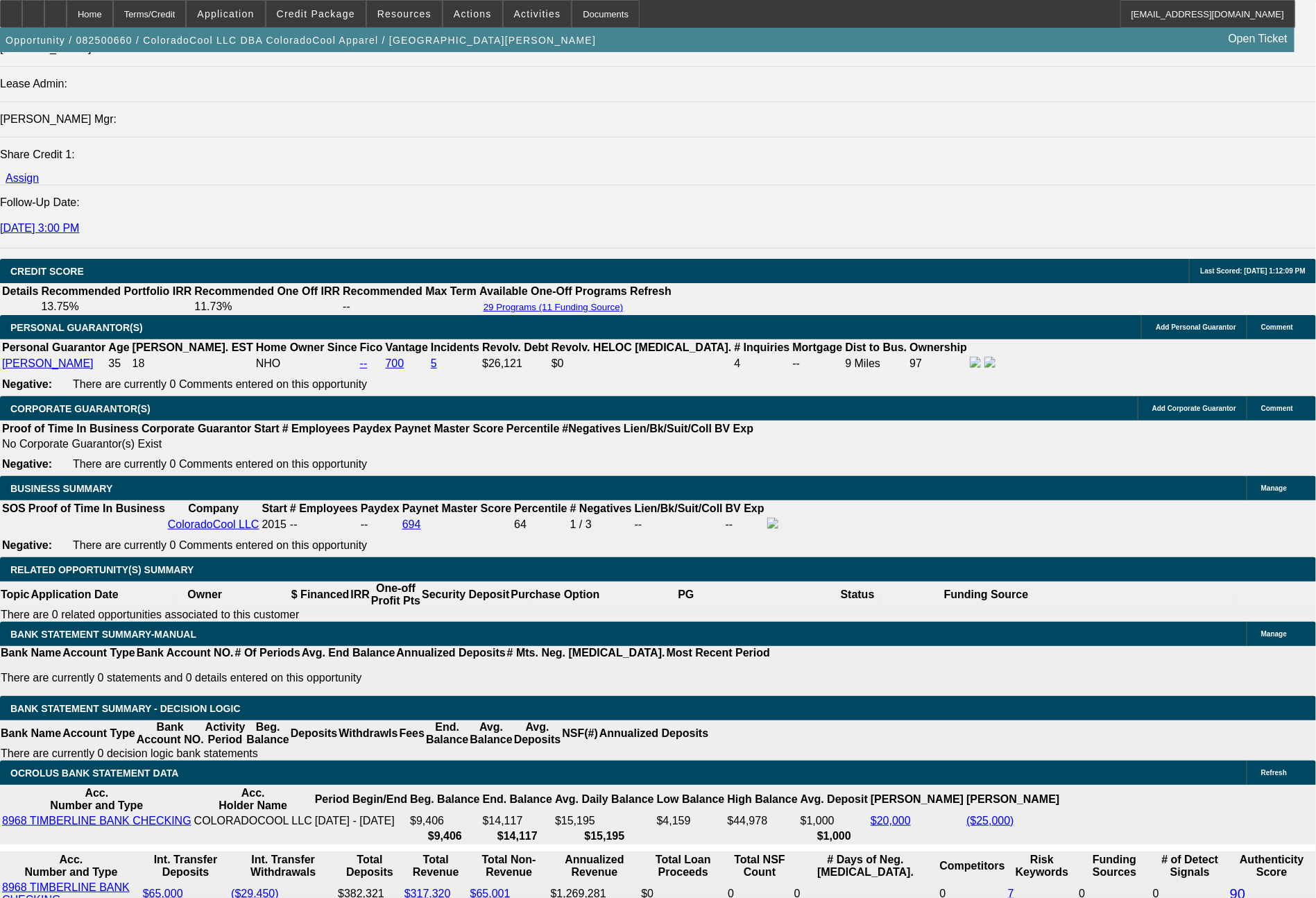
scroll to position [1892, 0]
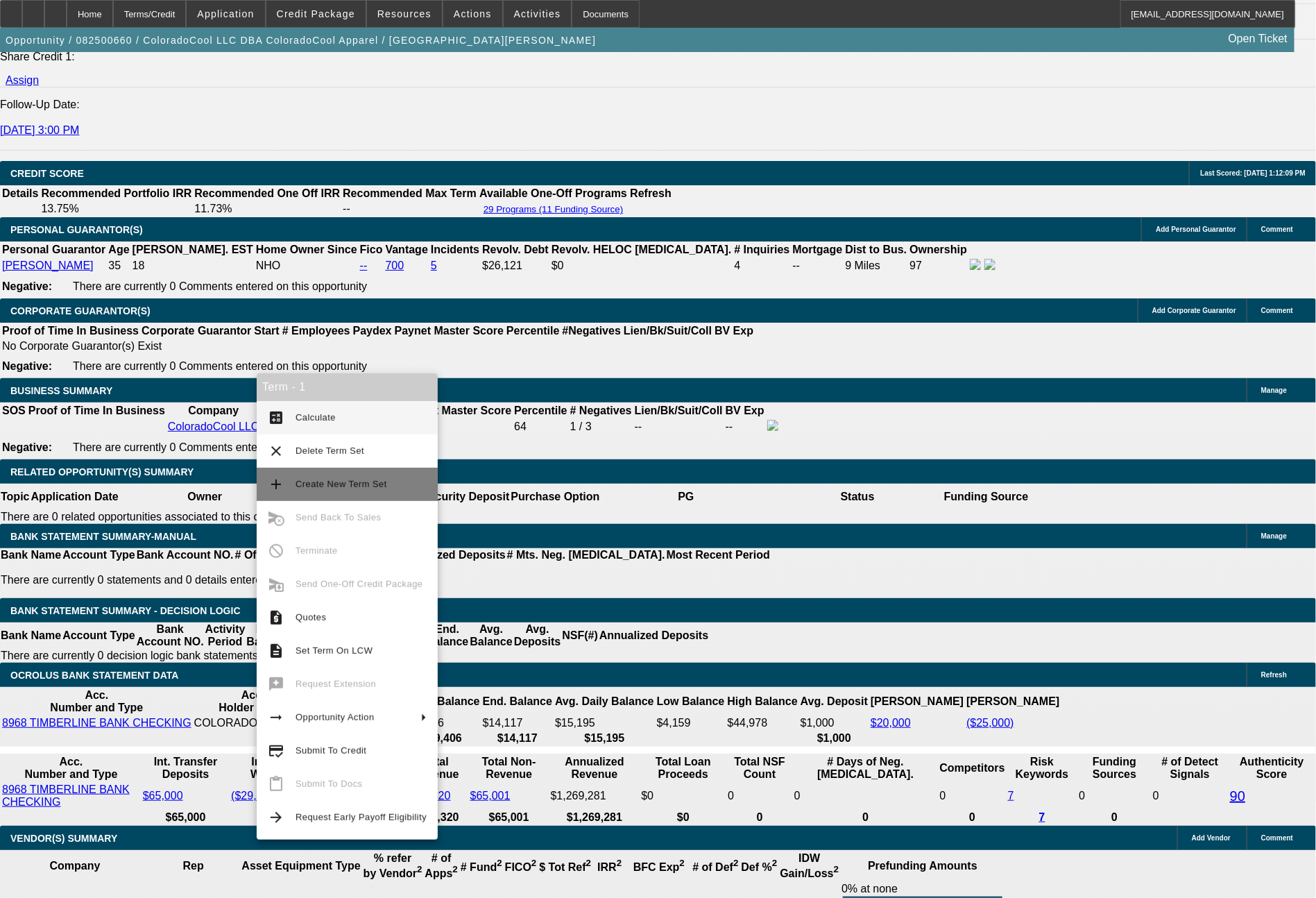
click at [352, 486] on span "Create New Term Set" at bounding box center [341, 485] width 92 height 10
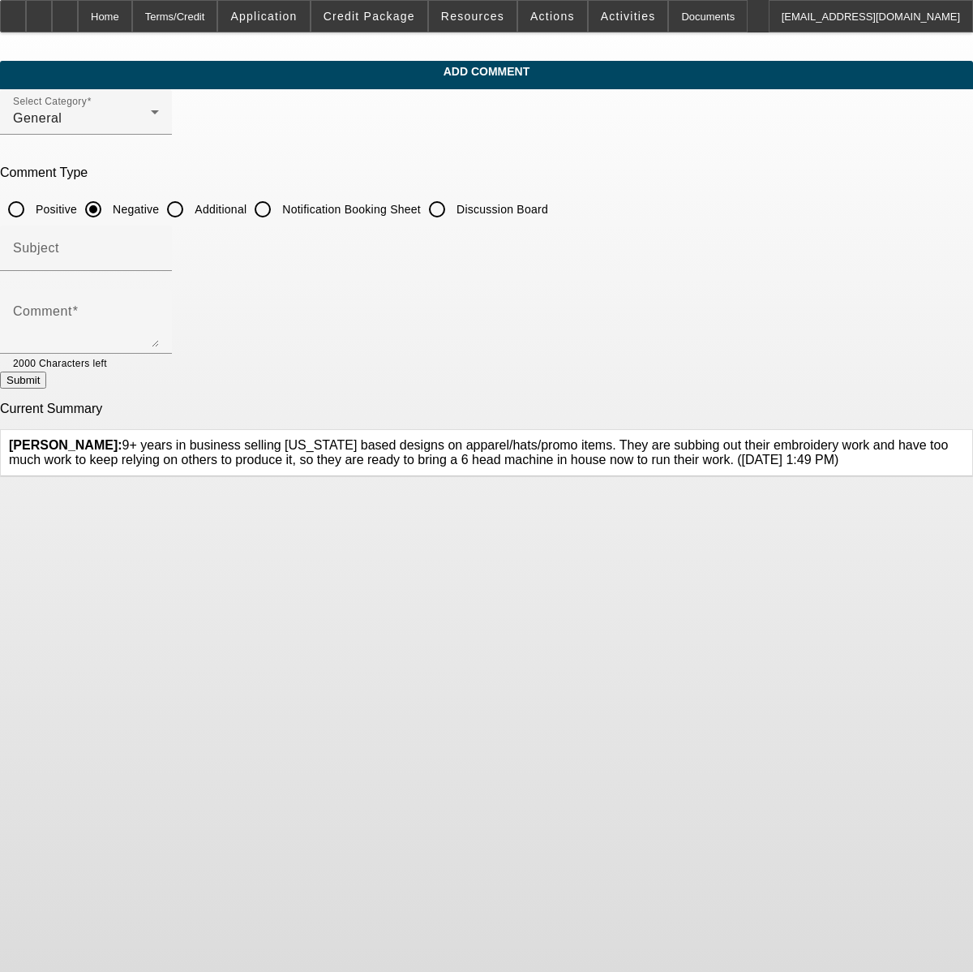
click at [191, 205] on input "Additional" at bounding box center [175, 209] width 32 height 32
radio input "true"
click at [159, 305] on div "Comment" at bounding box center [86, 321] width 146 height 65
type textarea "s"
click at [159, 316] on textarea "Solid personal credit, solid business credit, solid deposits/balances per bank …" at bounding box center [86, 327] width 146 height 39
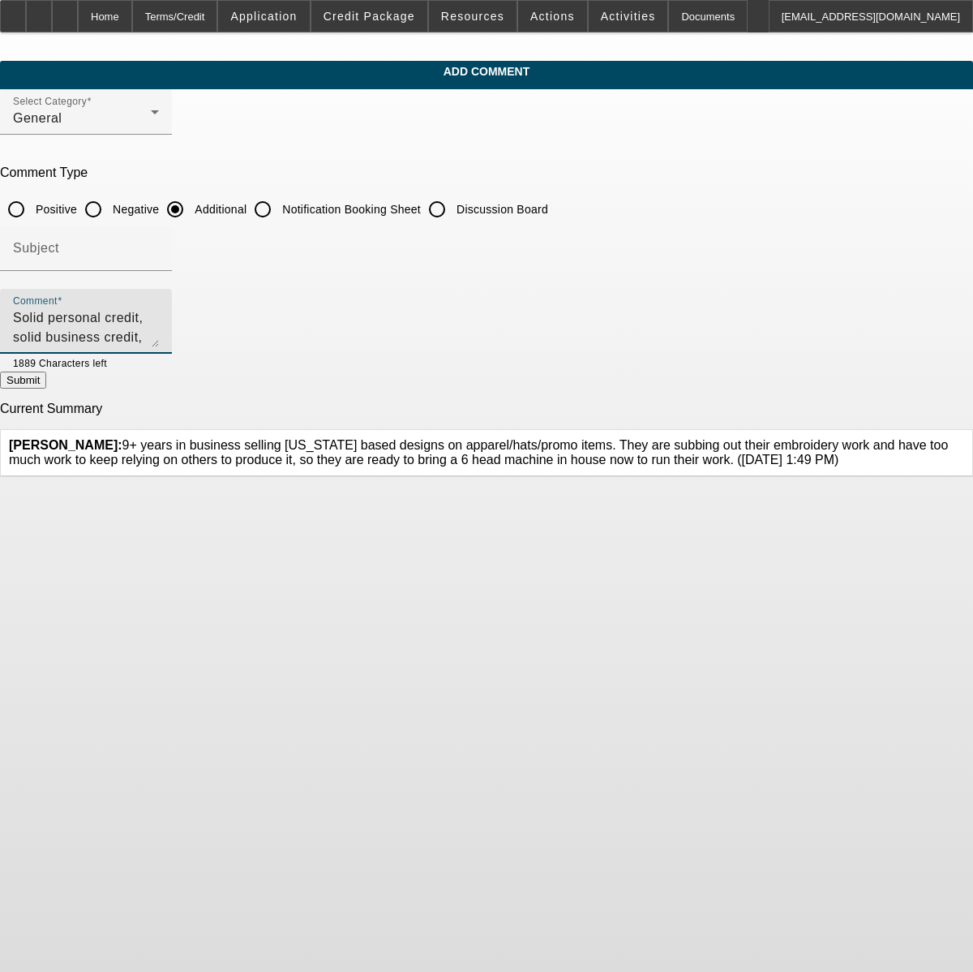
type textarea "Solid personal credit, solid business credit, solid deposits/balances per bank …"
click at [46, 387] on button "Submit" at bounding box center [23, 379] width 46 height 17
radio input "true"
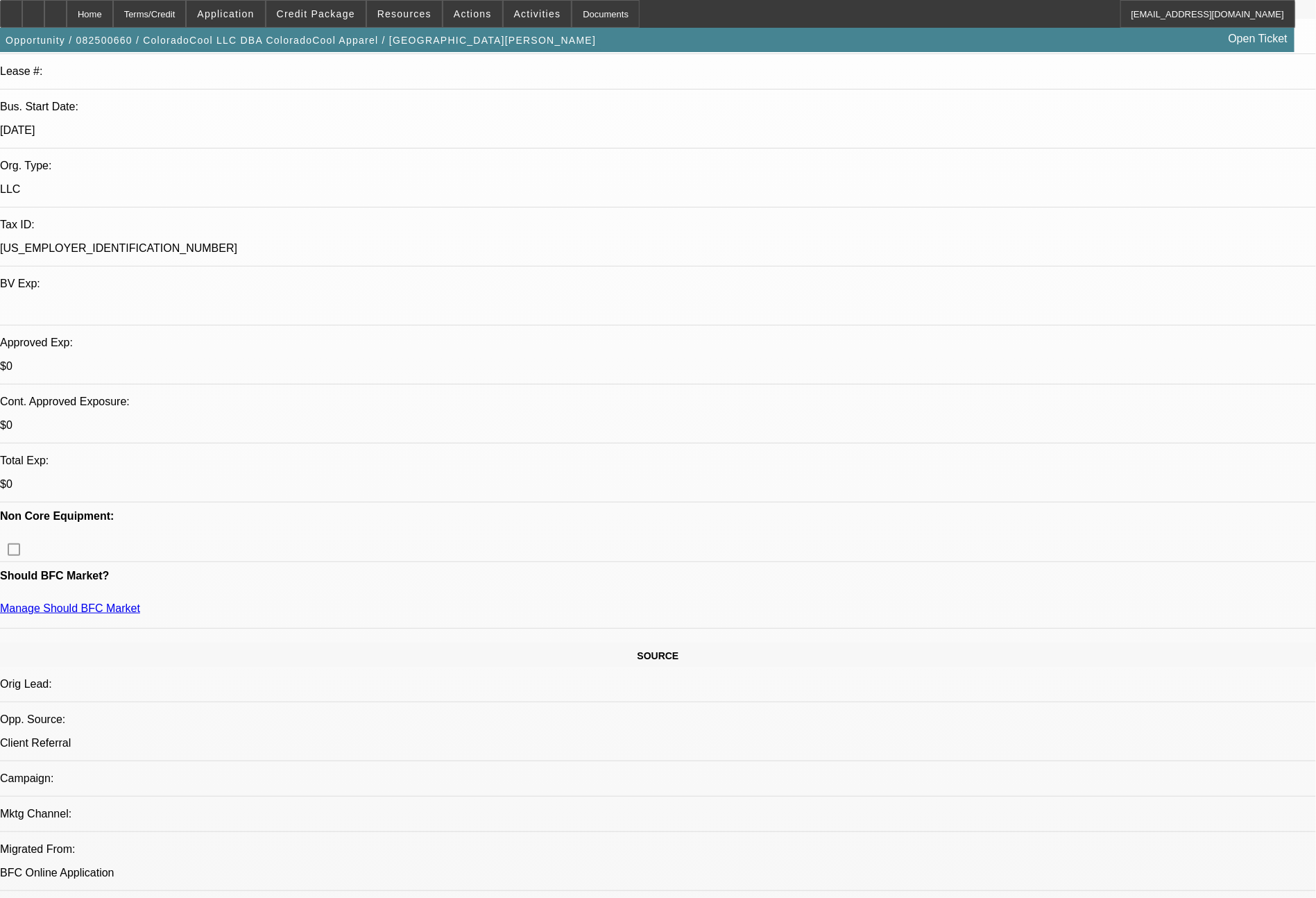
select select "0"
select select "2"
select select "0"
select select "6"
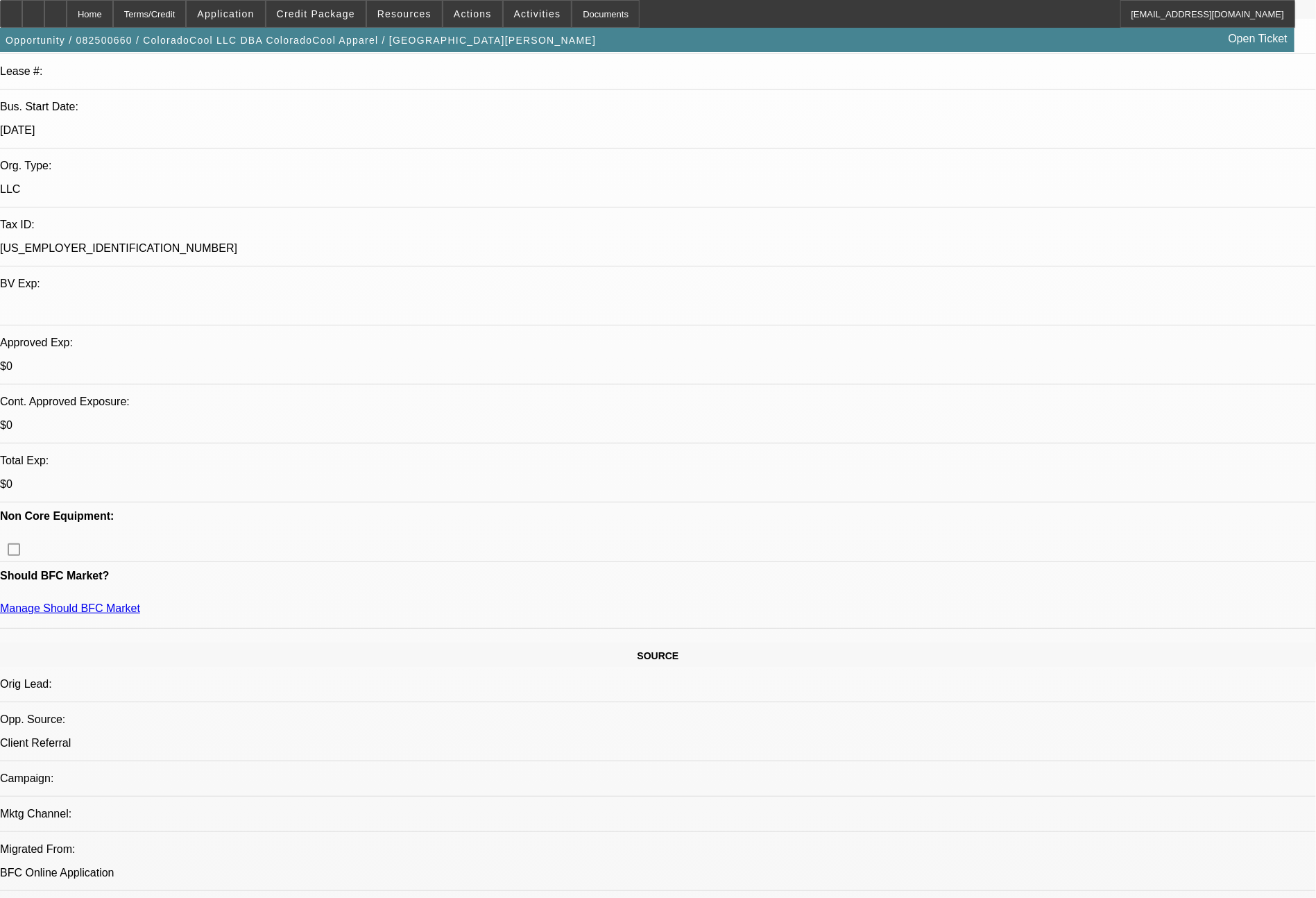
select select "0"
select select "2"
select select "0"
select select "6"
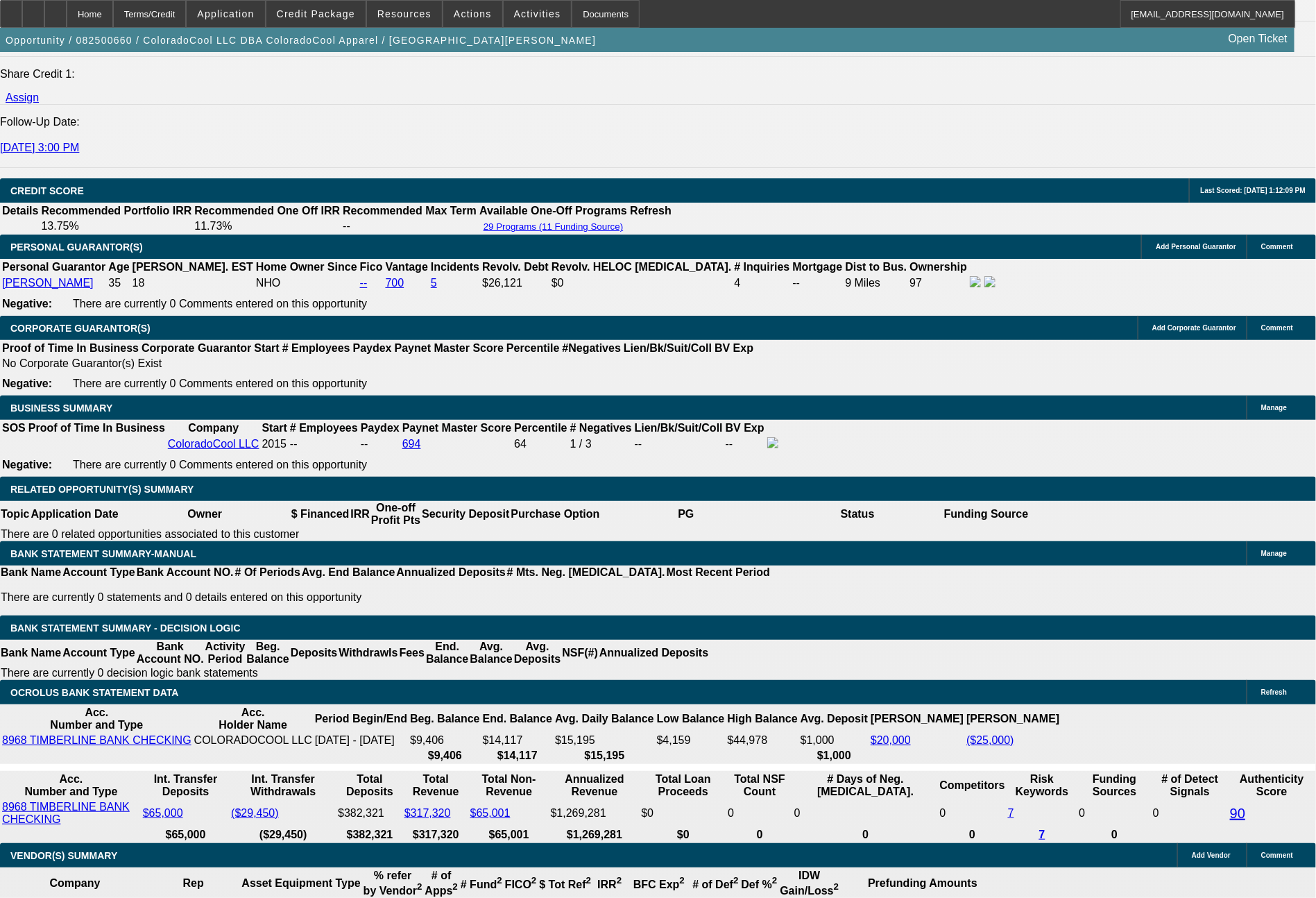
scroll to position [1888, 0]
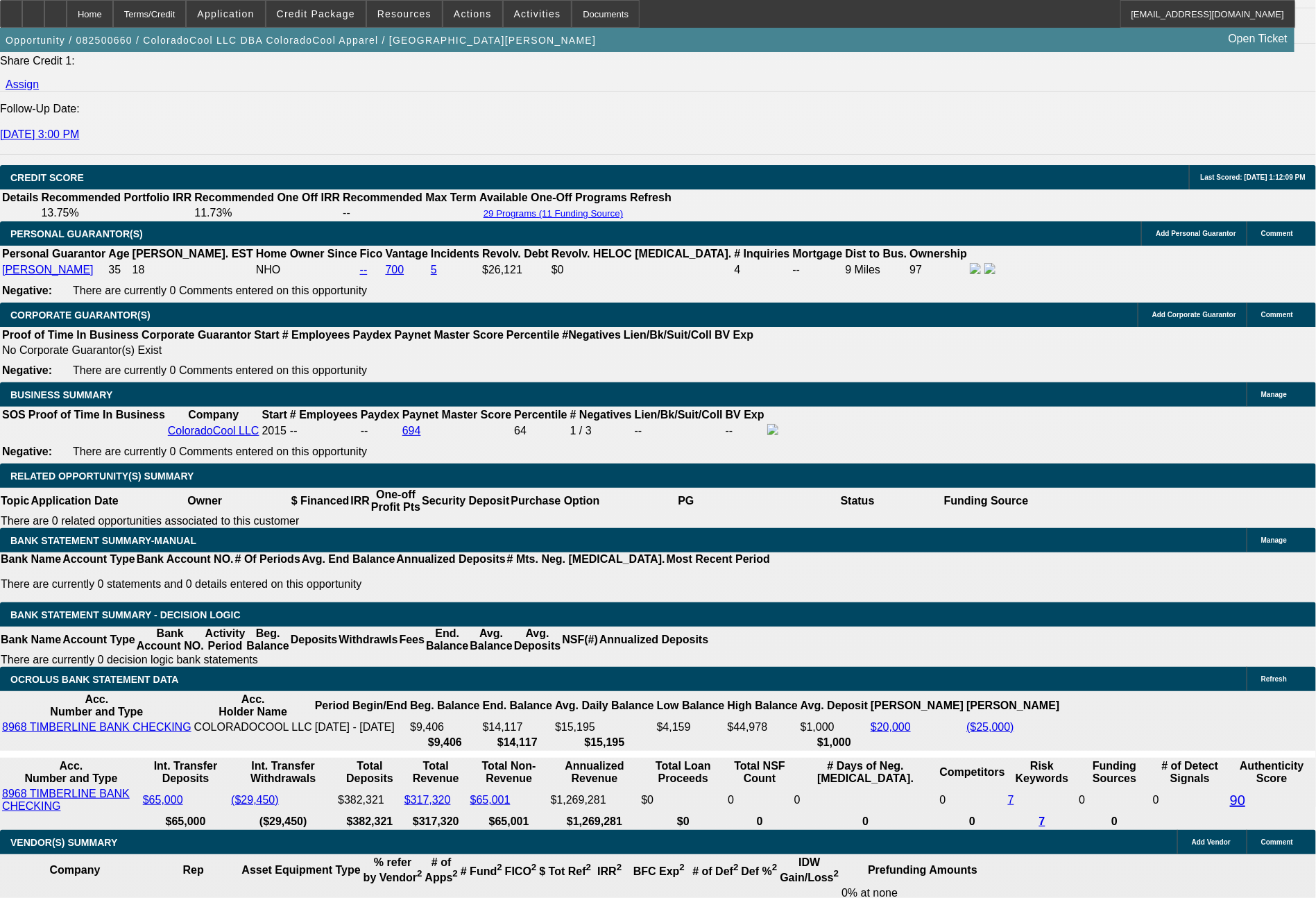
drag, startPoint x: 269, startPoint y: 544, endPoint x: 334, endPoint y: 546, distance: 65.0
type input "UNKNOWN"
type input "6"
type input "$20,341.48"
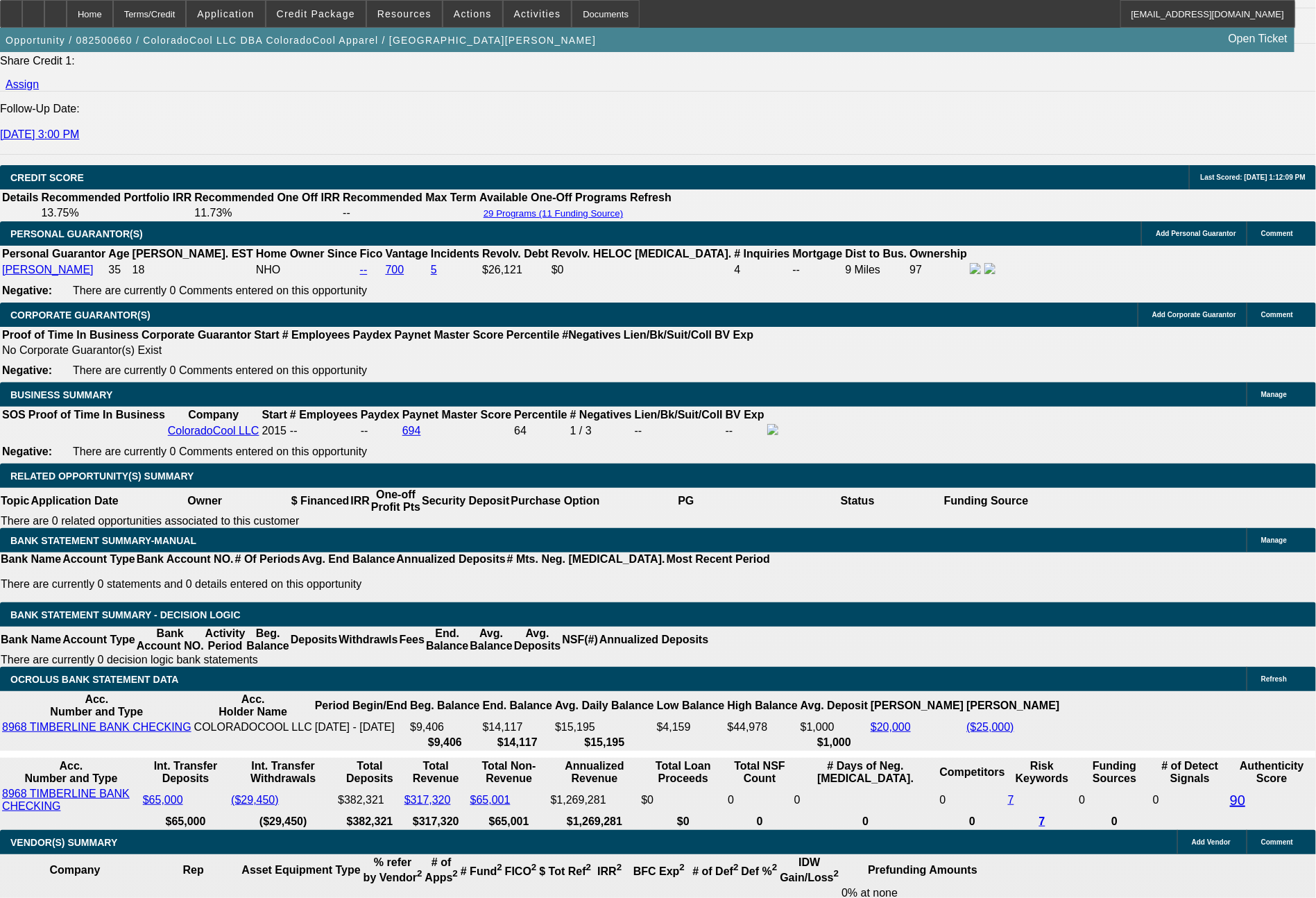
type input "$10,170.74"
type input "60"
type input "$2,547.32"
type input "$1,273.66"
type input "60"
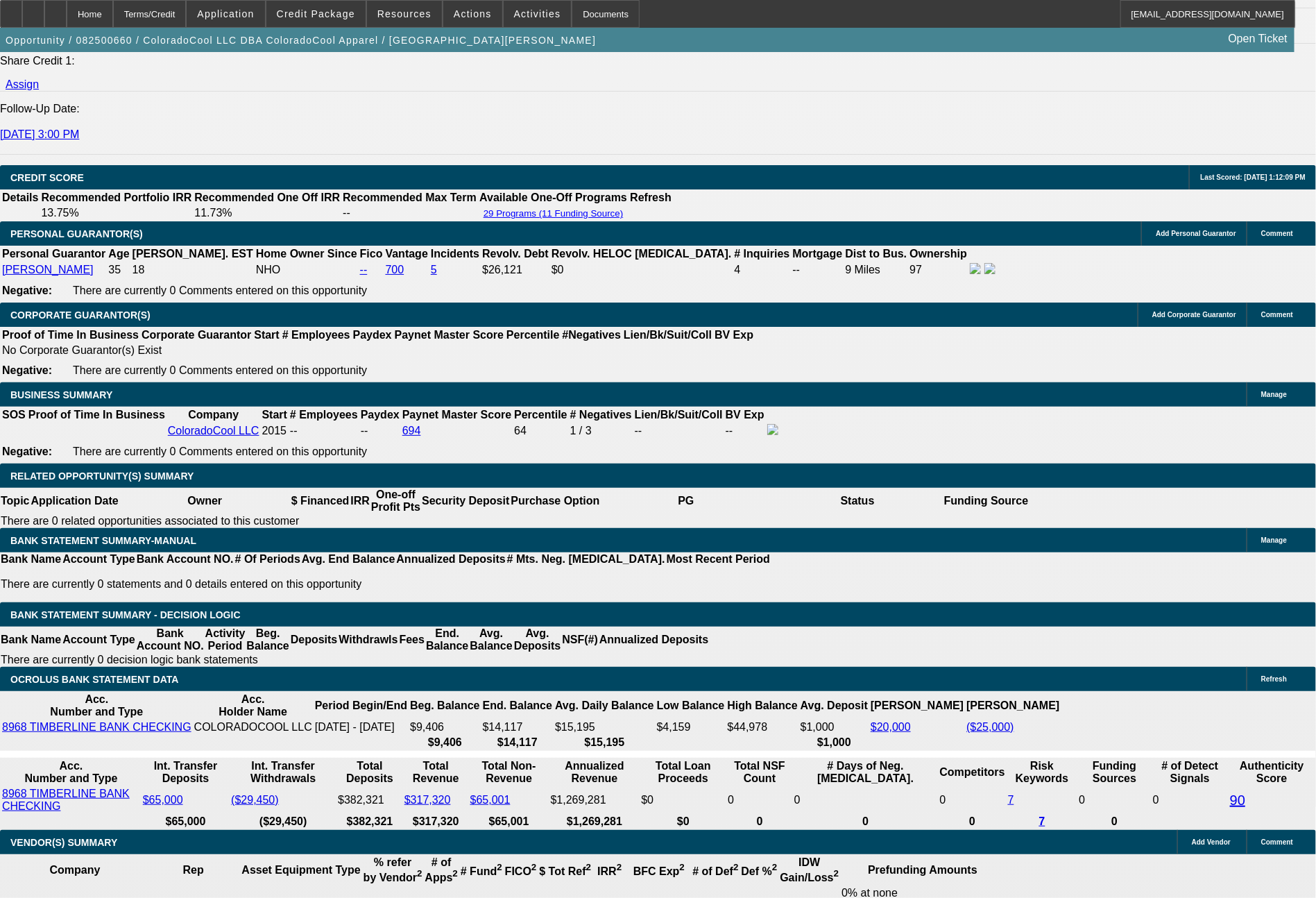
drag, startPoint x: 203, startPoint y: 549, endPoint x: 263, endPoint y: 549, distance: 60.0
type input "1"
type input "$2.00"
type input "1266"
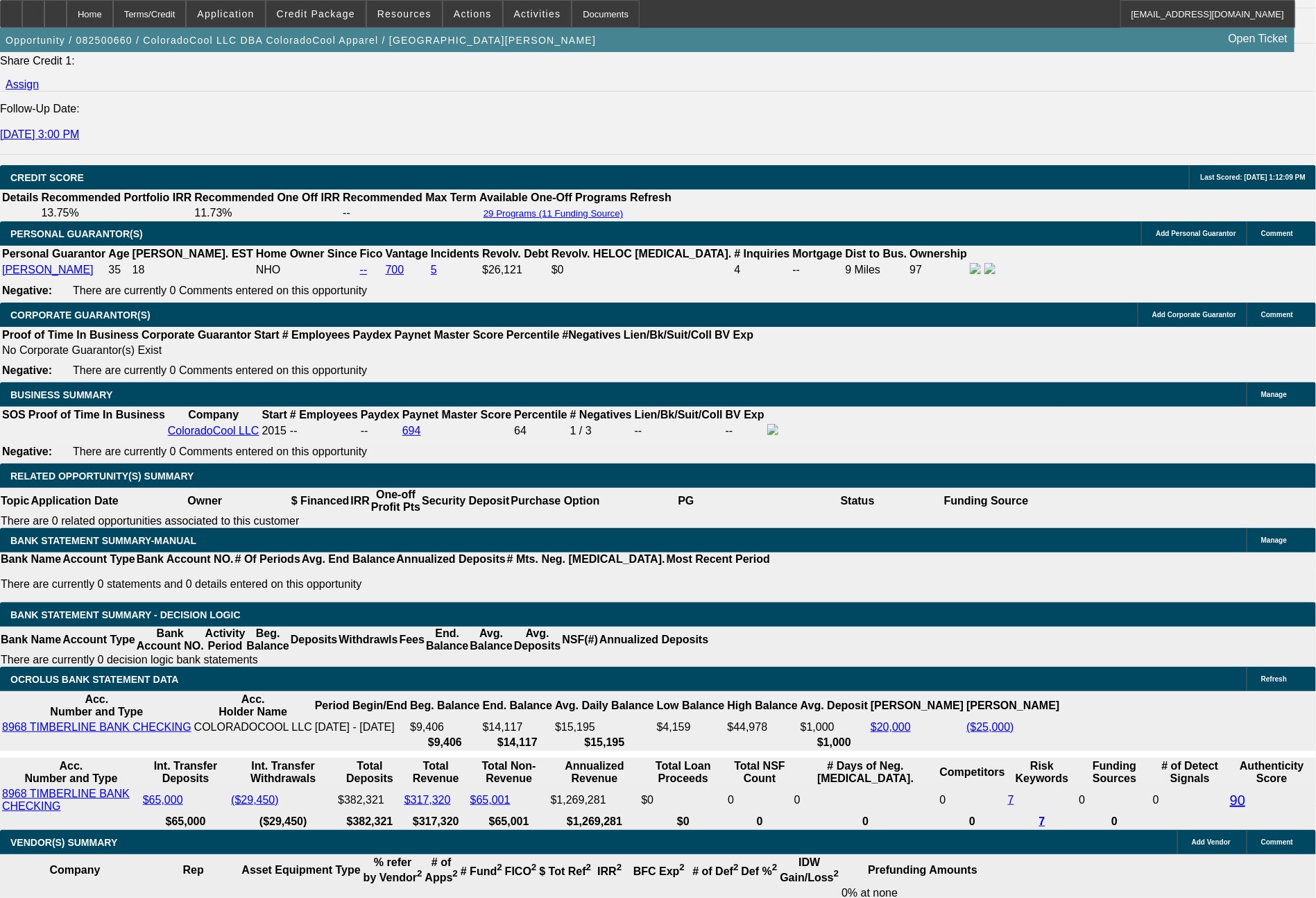
type input "$2,532.00"
type input "10.3"
type input "$1,266.00"
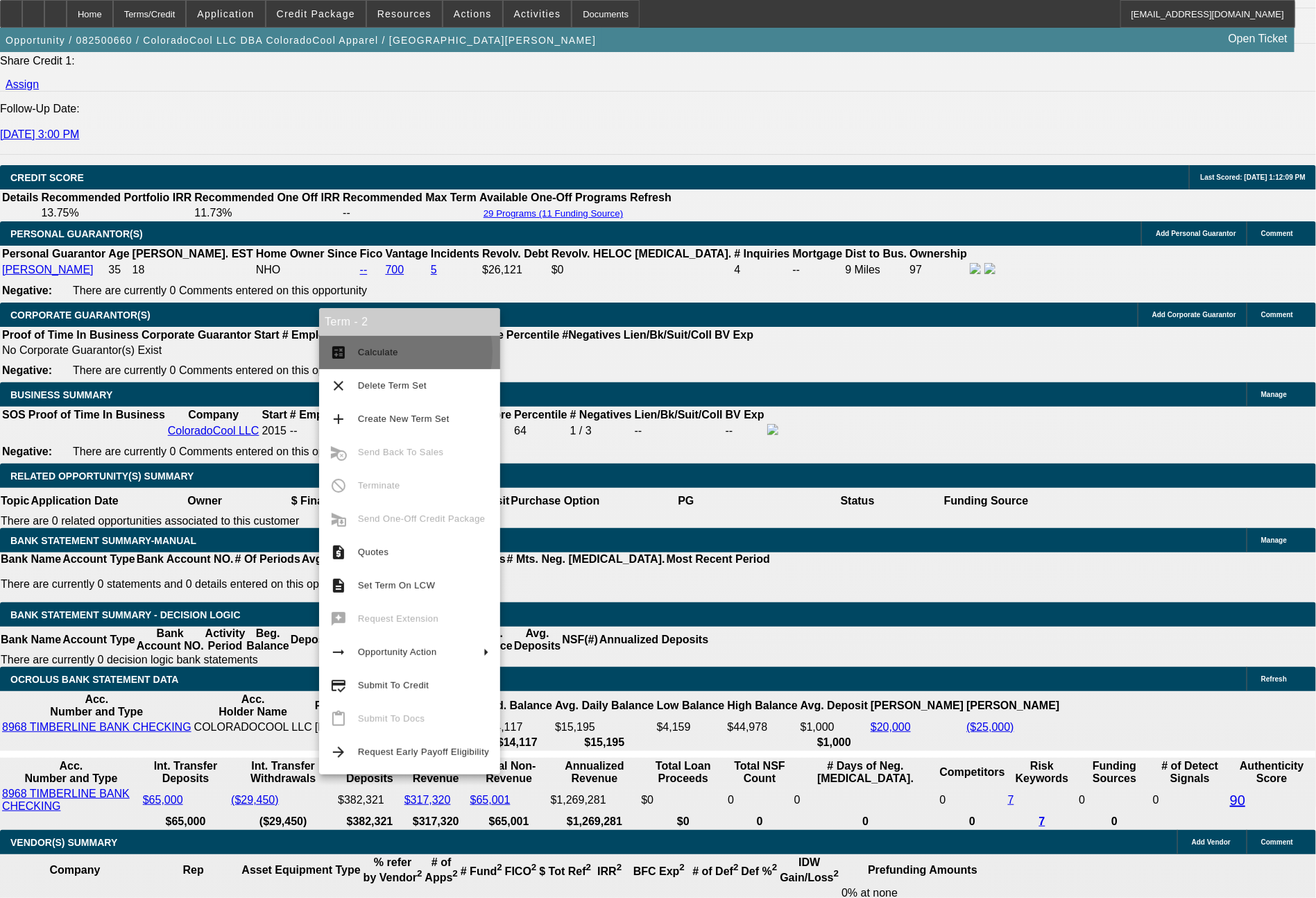
click at [392, 353] on span "Calculate" at bounding box center [377, 352] width 40 height 10
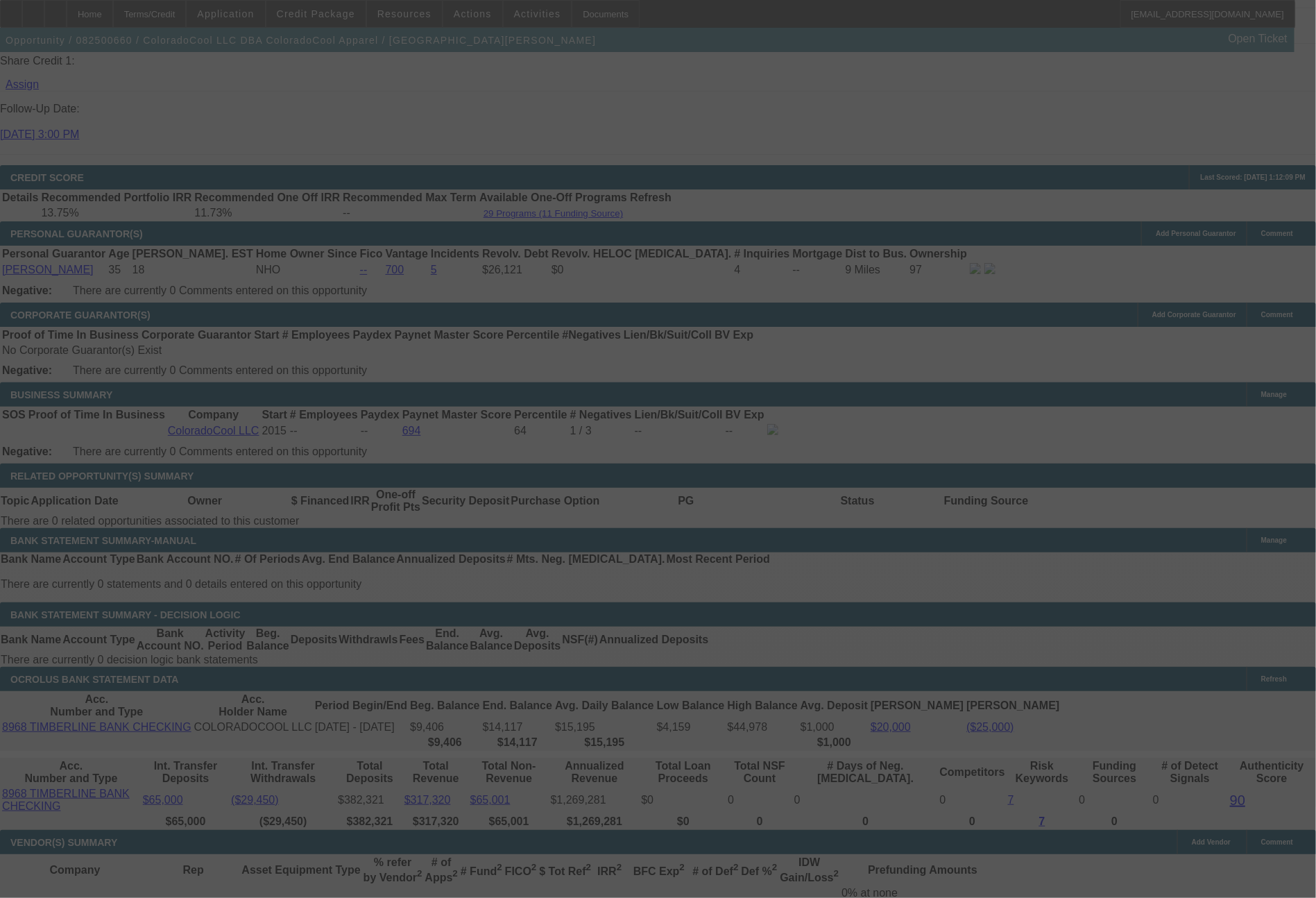
select select "0"
select select "2"
select select "0"
select select "6"
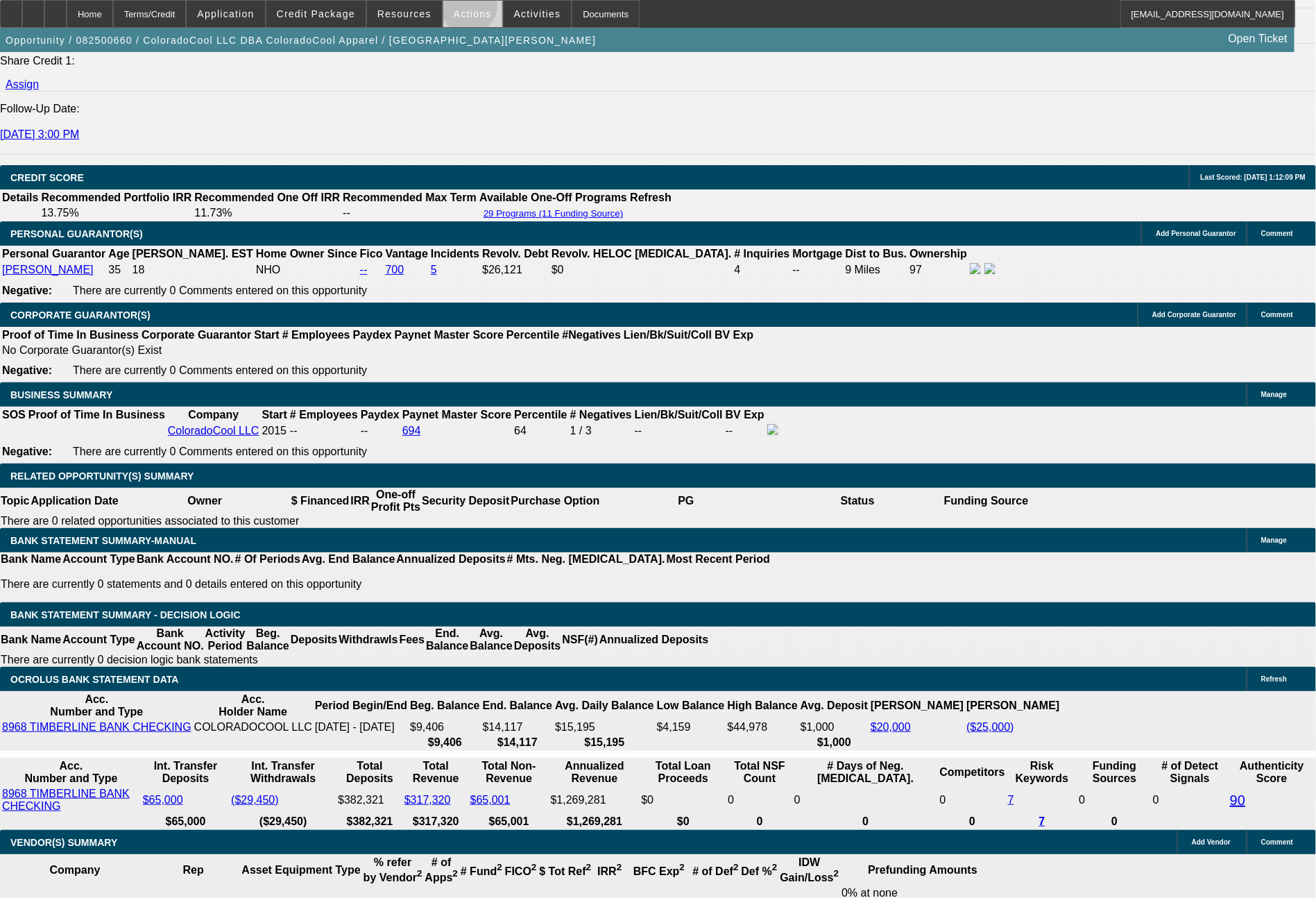
click at [468, 9] on span "Actions" at bounding box center [472, 14] width 39 height 11
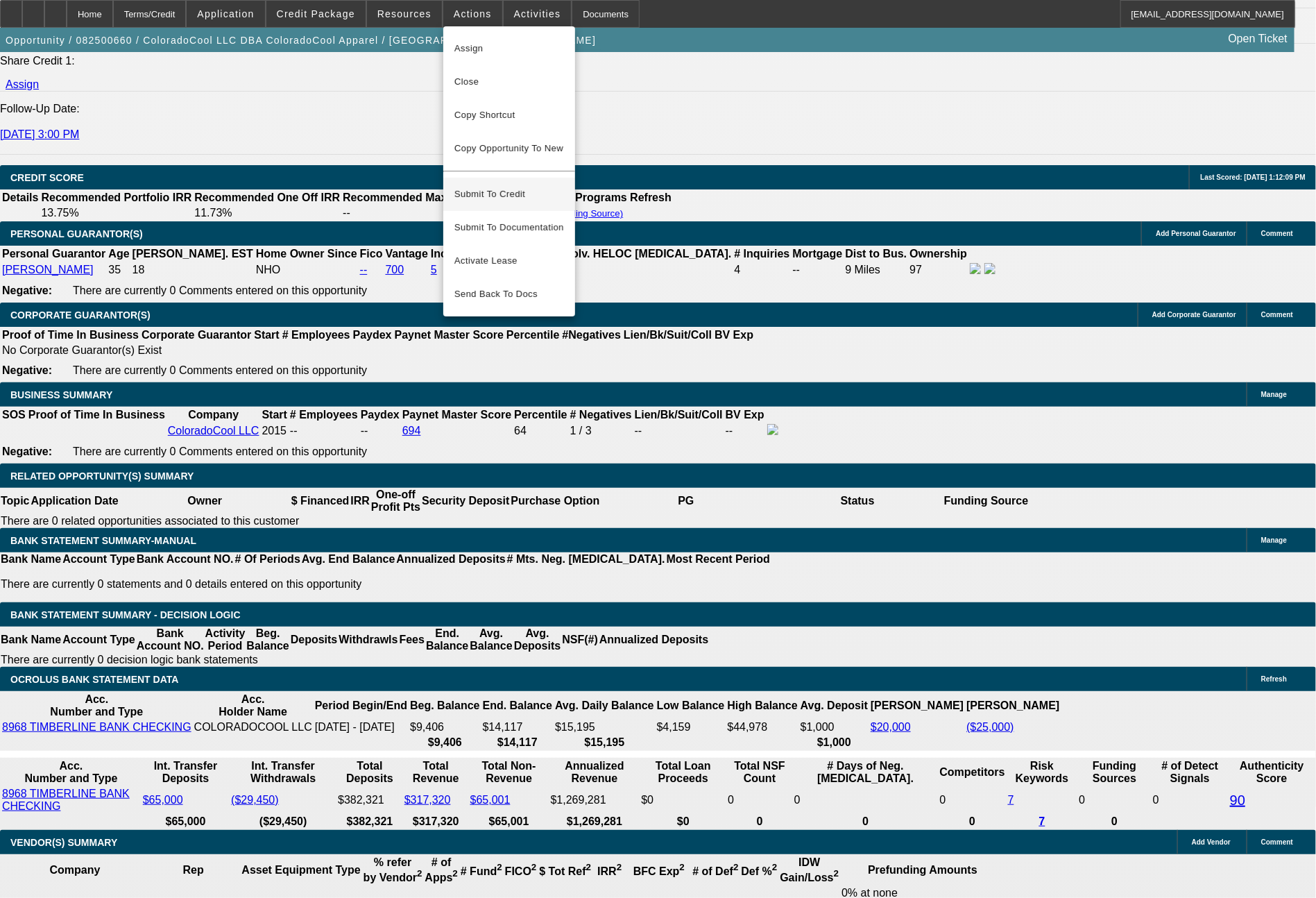
click at [479, 186] on span "Submit To Credit" at bounding box center [509, 193] width 110 height 16
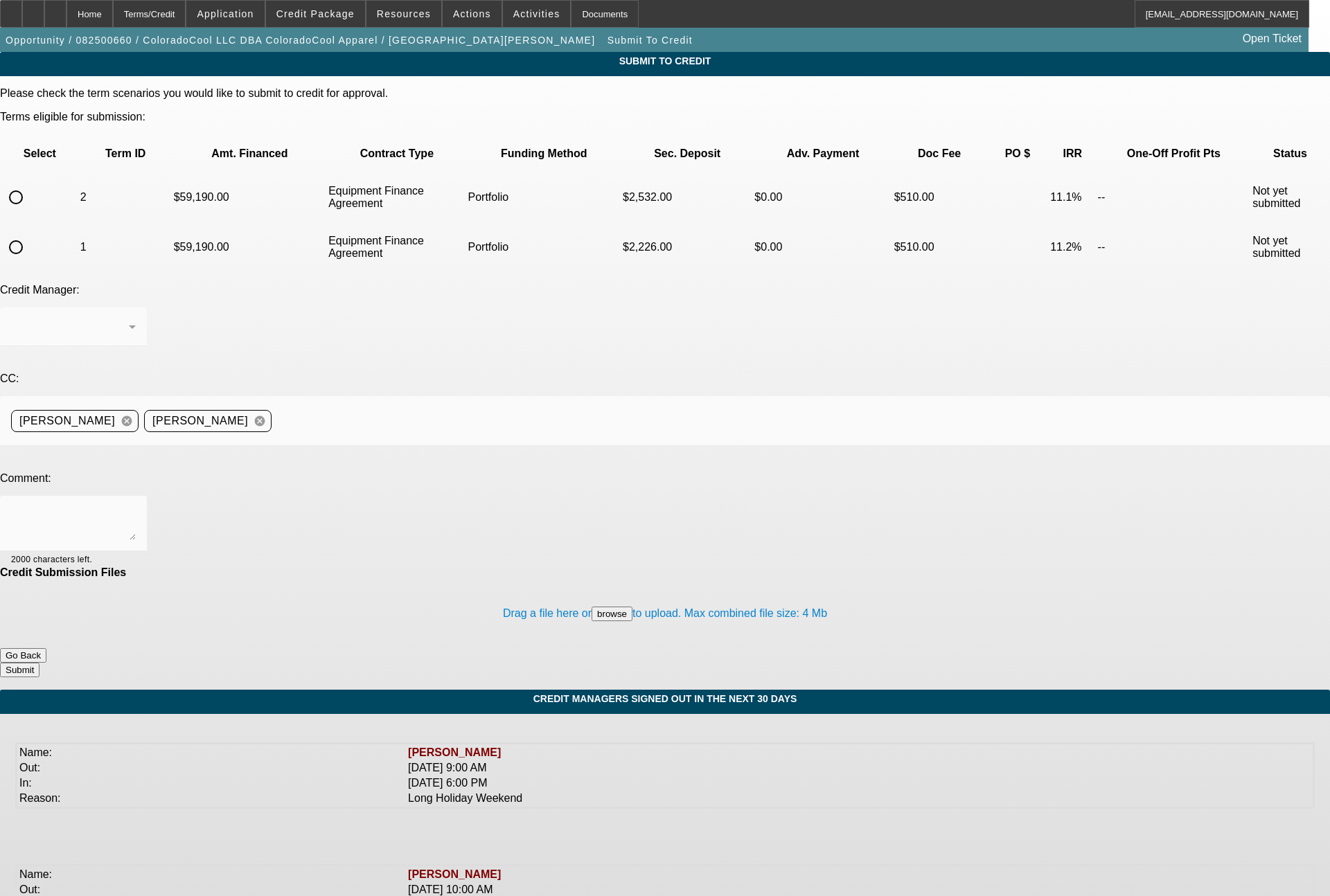
click at [30, 233] on input "radio" at bounding box center [15, 247] width 27 height 27
radio input "true"
click at [136, 507] on textarea at bounding box center [73, 524] width 125 height 33
click at [136, 307] on div "Arida, George" at bounding box center [73, 326] width 125 height 38
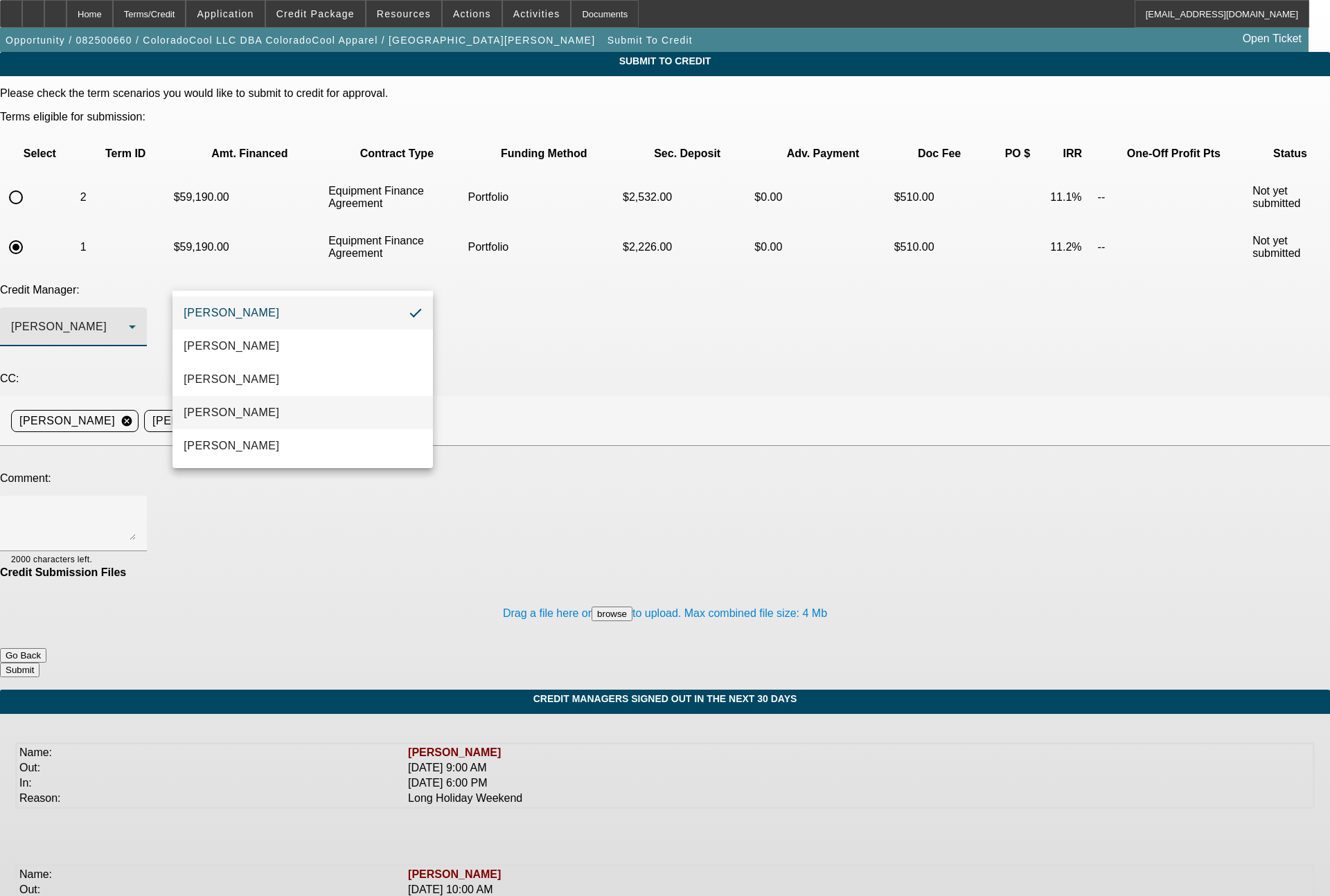
click at [210, 418] on span "[PERSON_NAME]" at bounding box center [231, 413] width 96 height 16
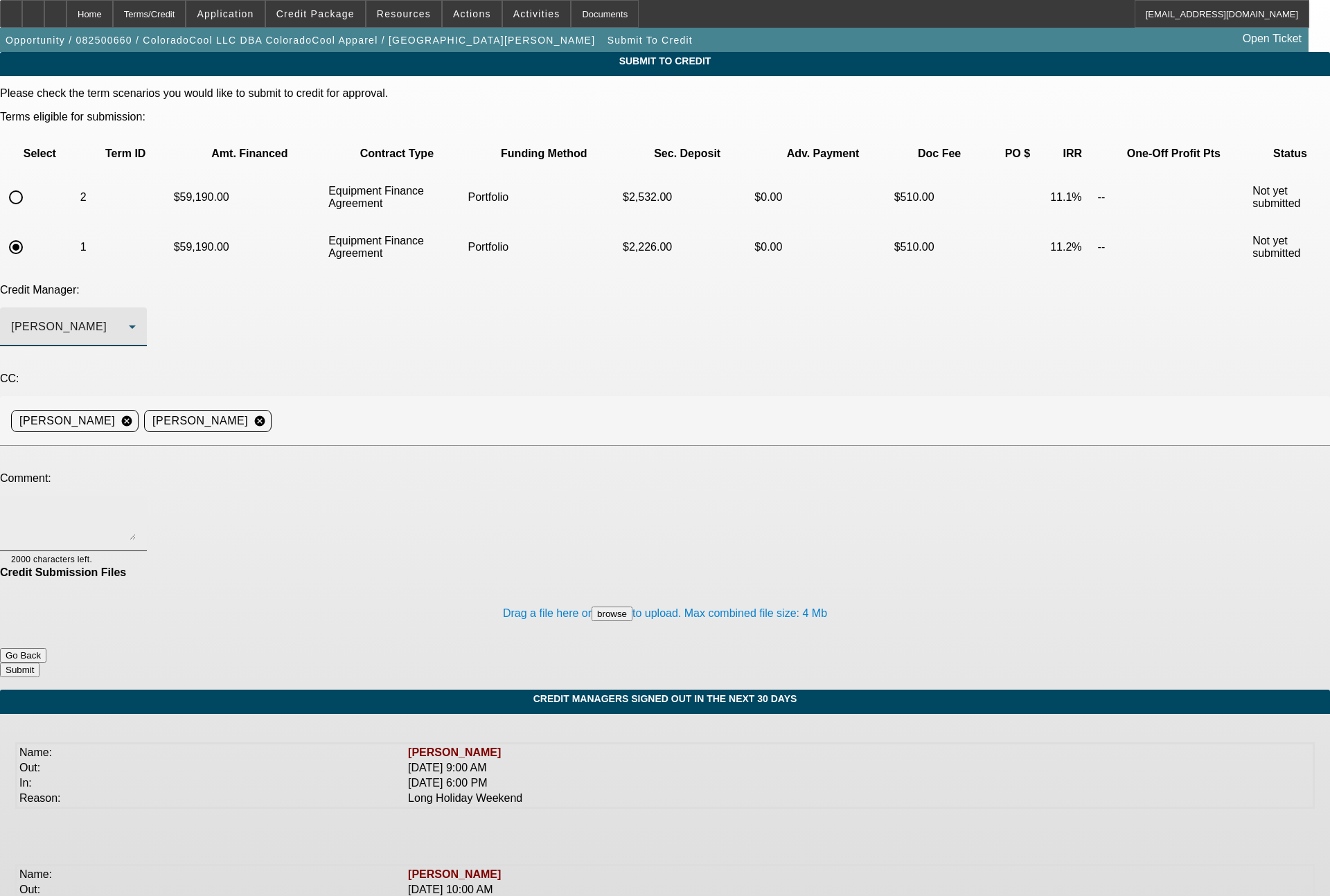
click at [136, 507] on textarea at bounding box center [73, 524] width 125 height 33
type textarea "Bill - please review for a 60 month & 72 month EFA. also let me know if you wou…"
click at [39, 663] on button "Submit" at bounding box center [20, 670] width 39 height 15
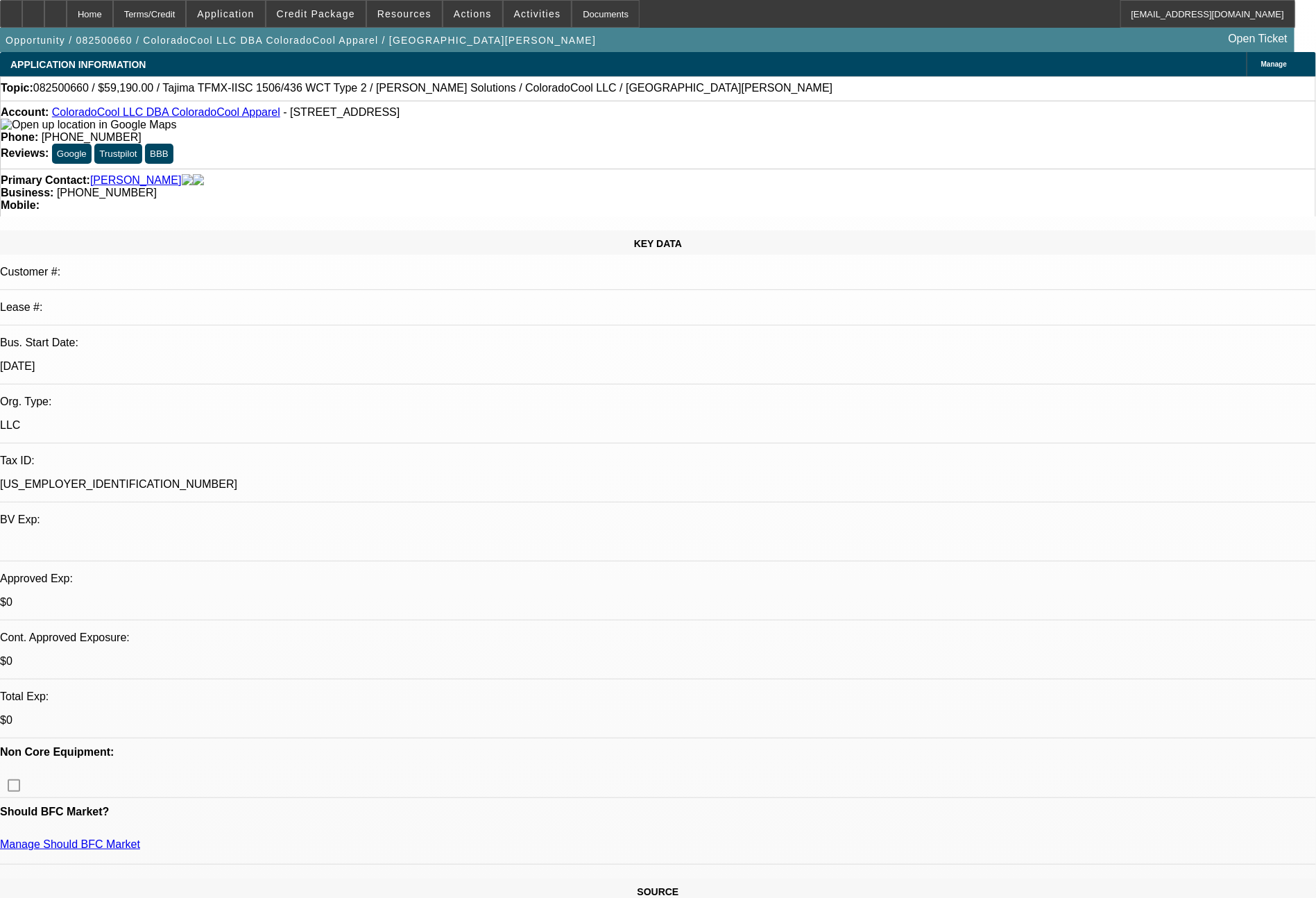
select select "0"
select select "2"
select select "0"
select select "6"
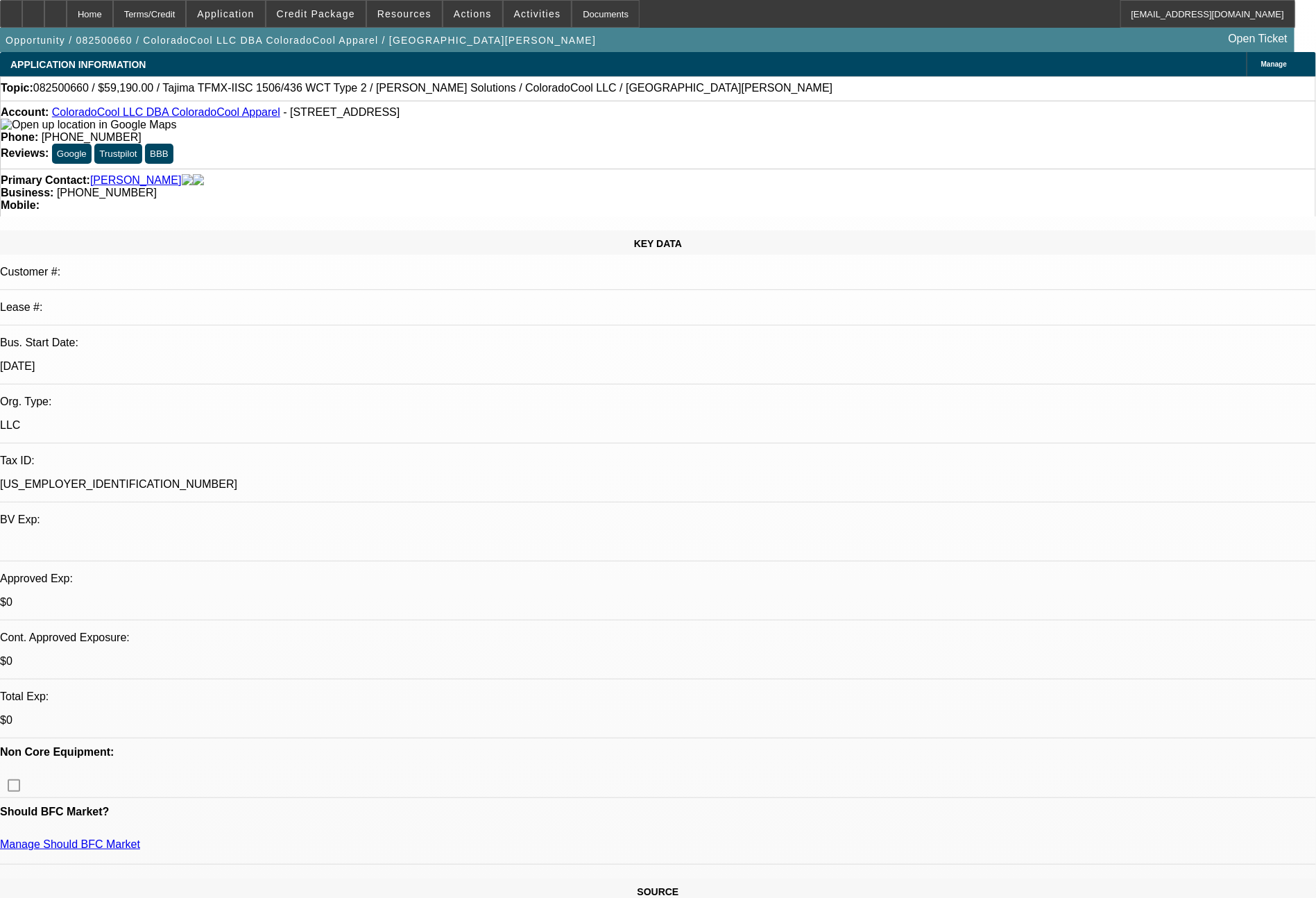
select select "0"
select select "2"
select select "0"
select select "6"
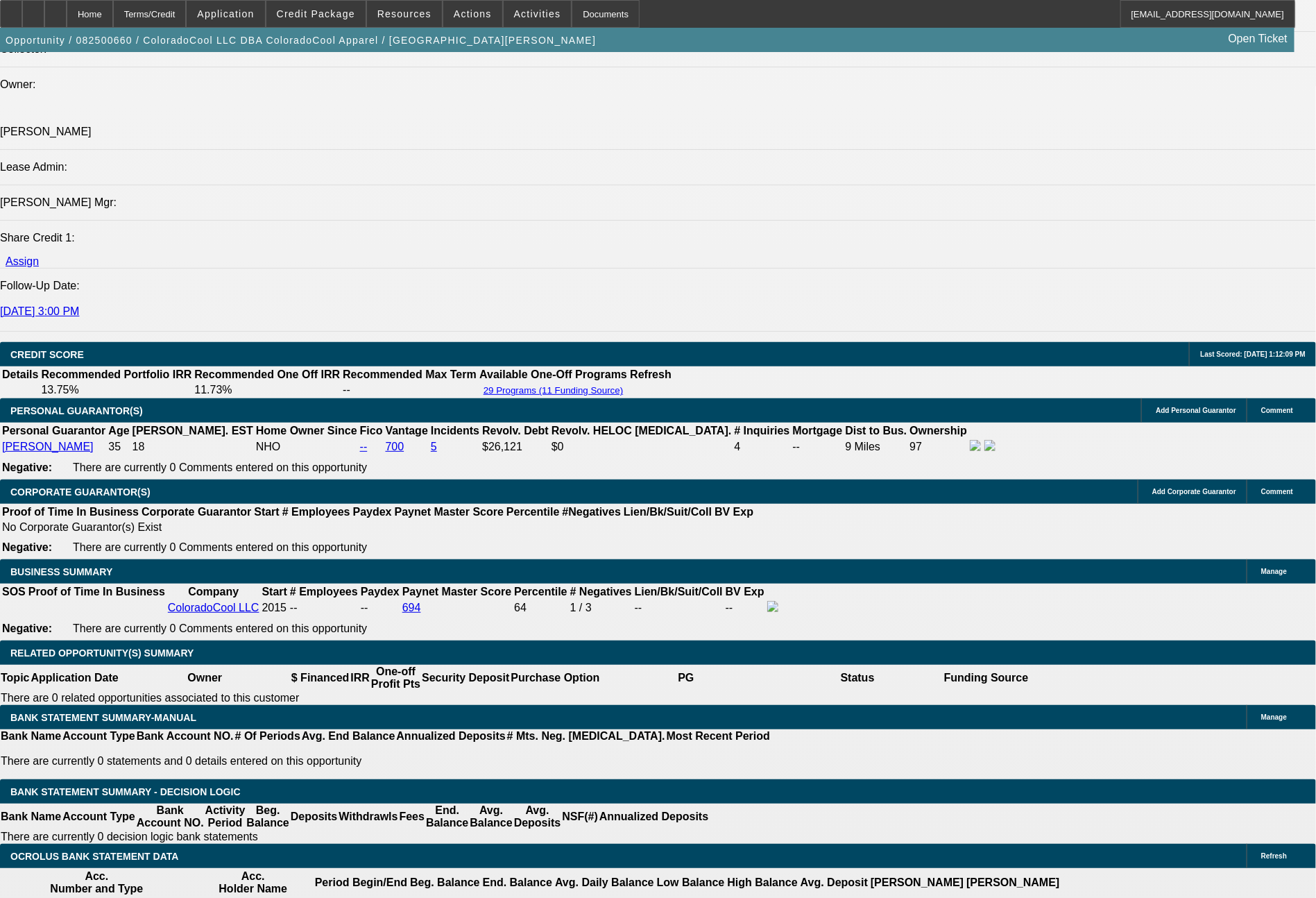
scroll to position [1835, 0]
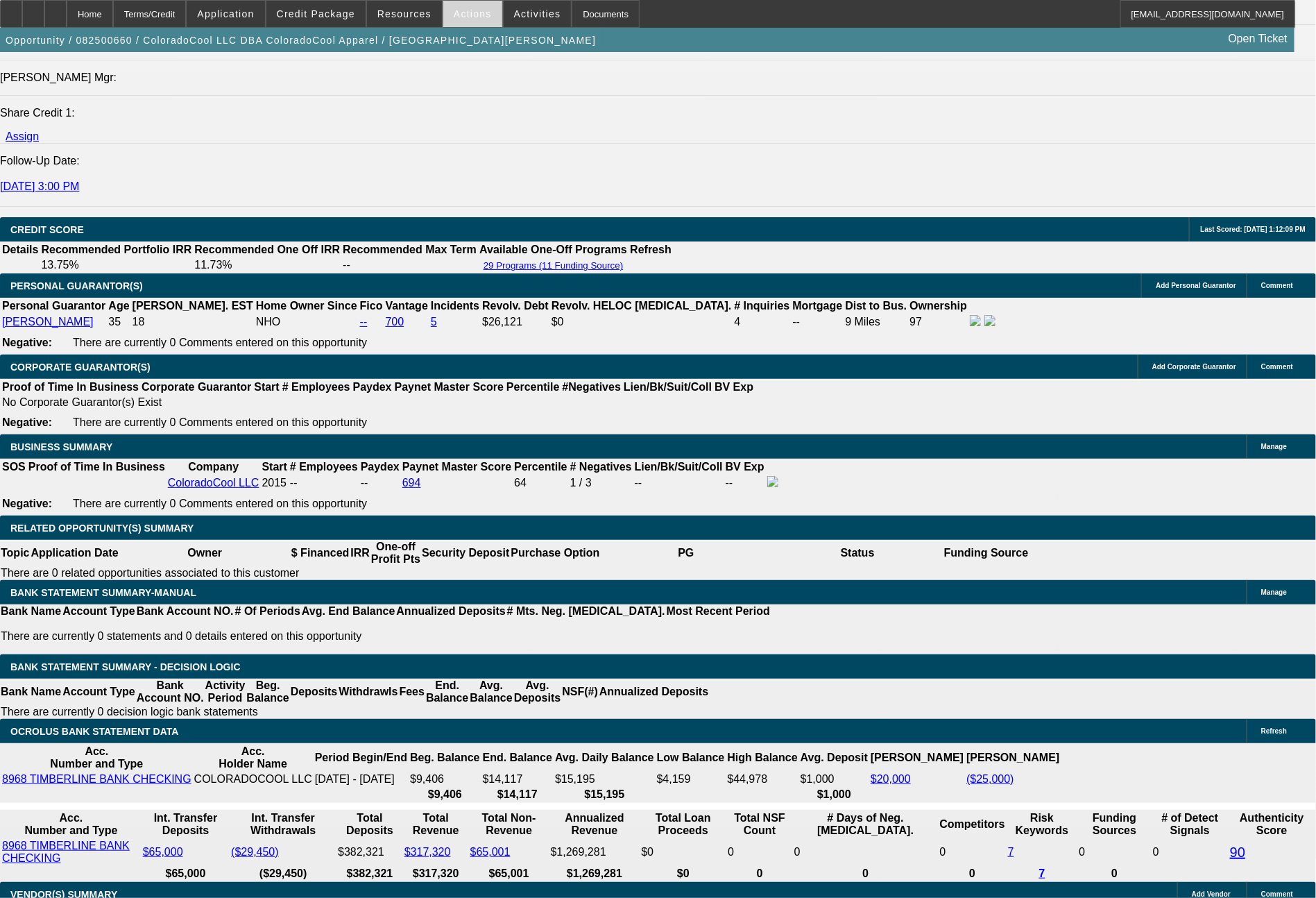
click at [460, 23] on span at bounding box center [472, 14] width 59 height 33
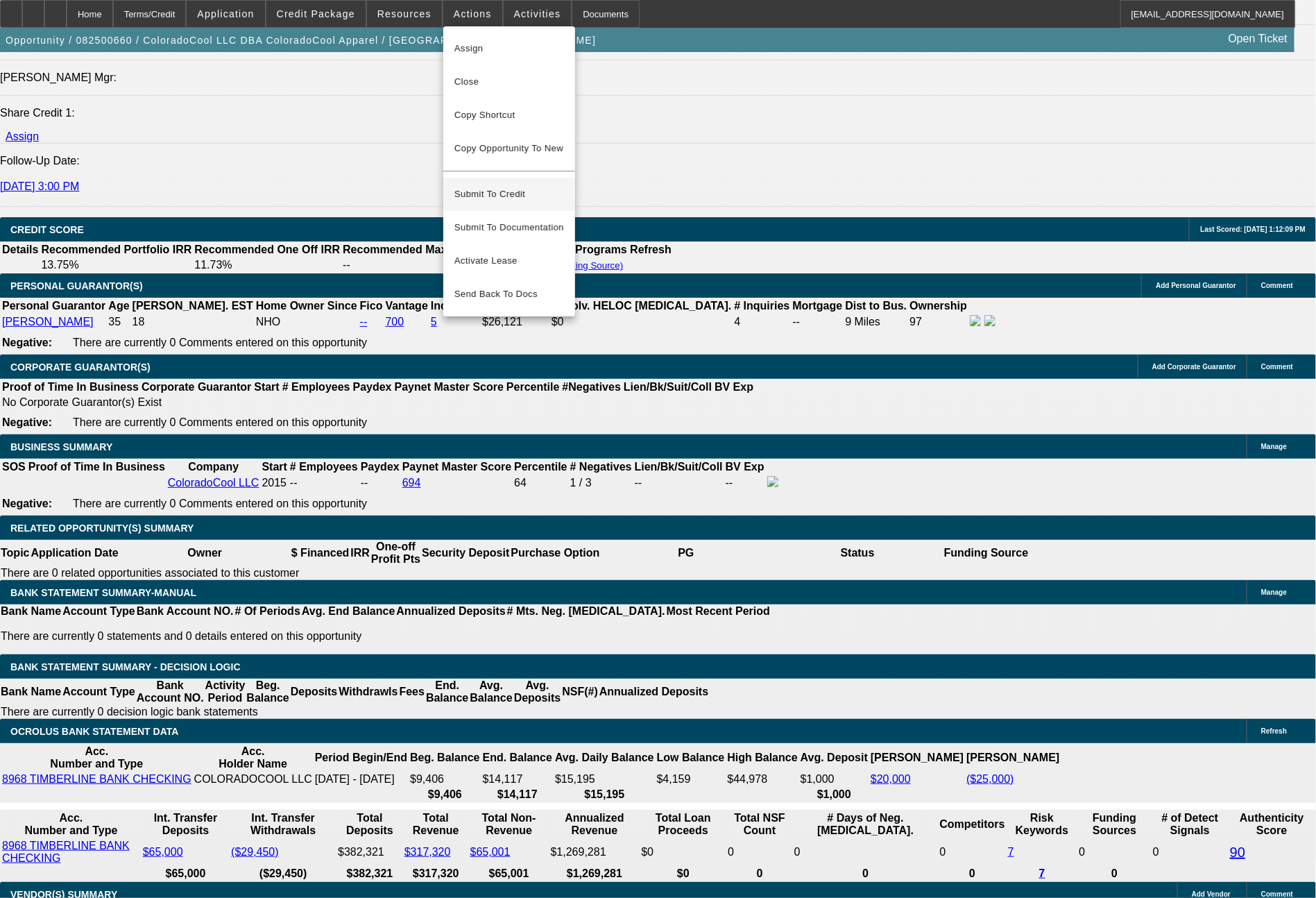
click at [517, 186] on span "Submit To Credit" at bounding box center [509, 193] width 110 height 16
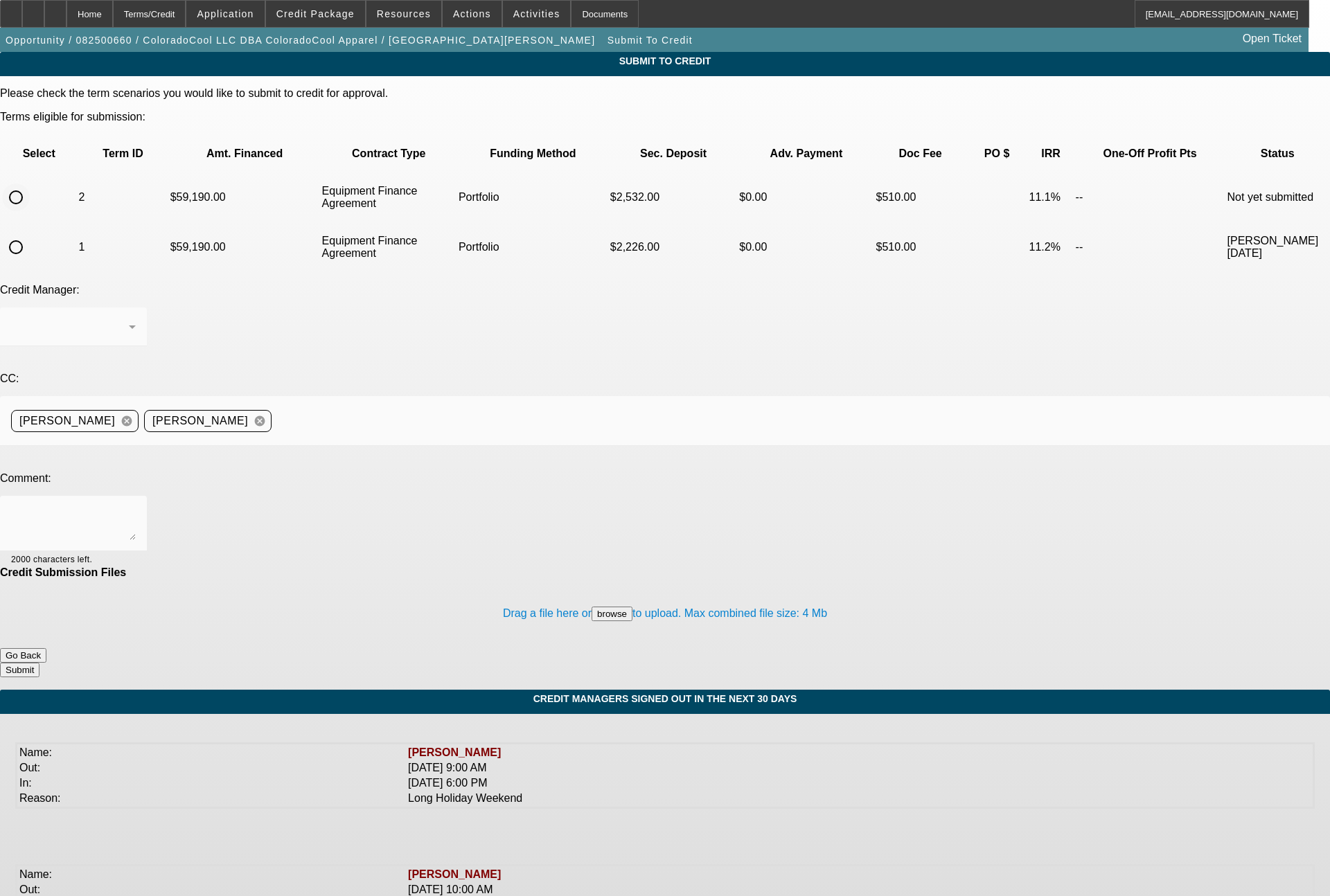
click at [30, 184] on input "radio" at bounding box center [15, 197] width 27 height 27
radio input "true"
click at [129, 319] on div "Arida, George" at bounding box center [70, 326] width 118 height 16
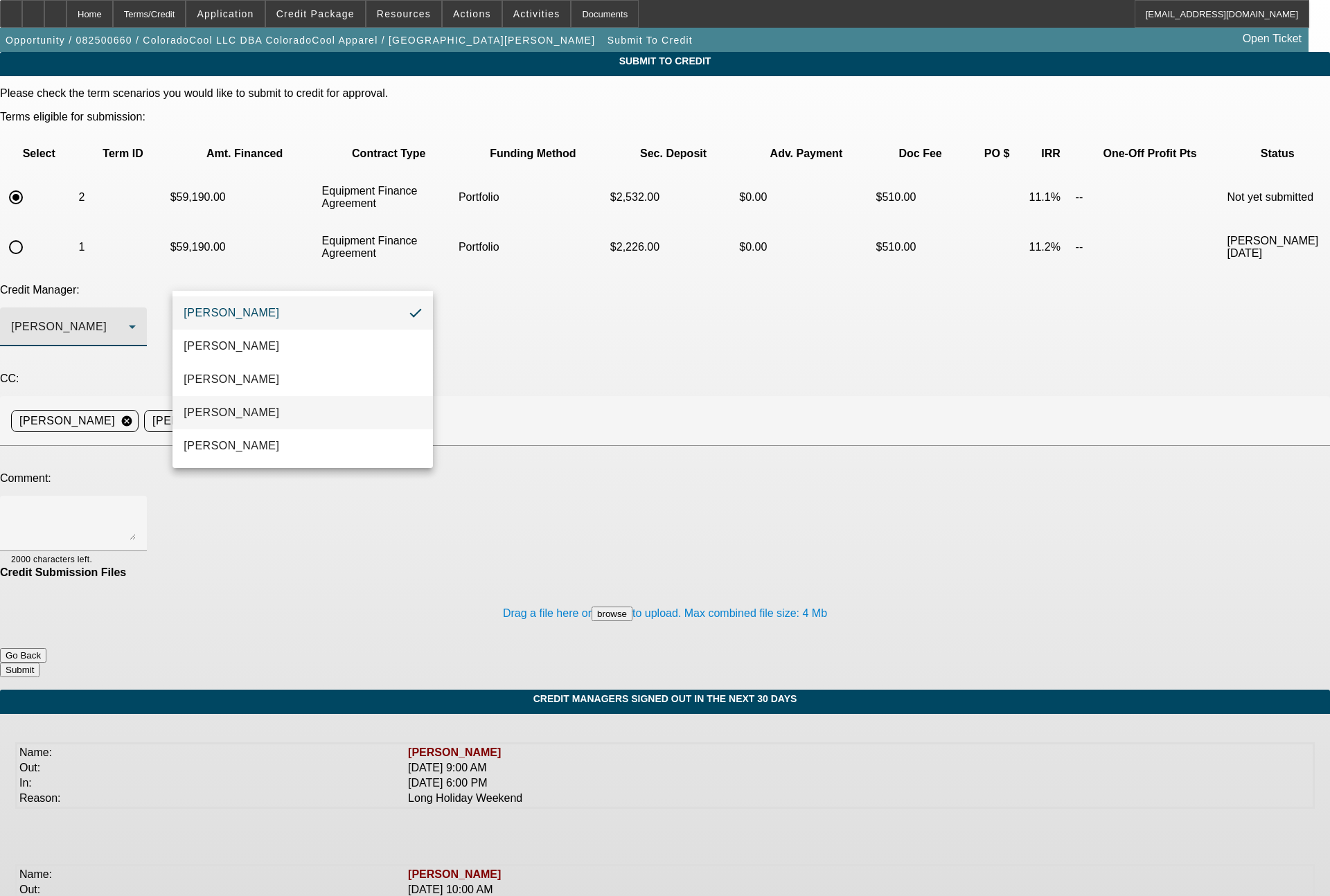
drag, startPoint x: 218, startPoint y: 404, endPoint x: 237, endPoint y: 371, distance: 38.1
click at [221, 399] on mat-option "[PERSON_NAME]" at bounding box center [302, 413] width 261 height 33
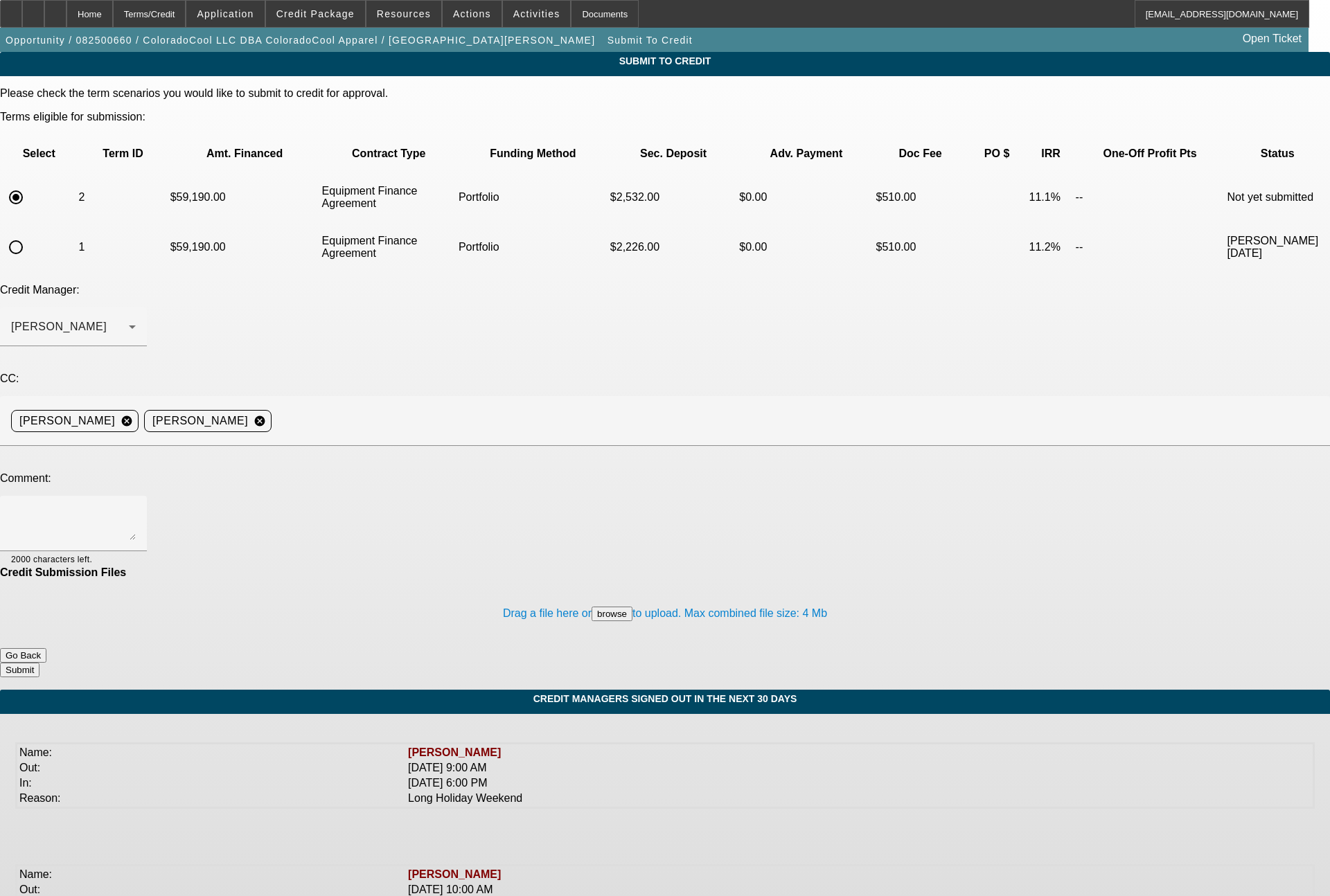
click at [136, 496] on div at bounding box center [73, 524] width 125 height 56
click at [136, 507] on textarea at bounding box center [73, 524] width 125 height 33
type textarea "60 month term set"
click at [39, 663] on button "Submit" at bounding box center [20, 670] width 39 height 15
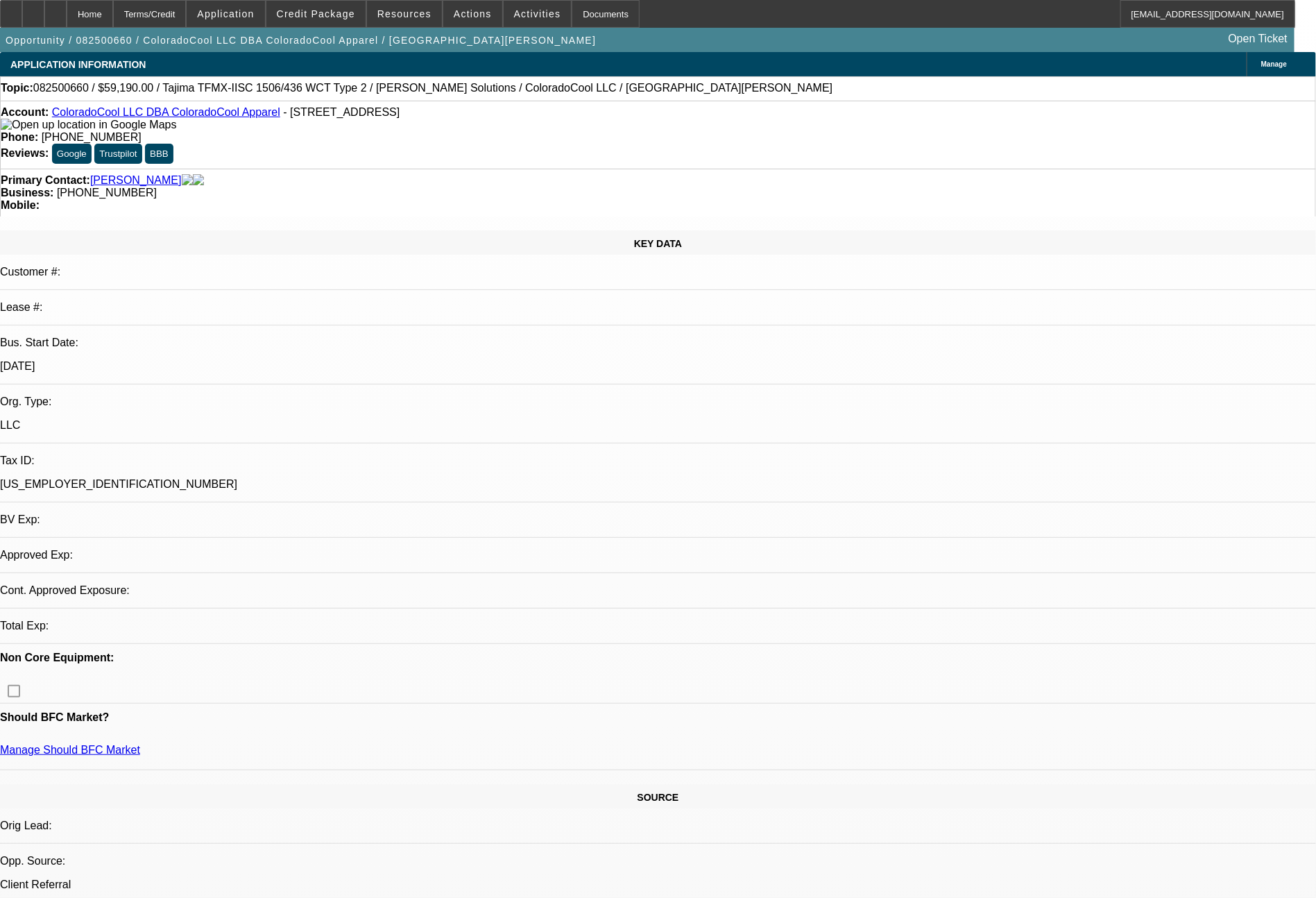
select select "0"
select select "2"
select select "0"
select select "6"
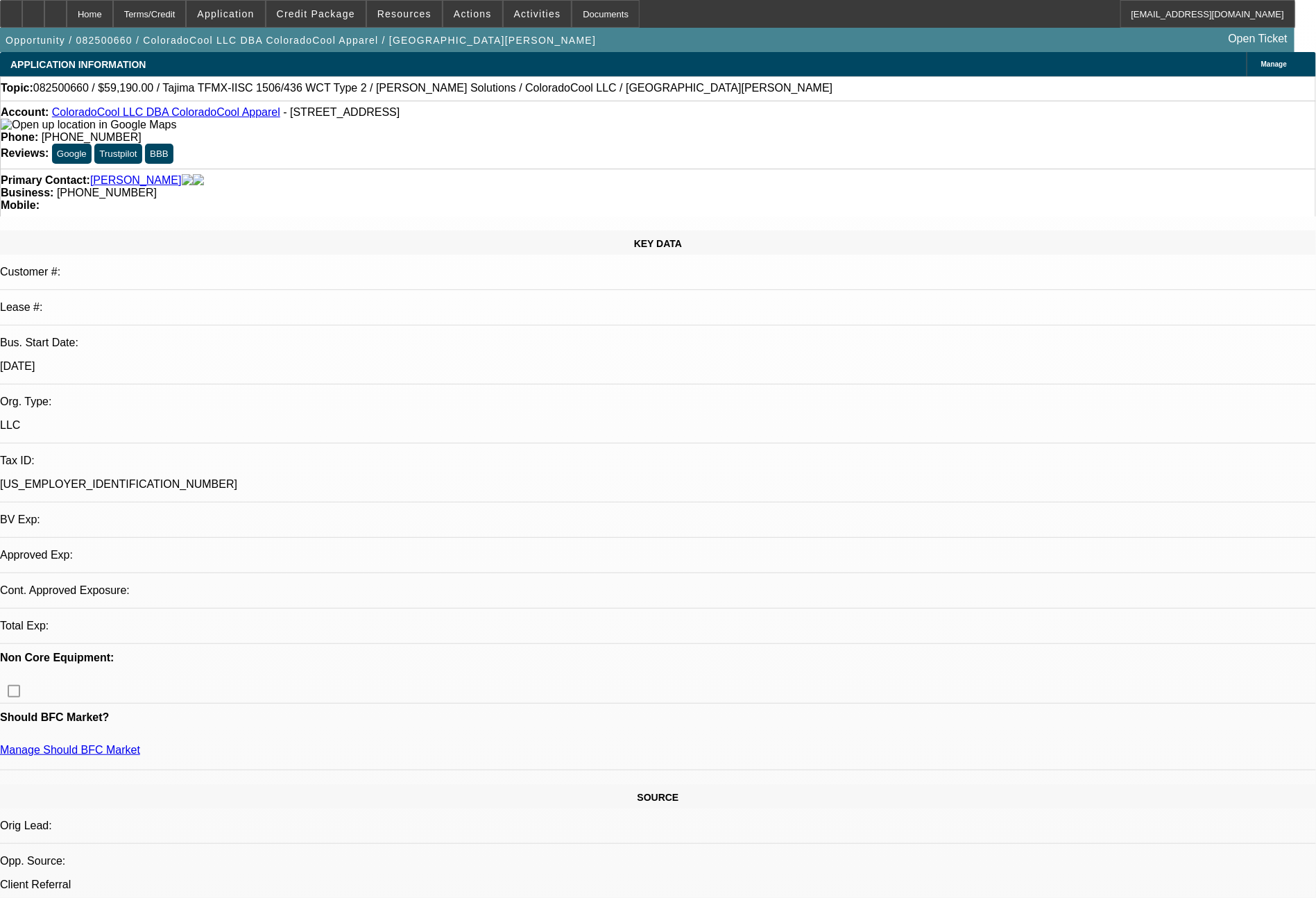
select select "0"
select select "2"
select select "0"
select select "6"
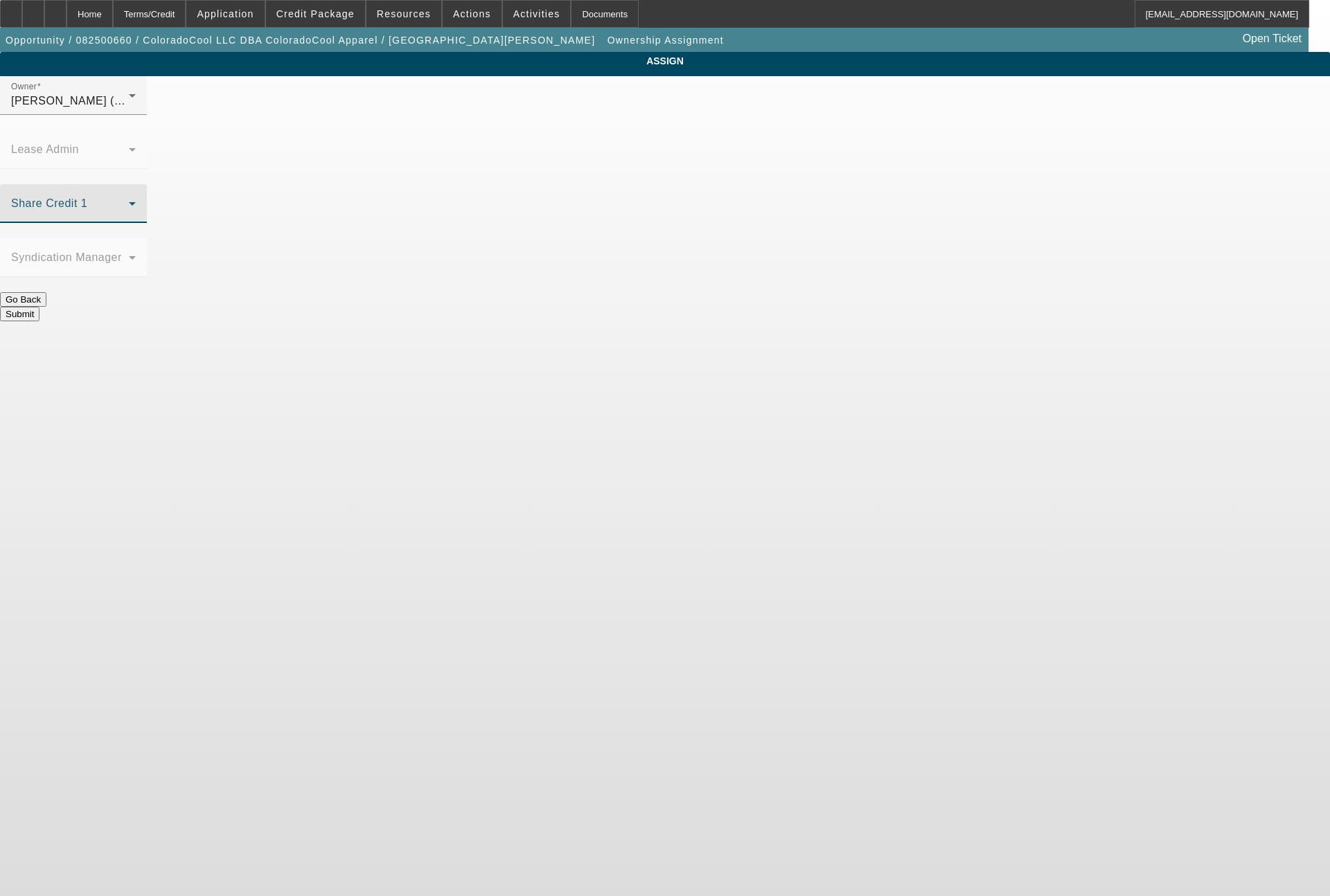
click at [141, 196] on icon at bounding box center [132, 203] width 16 height 16
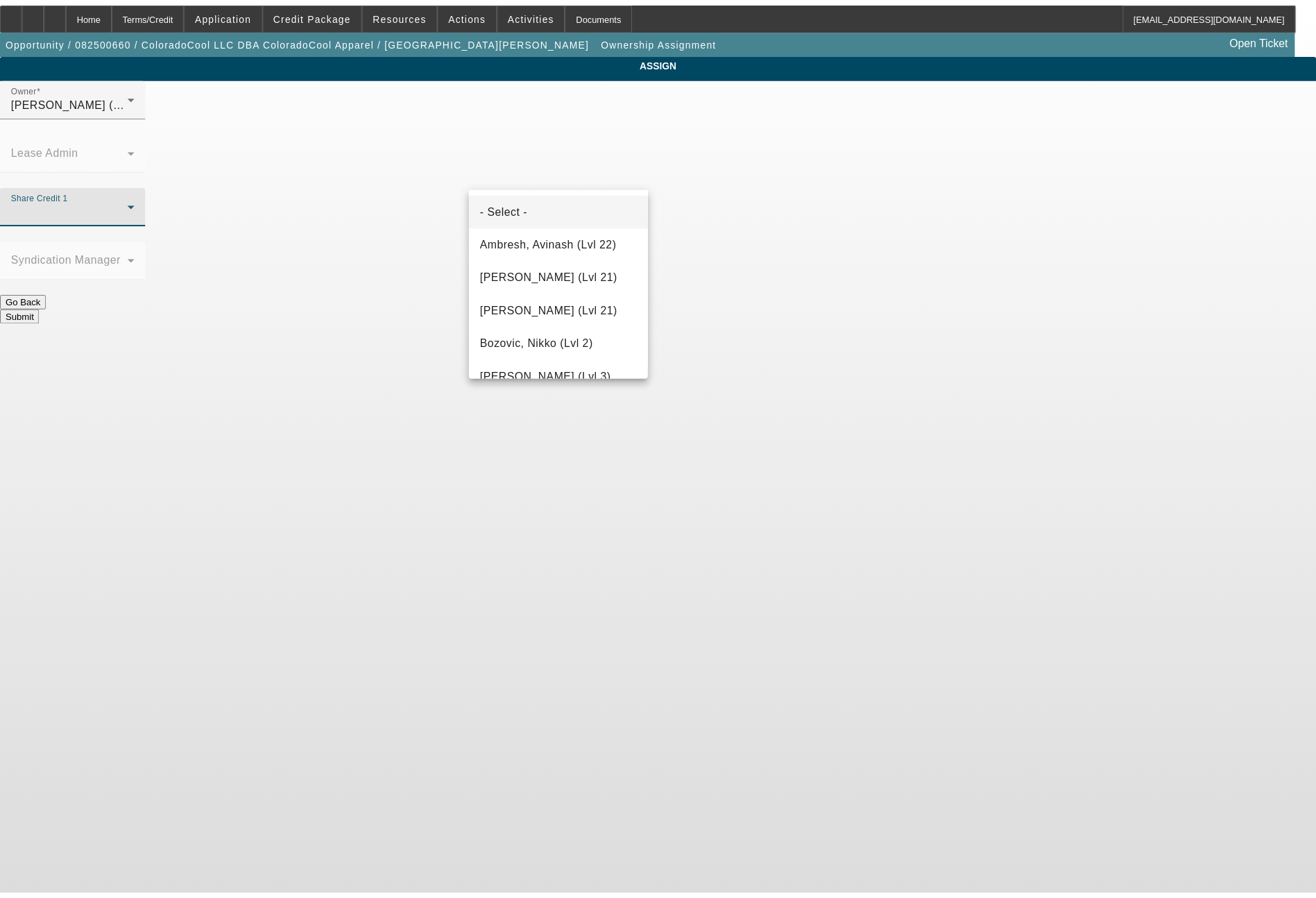
scroll to position [1866, 0]
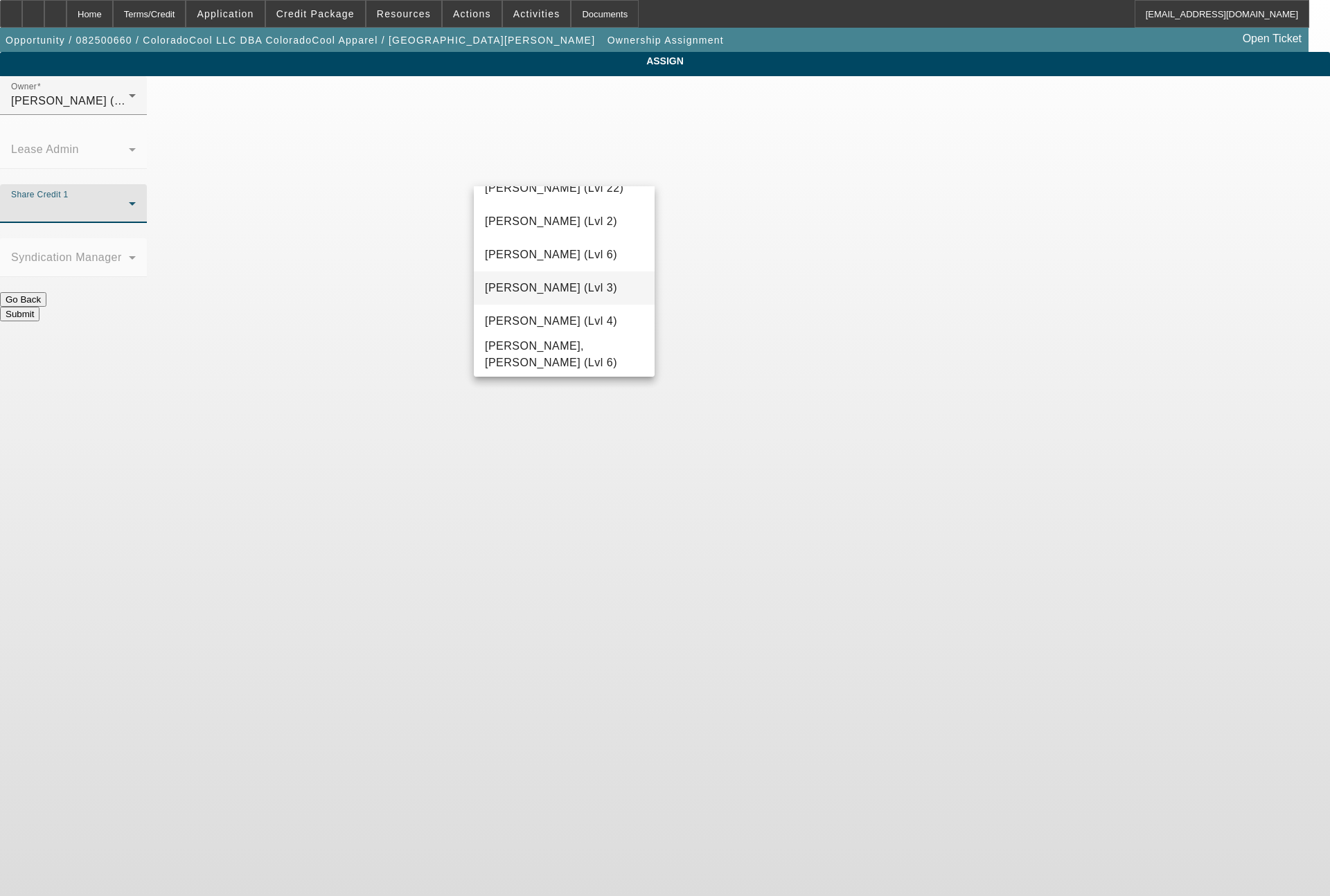
drag, startPoint x: 567, startPoint y: 294, endPoint x: 595, endPoint y: 284, distance: 29.7
click at [567, 293] on span "Wesolowski, Tyler (Lvl 3)" at bounding box center [551, 288] width 132 height 16
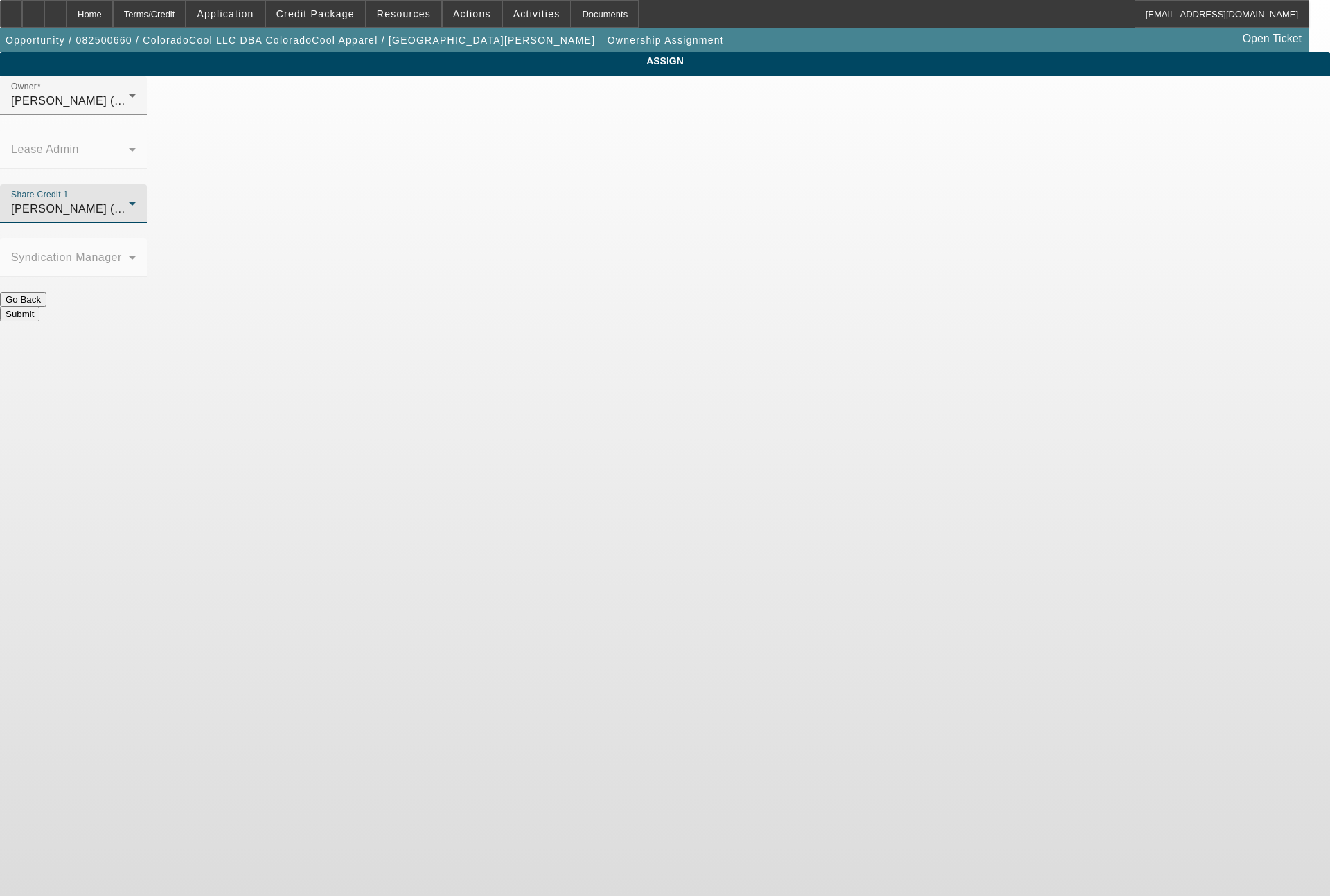
click at [39, 307] on button "Submit" at bounding box center [20, 313] width 39 height 15
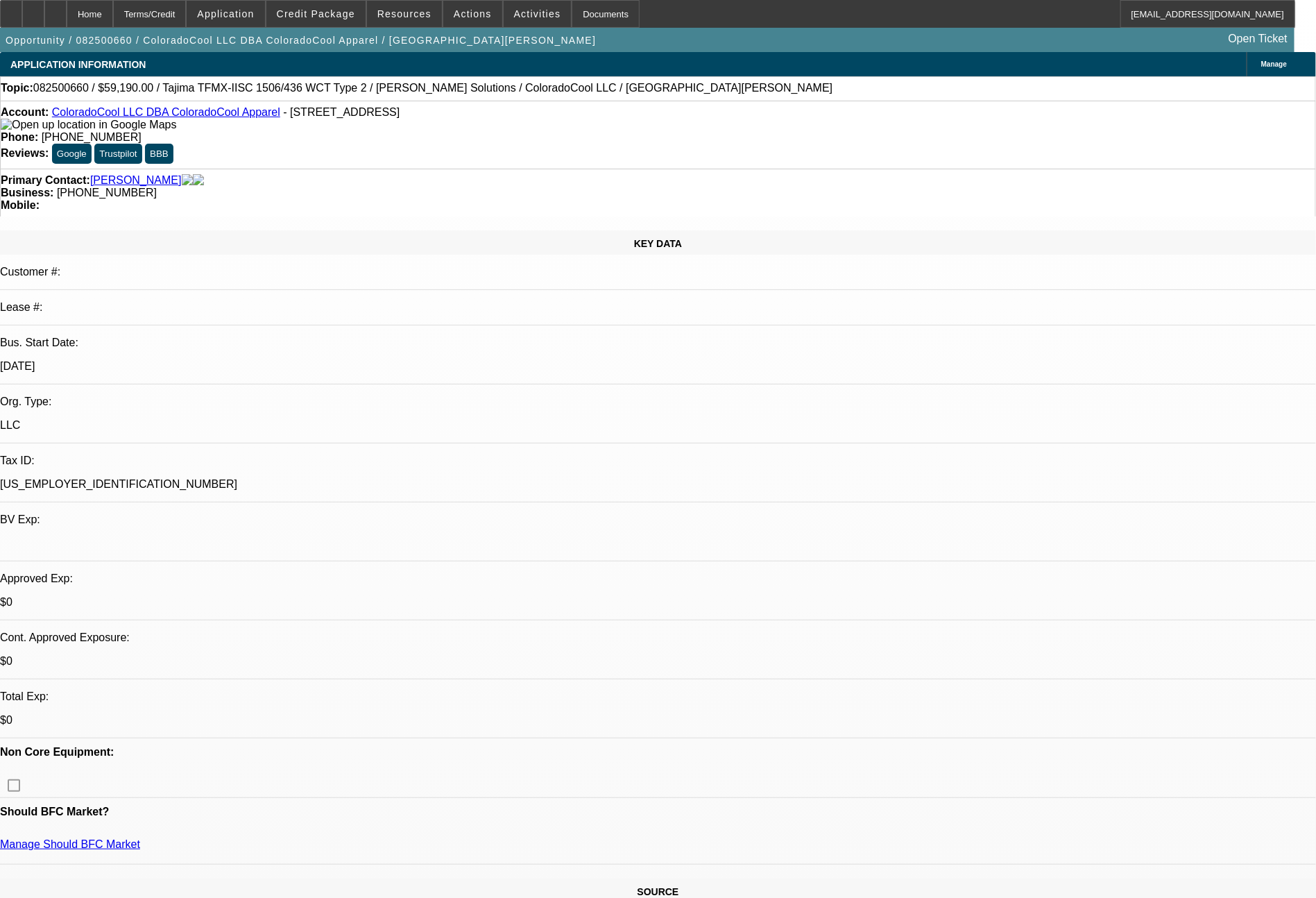
select select "0"
select select "2"
select select "0"
select select "6"
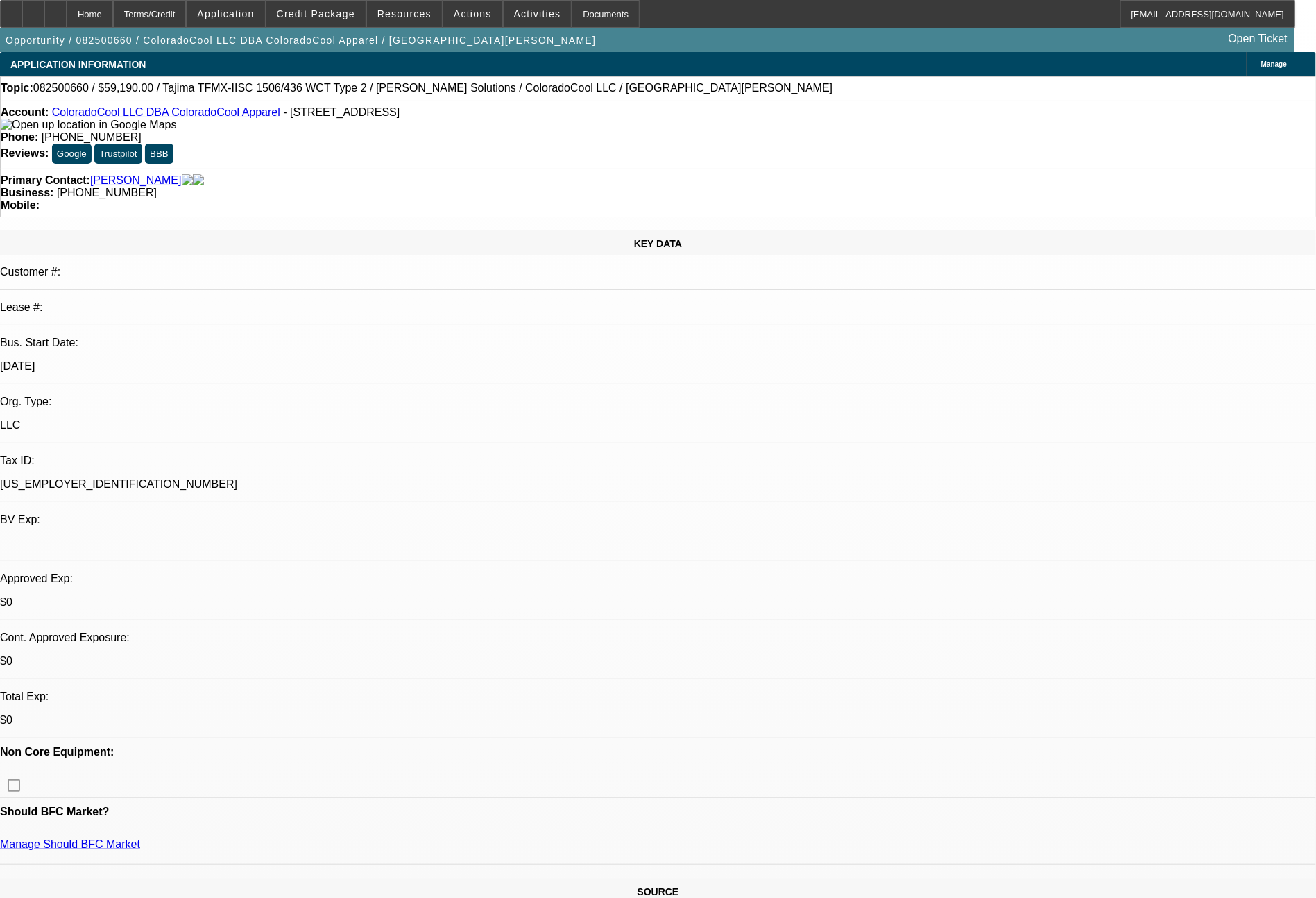
select select "0"
select select "2"
select select "0"
select select "6"
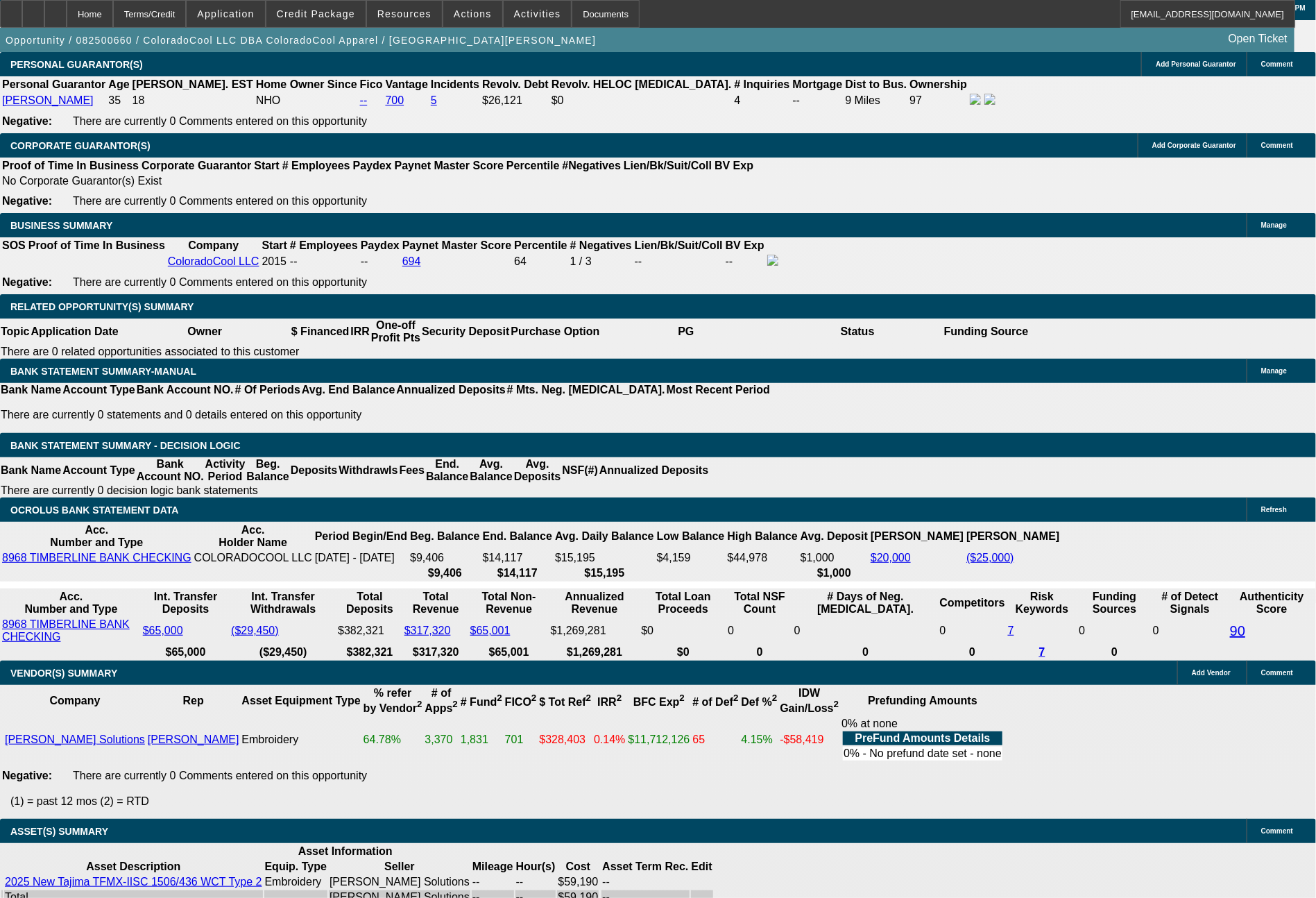
scroll to position [2089, 0]
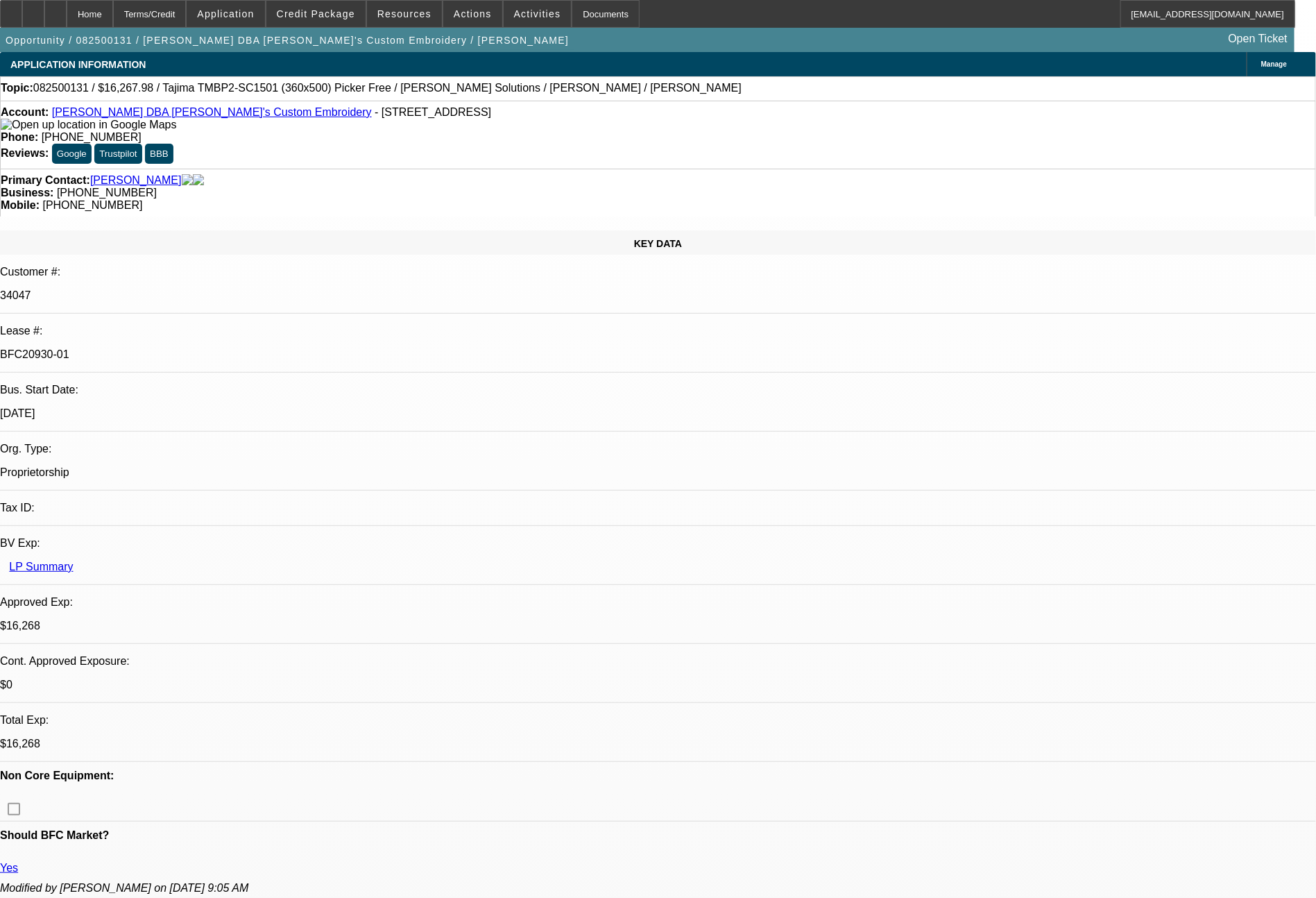
select select "0"
select select "2"
select select "0"
select select "6"
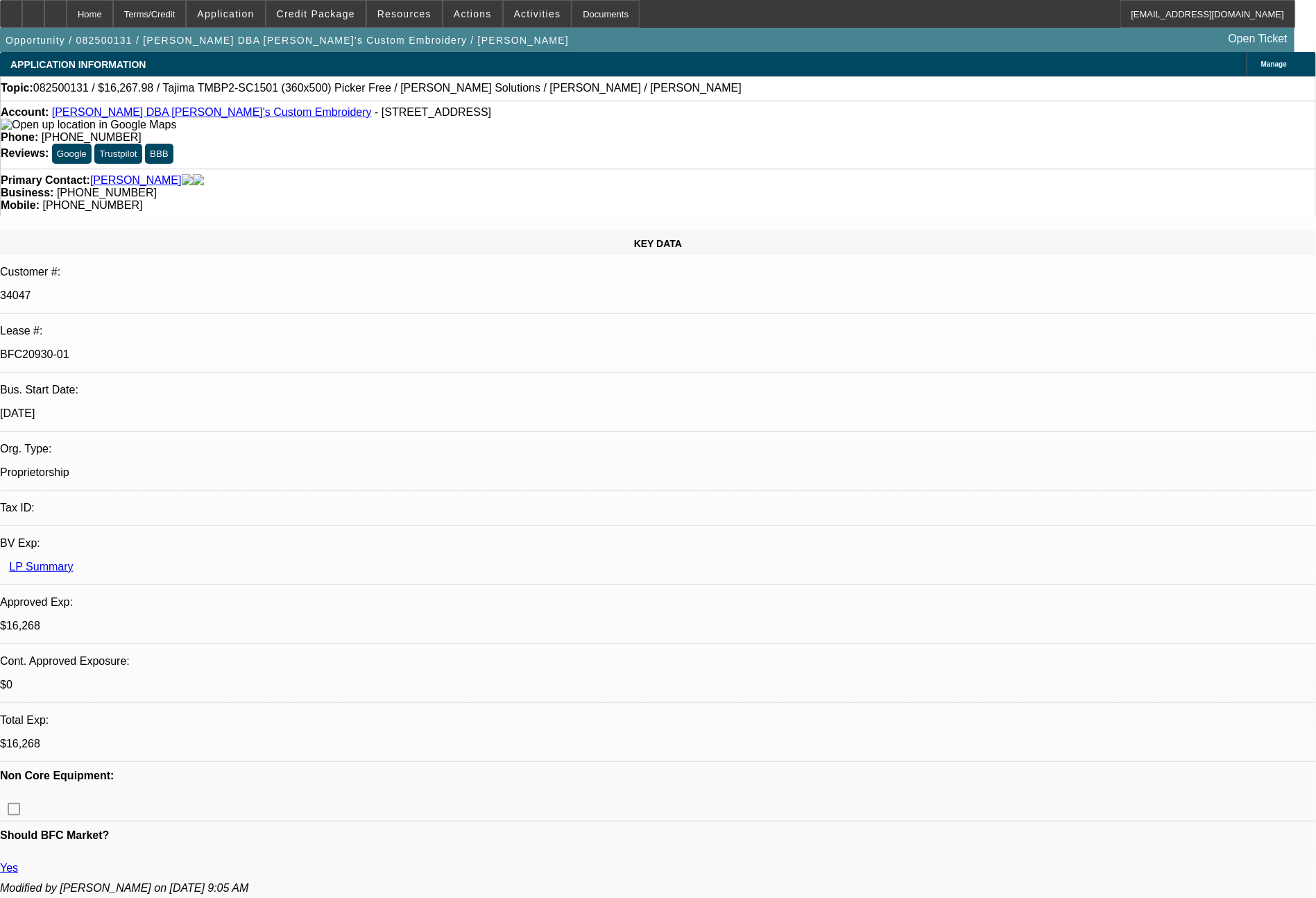
select select "0"
select select "2"
select select "0"
select select "6"
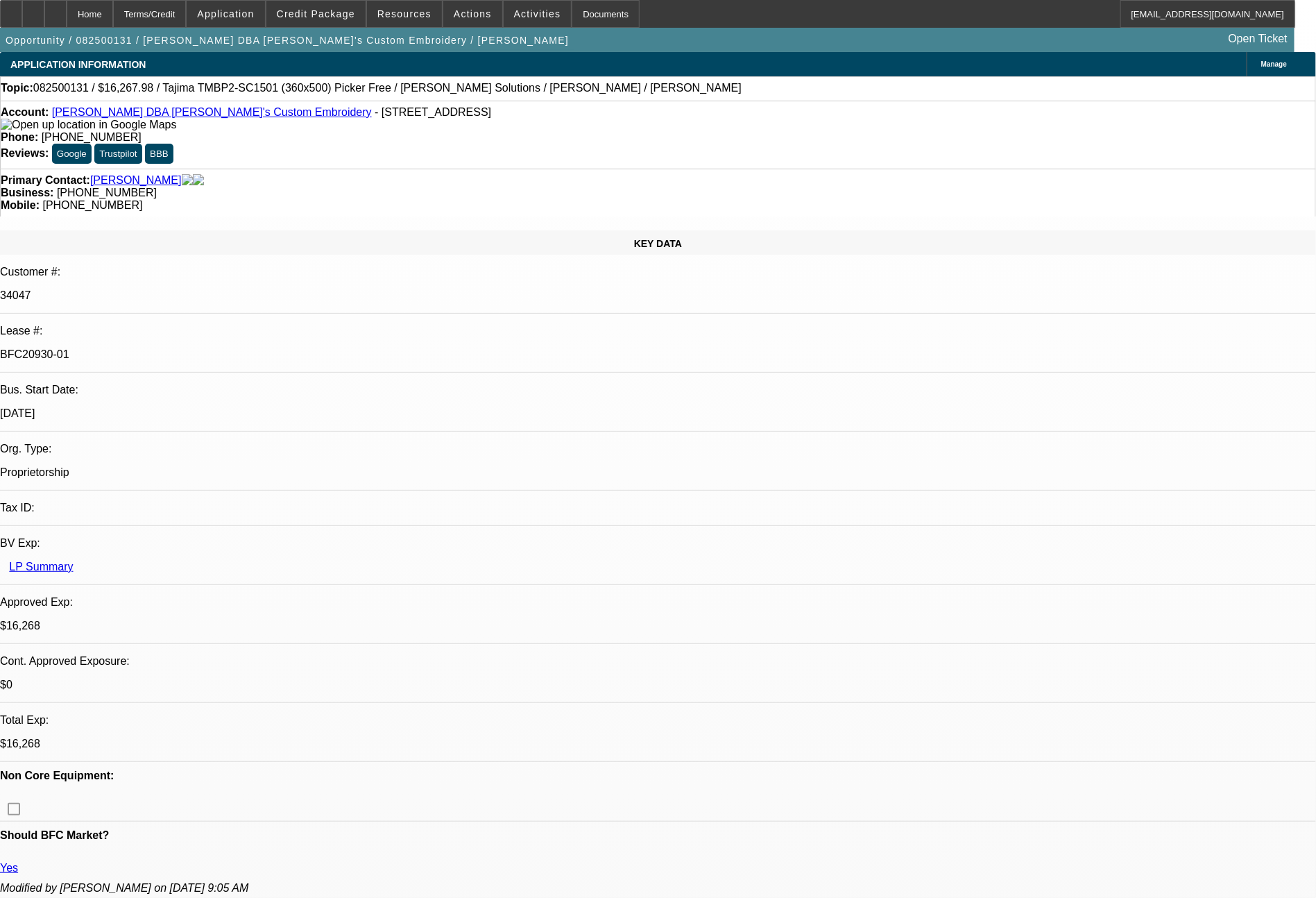
select select "0"
select select "2"
select select "0"
select select "6"
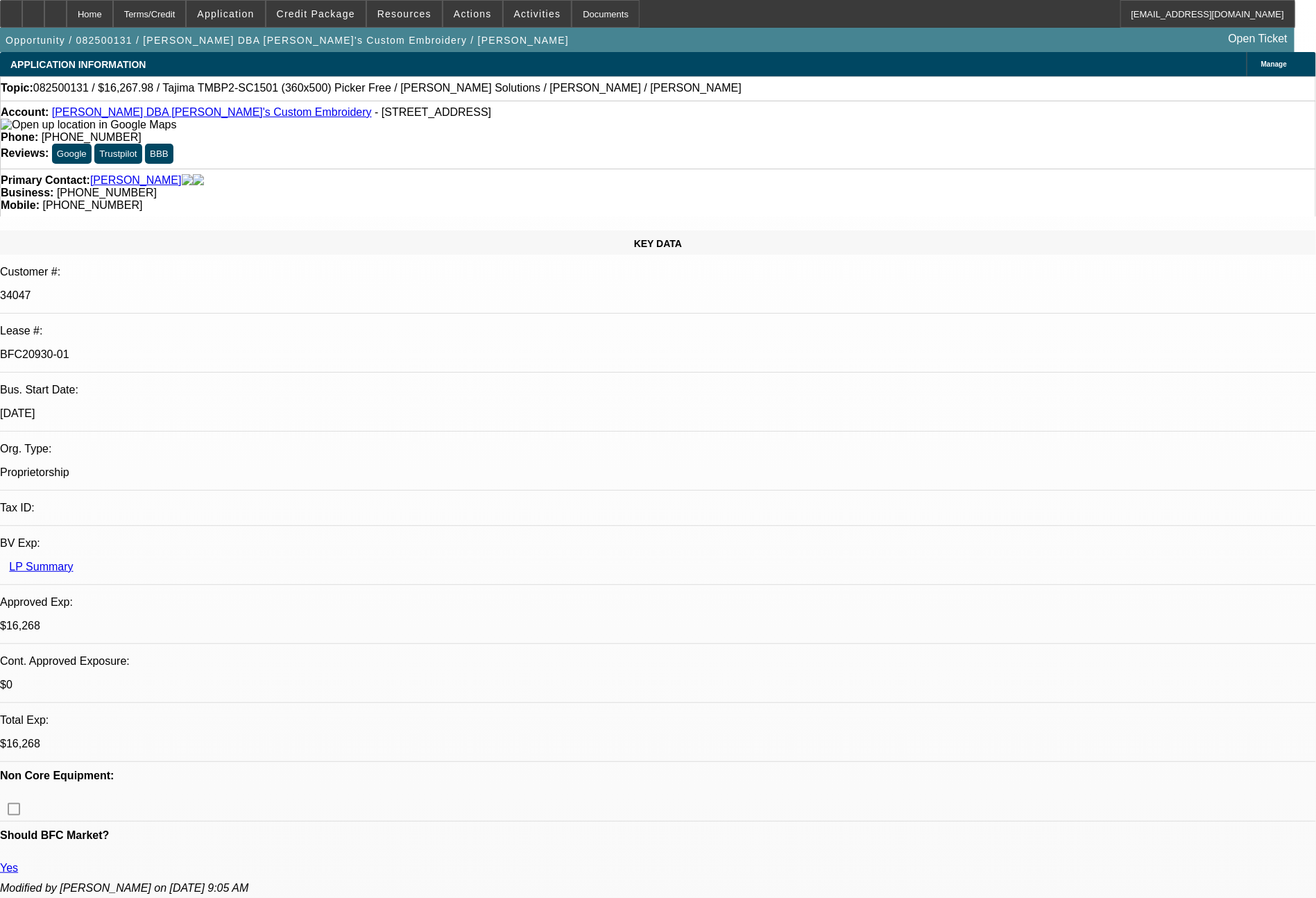
select select "0"
select select "2"
select select "0"
select select "6"
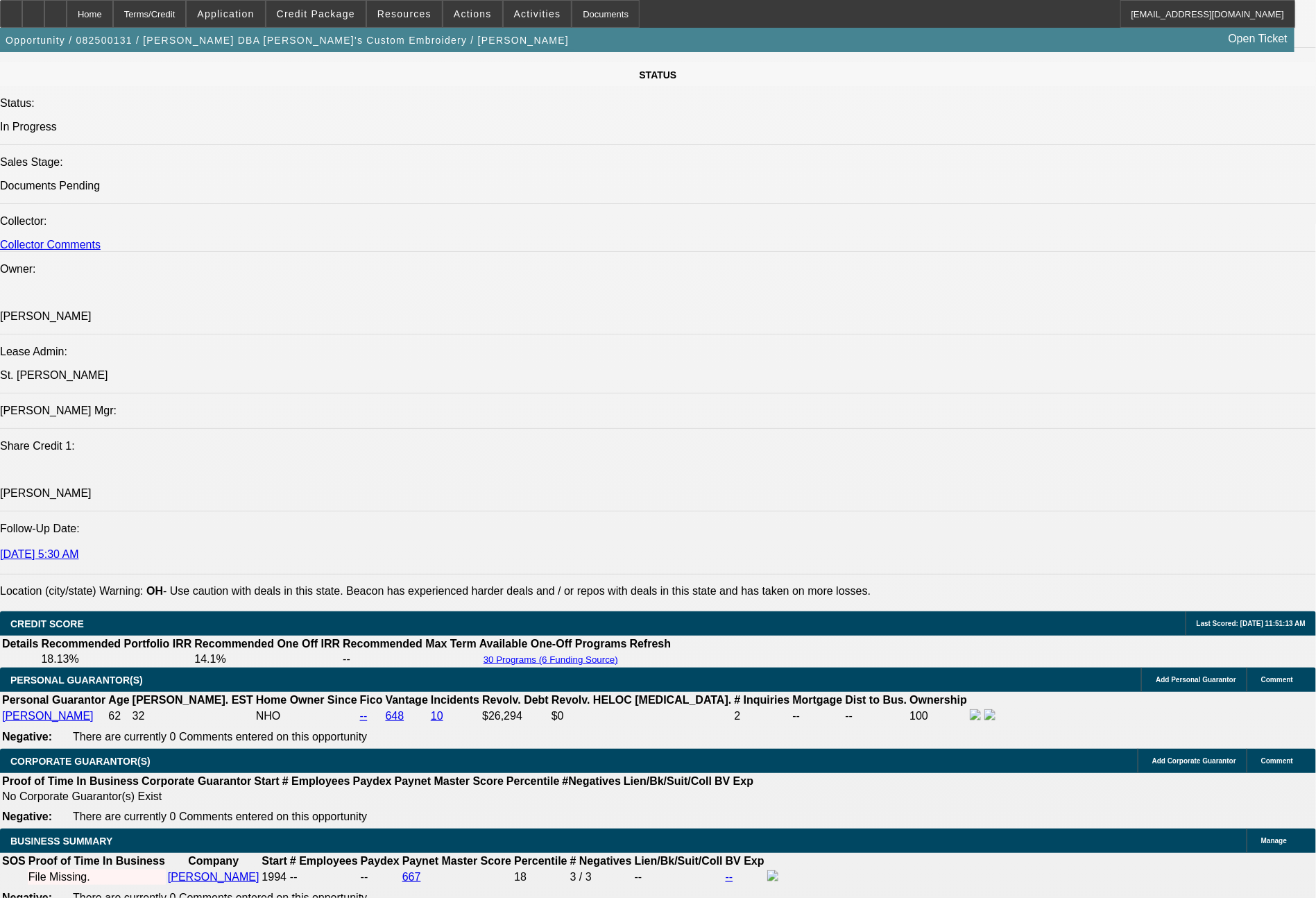
scroll to position [2358, 0]
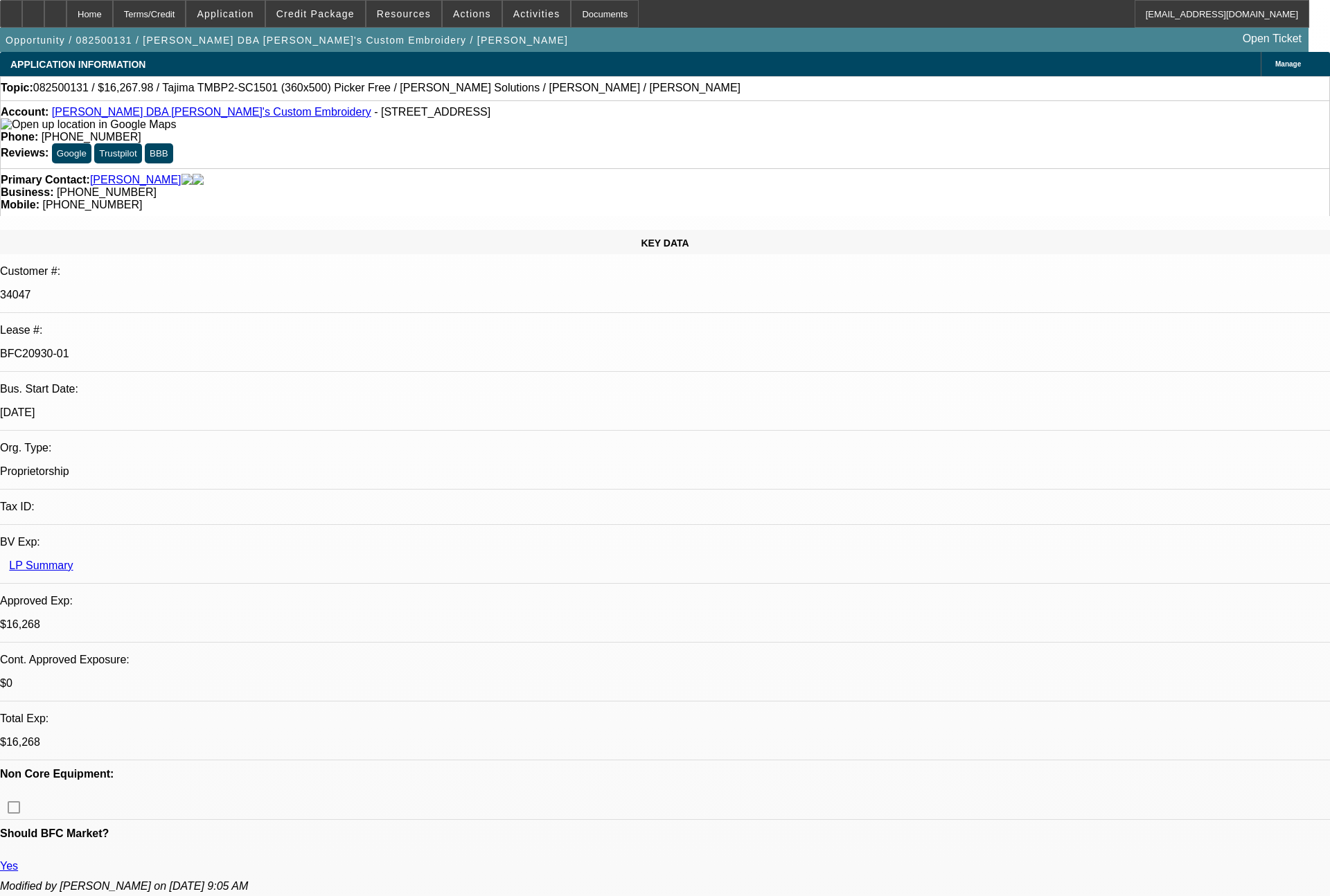
select select "0"
select select "2"
select select "0"
select select "6"
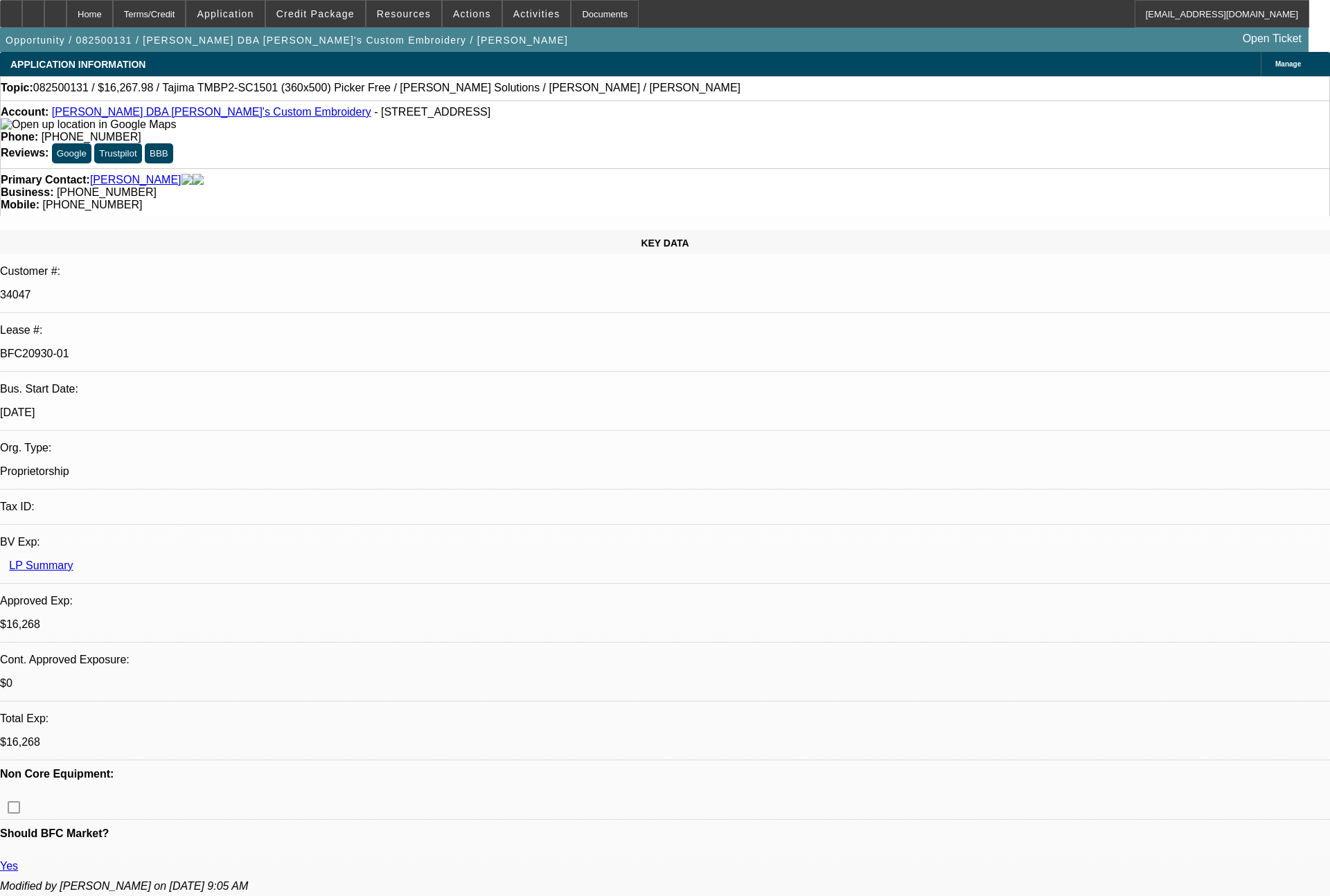
select select "0"
select select "2"
select select "0"
select select "6"
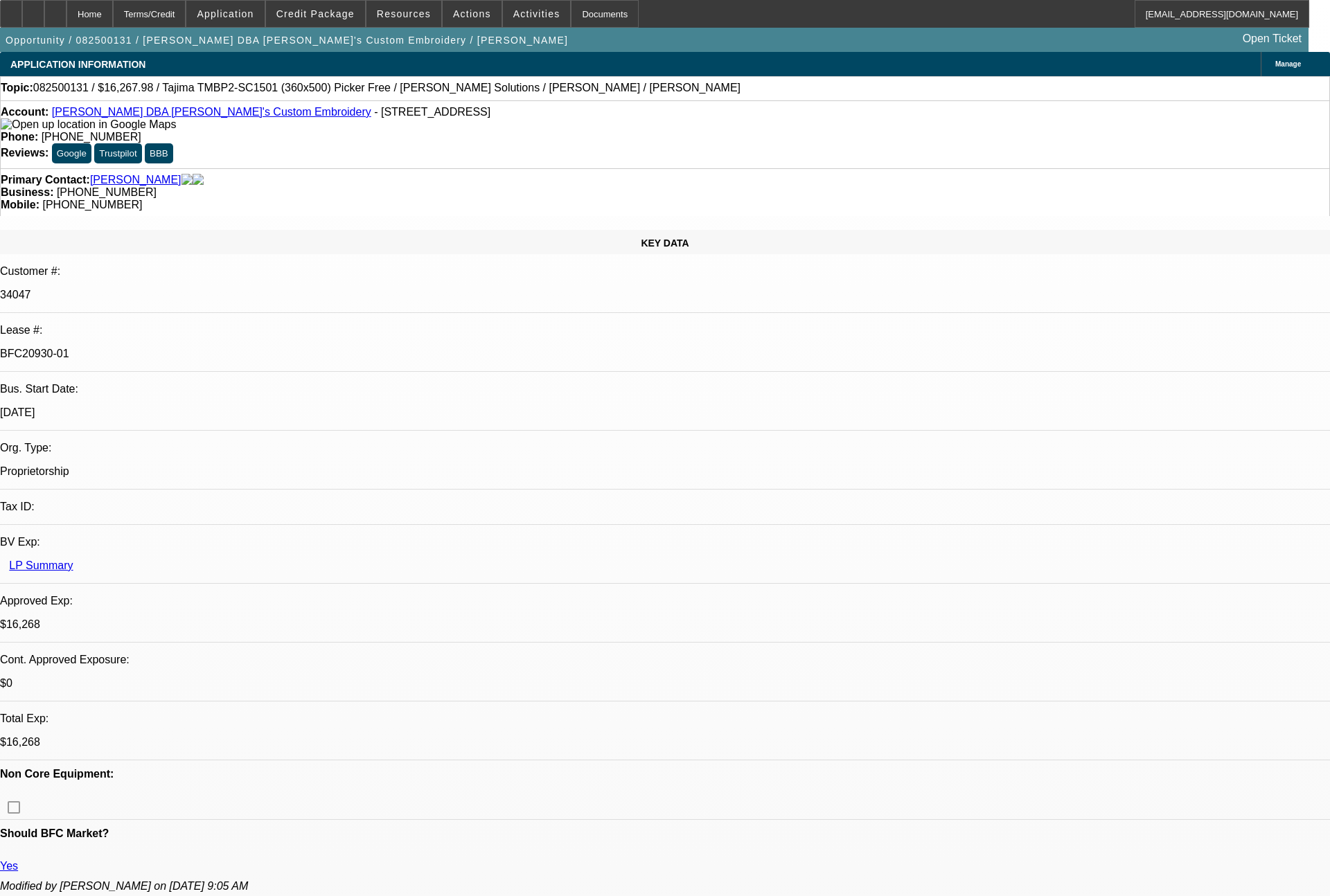
select select "0"
select select "2"
select select "0"
select select "6"
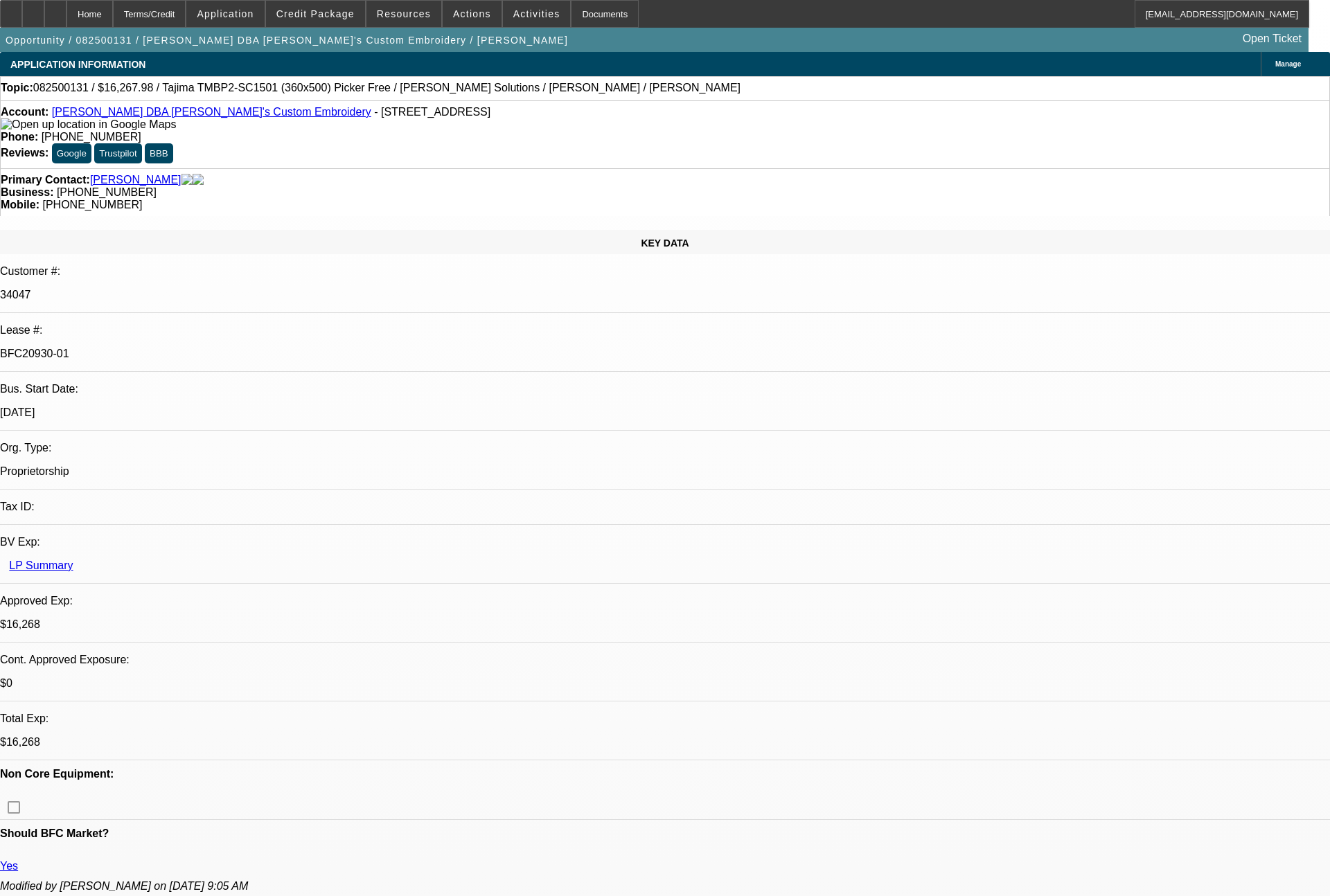
select select "0"
select select "2"
select select "0"
select select "6"
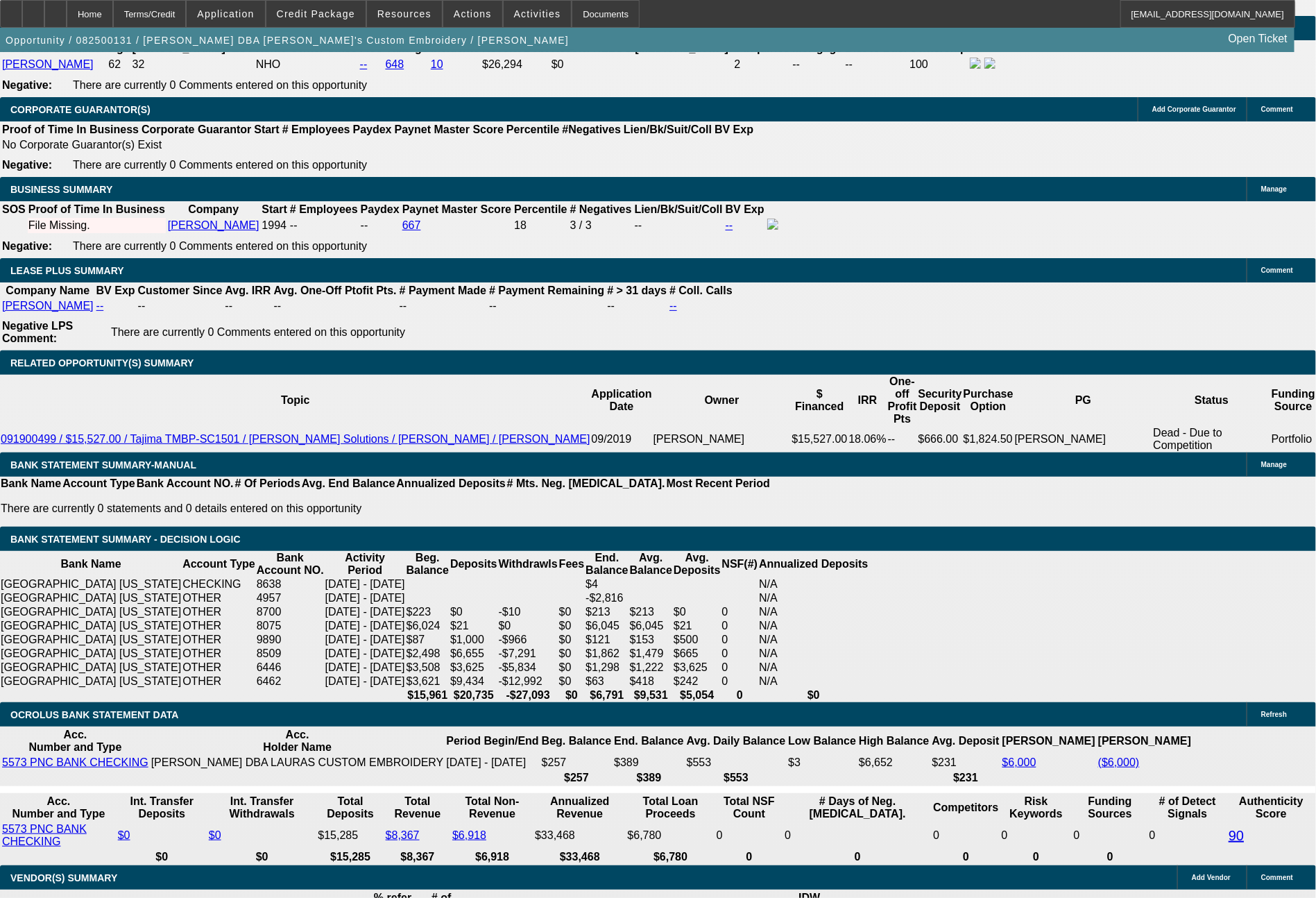
scroll to position [2239, 0]
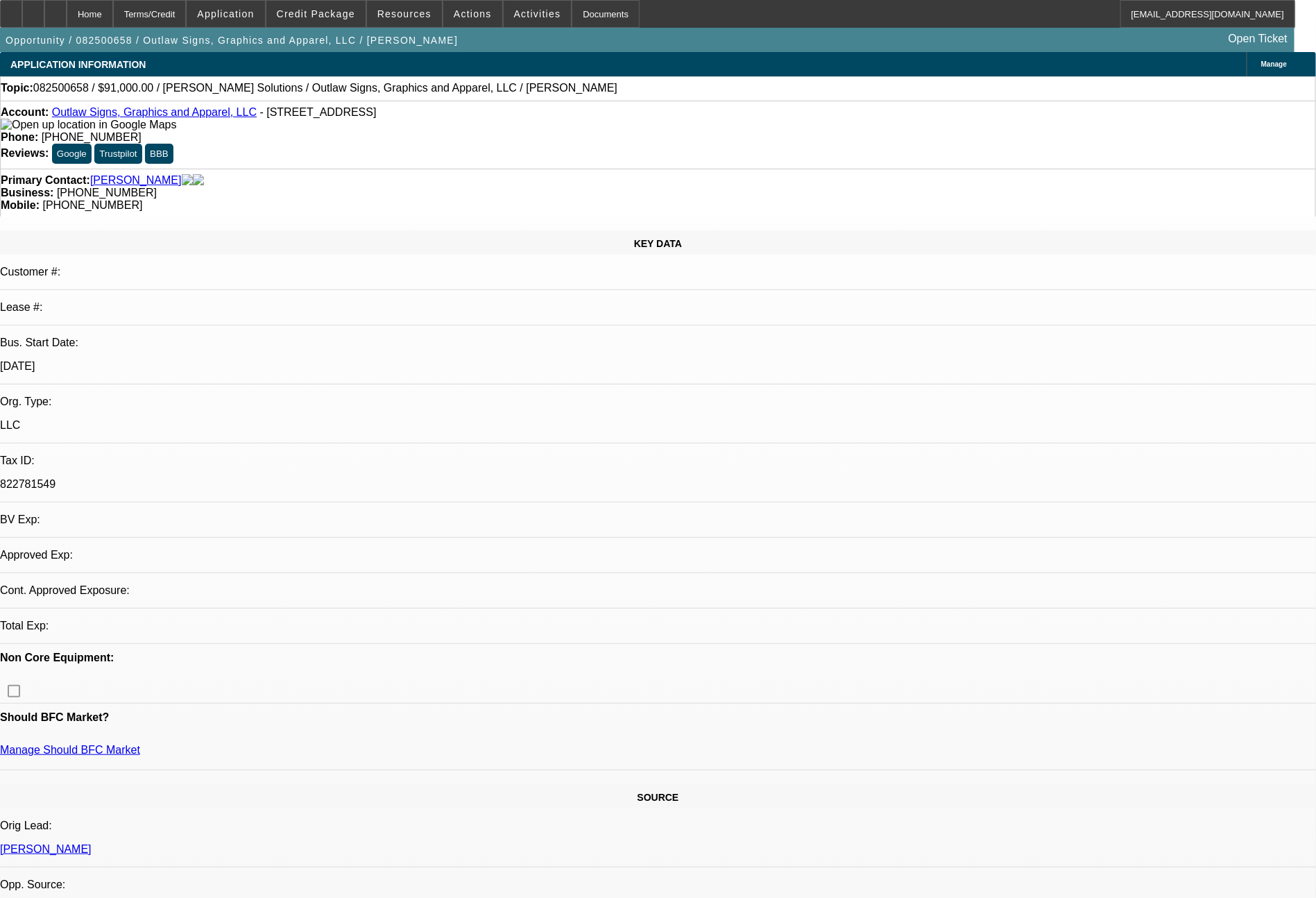
select select "0"
select select "2"
select select "0.1"
select select "4"
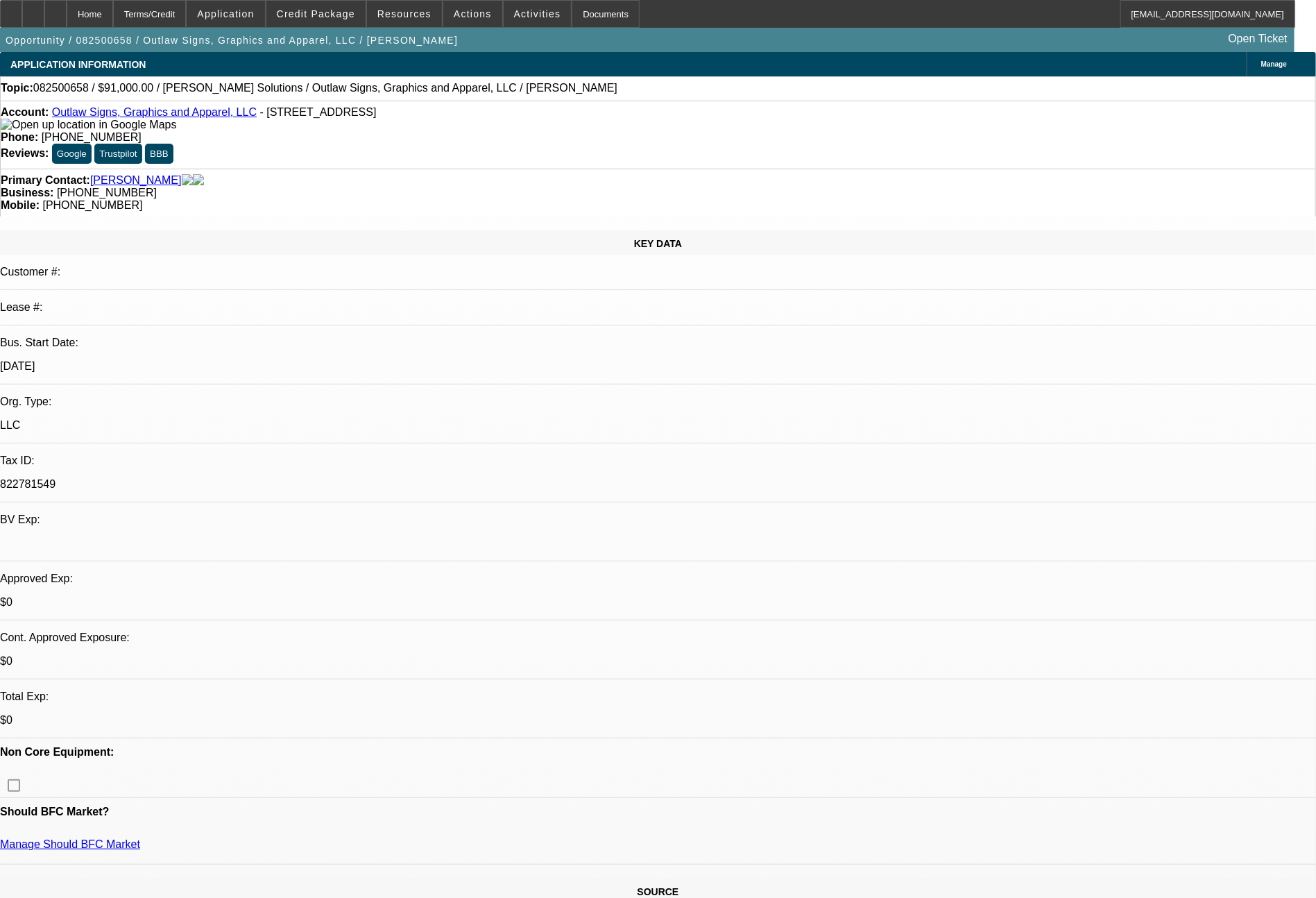
scroll to position [786, 0]
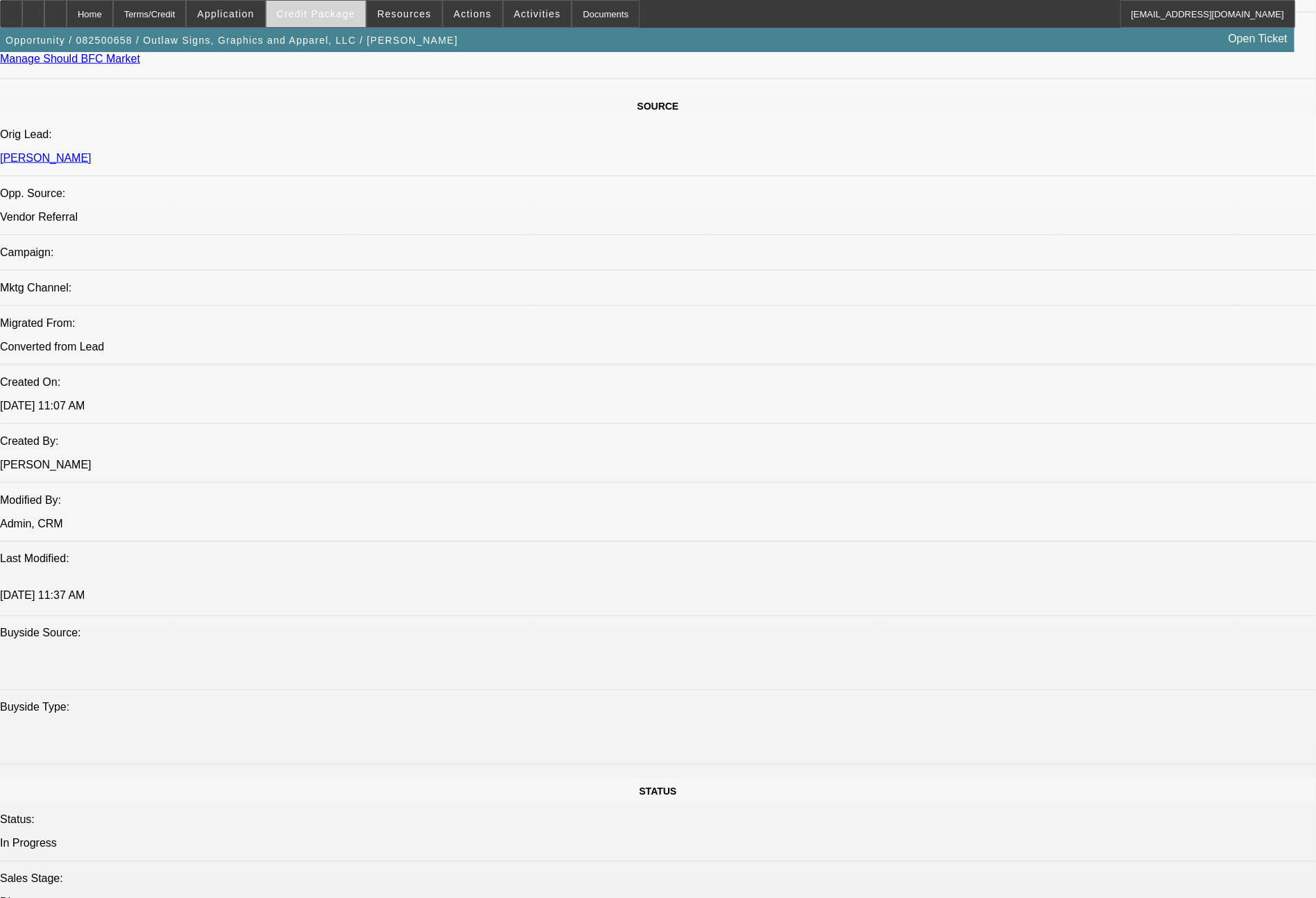
click at [321, 13] on span "Credit Package" at bounding box center [317, 14] width 79 height 11
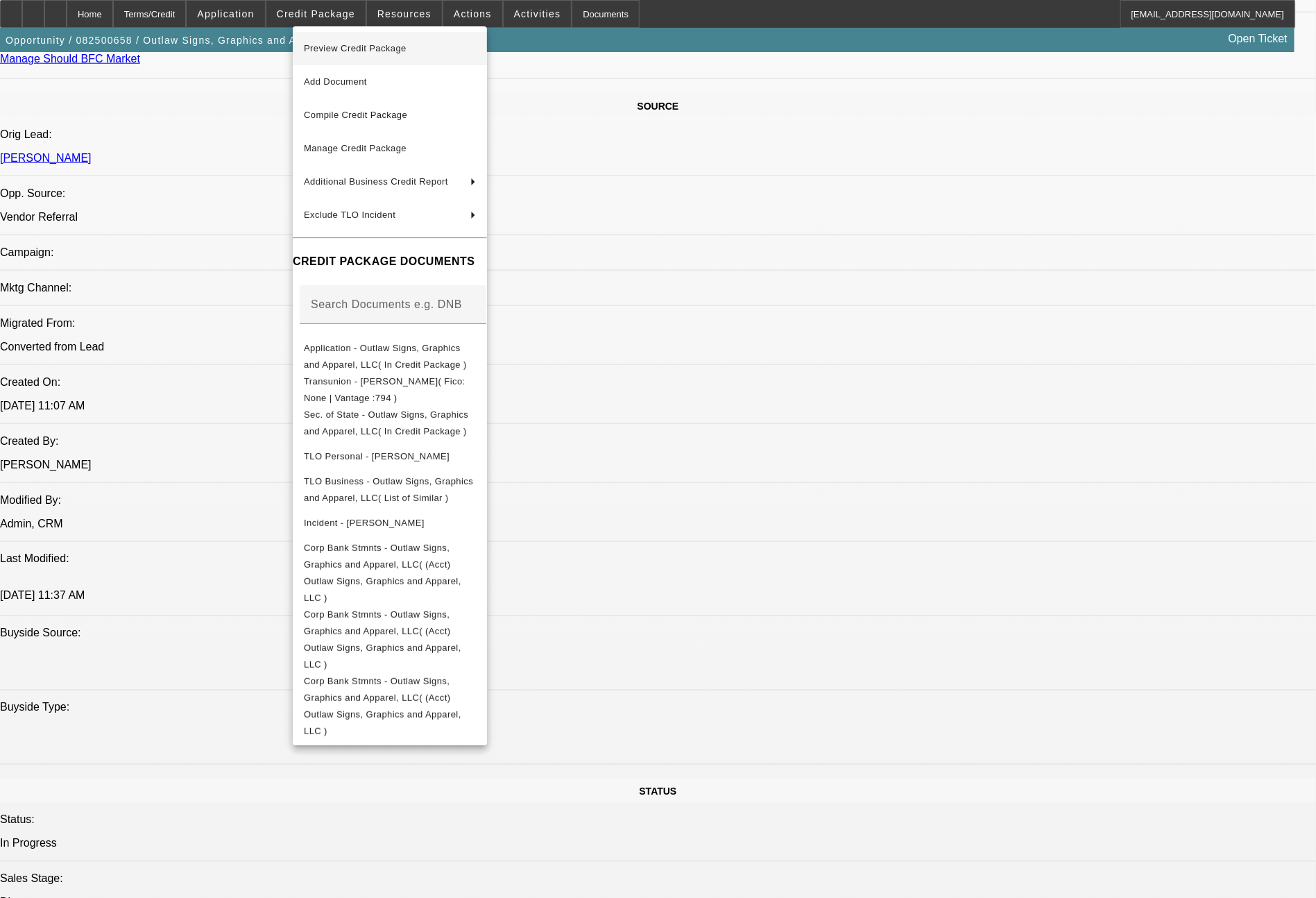
click at [383, 38] on button "Preview Credit Package" at bounding box center [389, 48] width 194 height 33
